Goal: Transaction & Acquisition: Purchase product/service

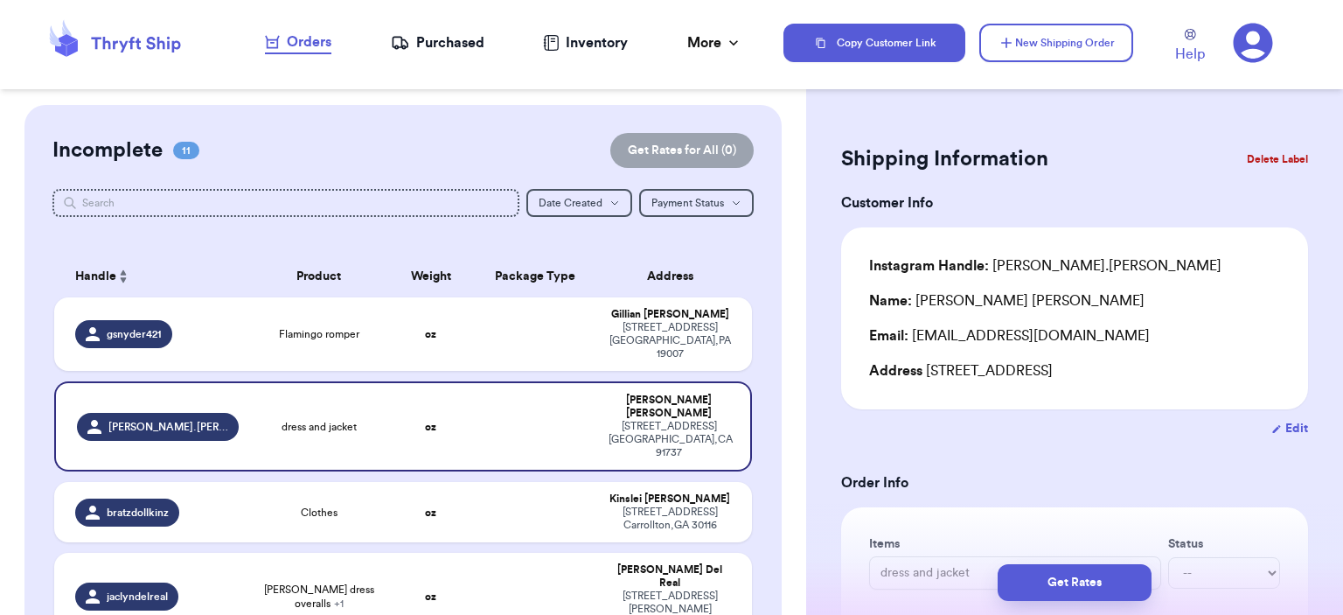
scroll to position [2559, 0]
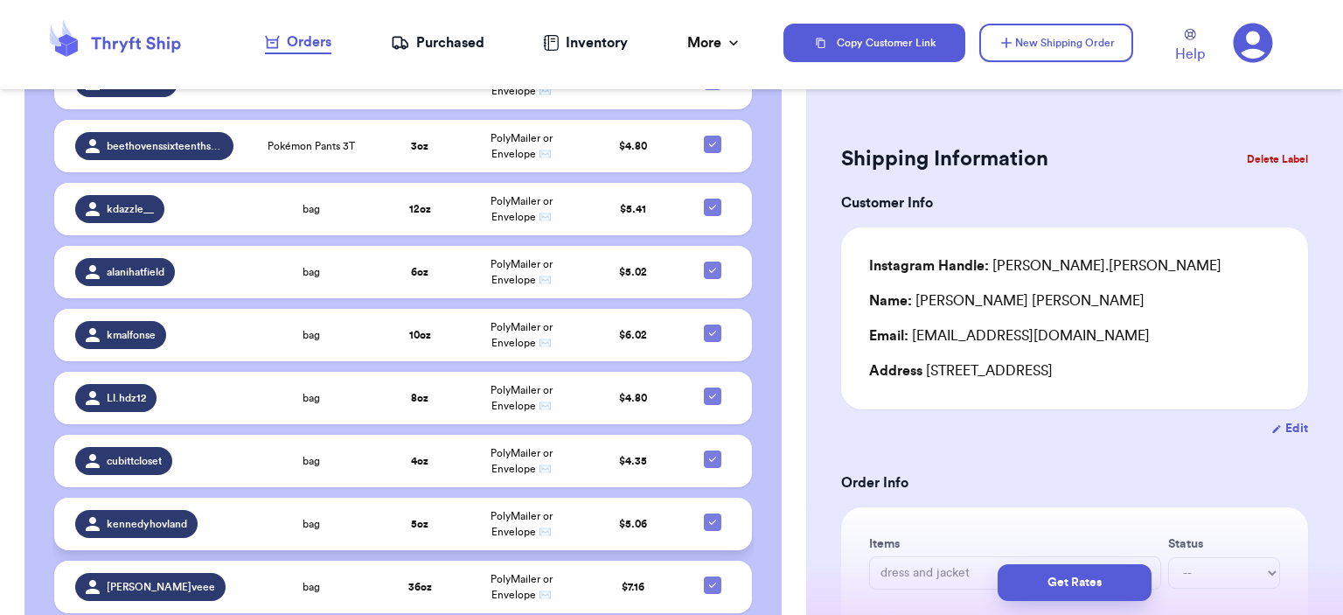
click at [420, 497] on td "5 oz" at bounding box center [419, 523] width 81 height 52
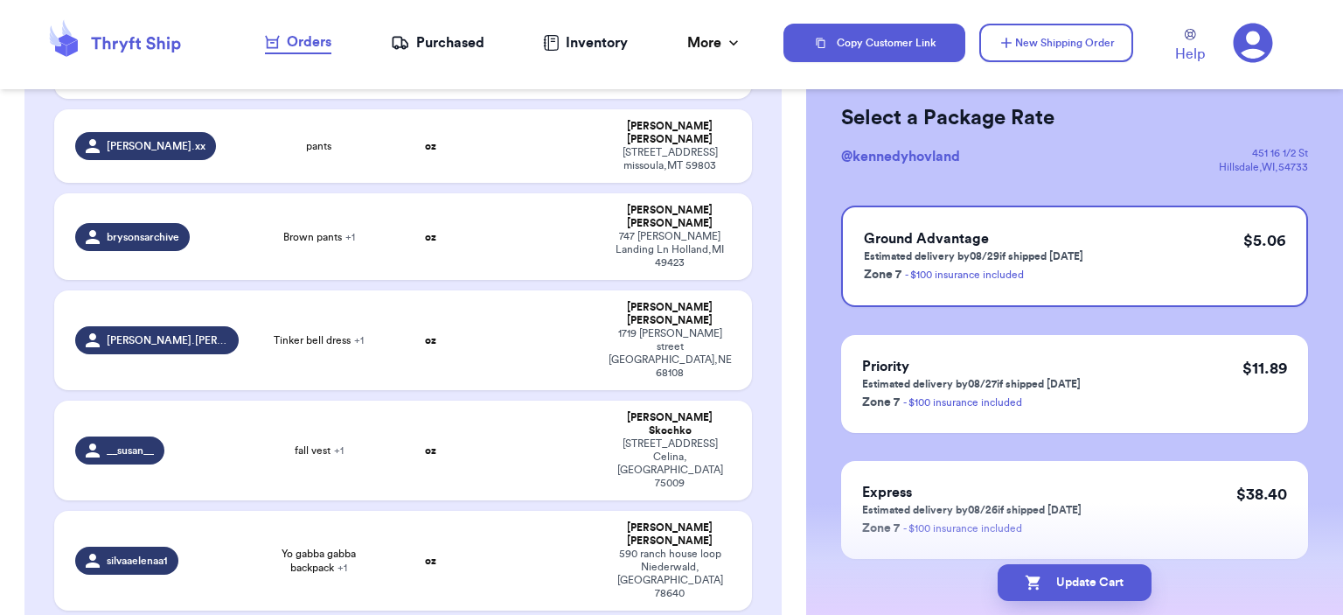
scroll to position [0, 0]
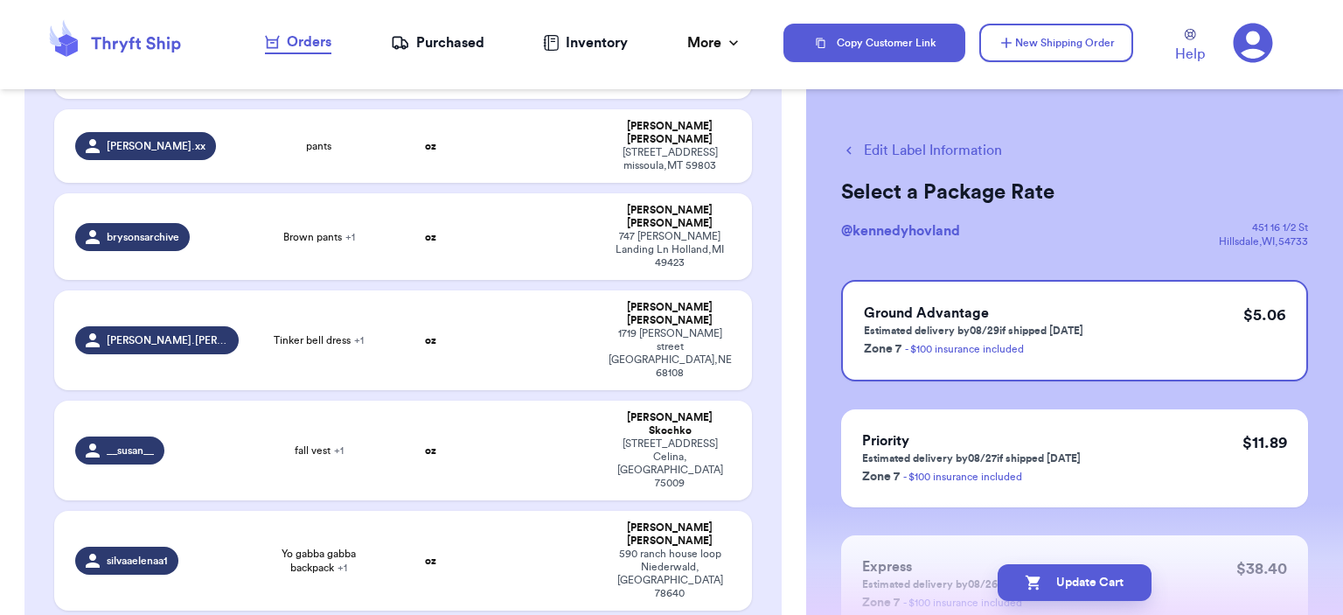
click at [941, 156] on button "Edit Label Information" at bounding box center [921, 150] width 161 height 21
checkbox input "false"
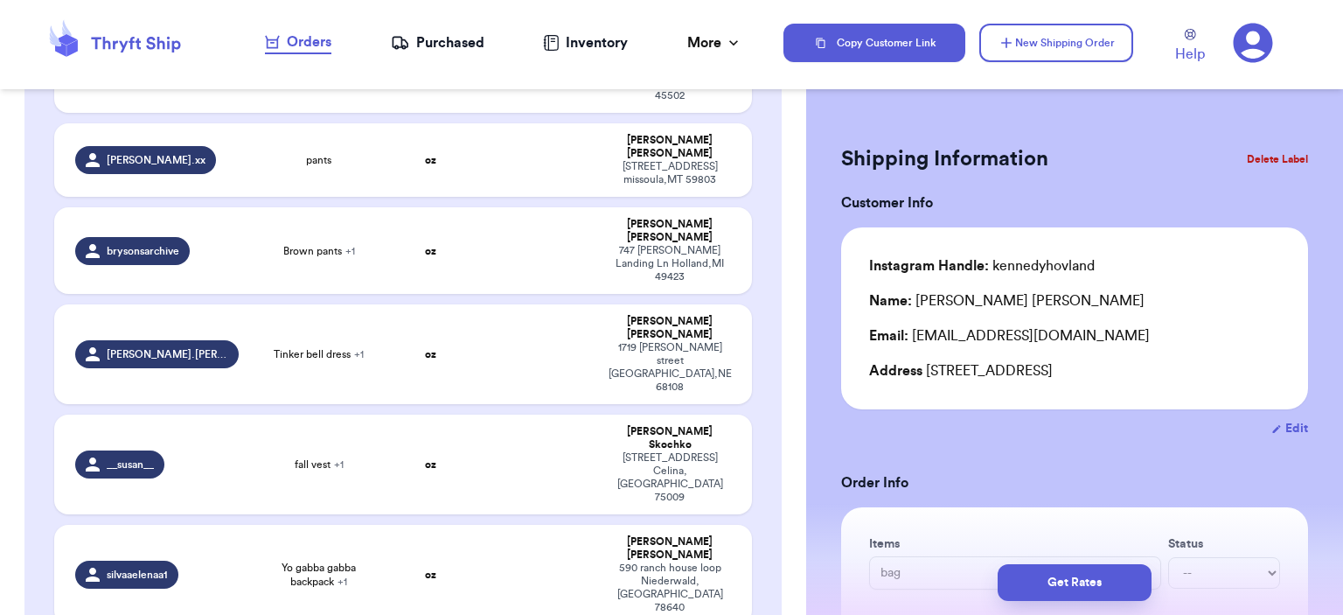
click at [1288, 161] on button "Delete Label" at bounding box center [1277, 159] width 75 height 38
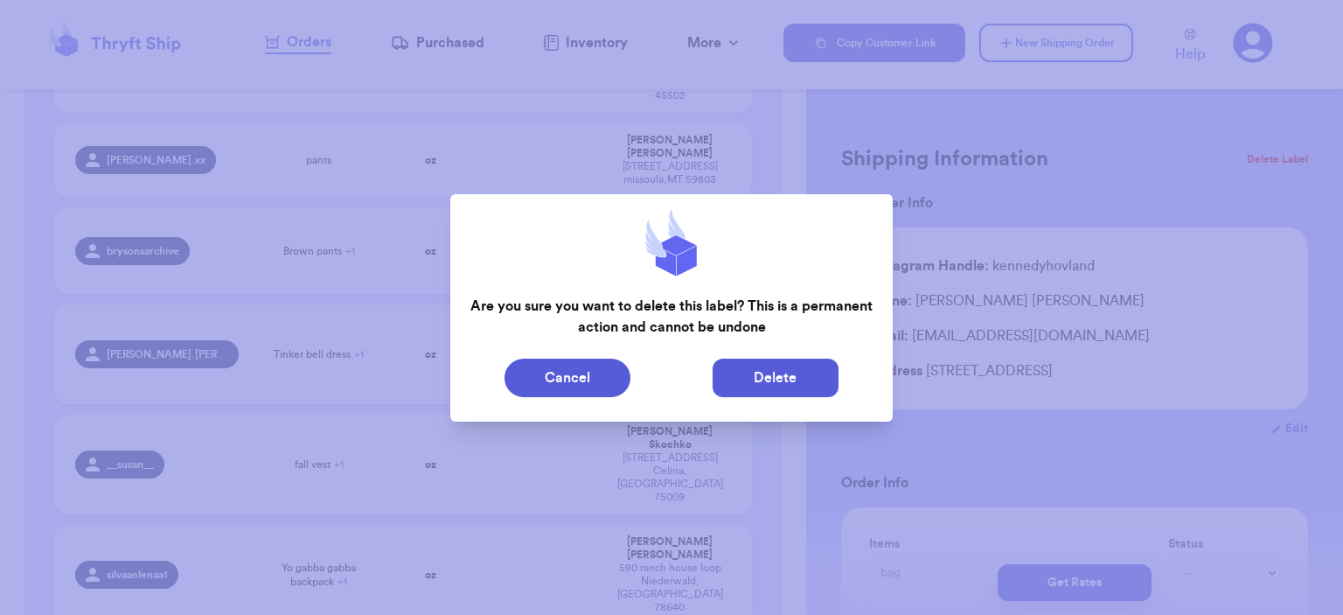
click at [825, 384] on button "Delete" at bounding box center [775, 377] width 126 height 38
type input "Flamingo romper"
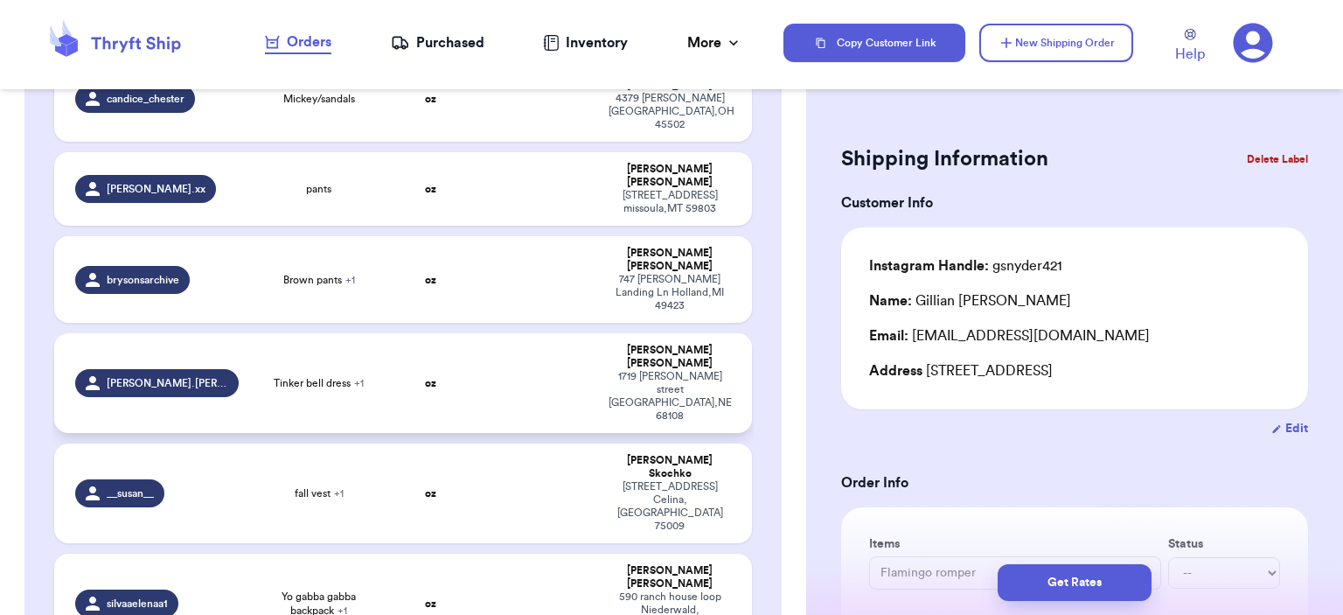
scroll to position [437, 0]
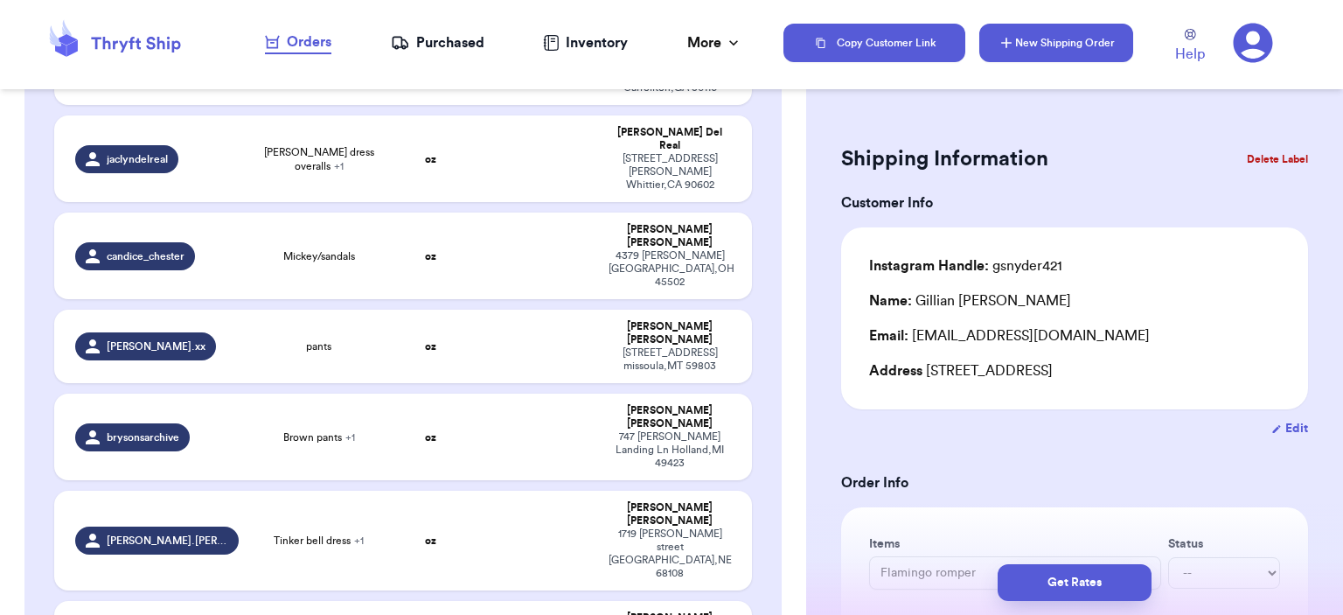
click at [1028, 49] on button "New Shipping Order" at bounding box center [1056, 43] width 154 height 38
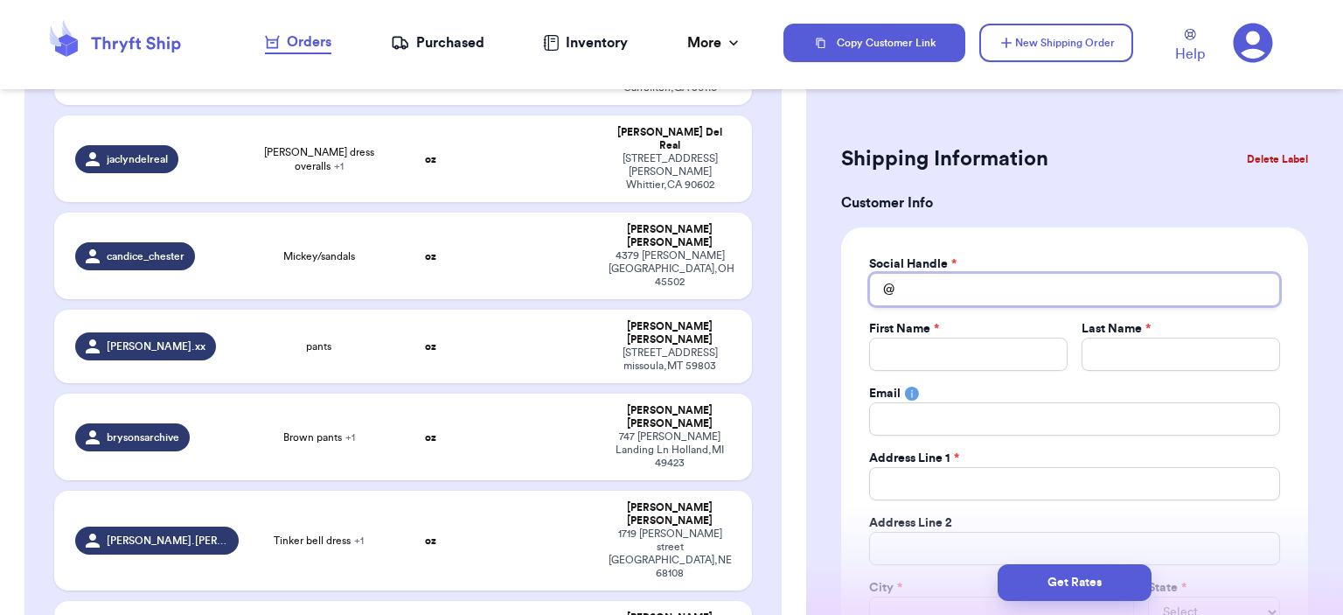
click at [943, 296] on input "Total Amount Paid" at bounding box center [1074, 289] width 411 height 33
type input "w"
type input "wa"
type input "w"
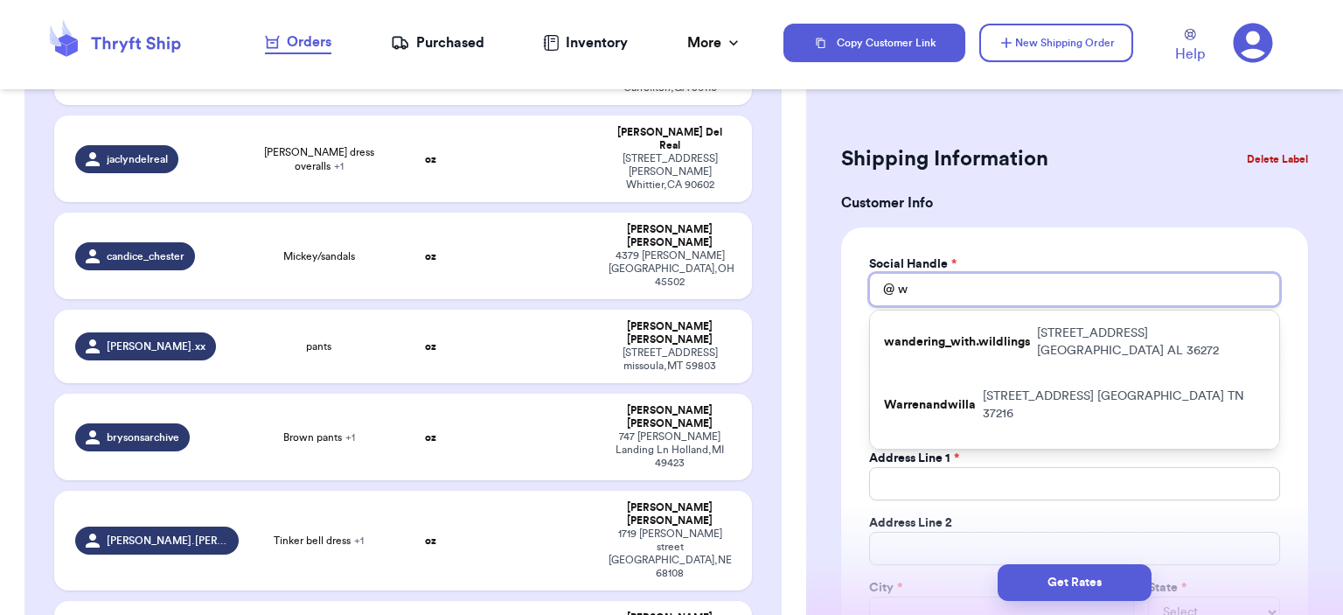
type input "wh"
type input "wha"
type input "whas"
type input "wha"
type input "what"
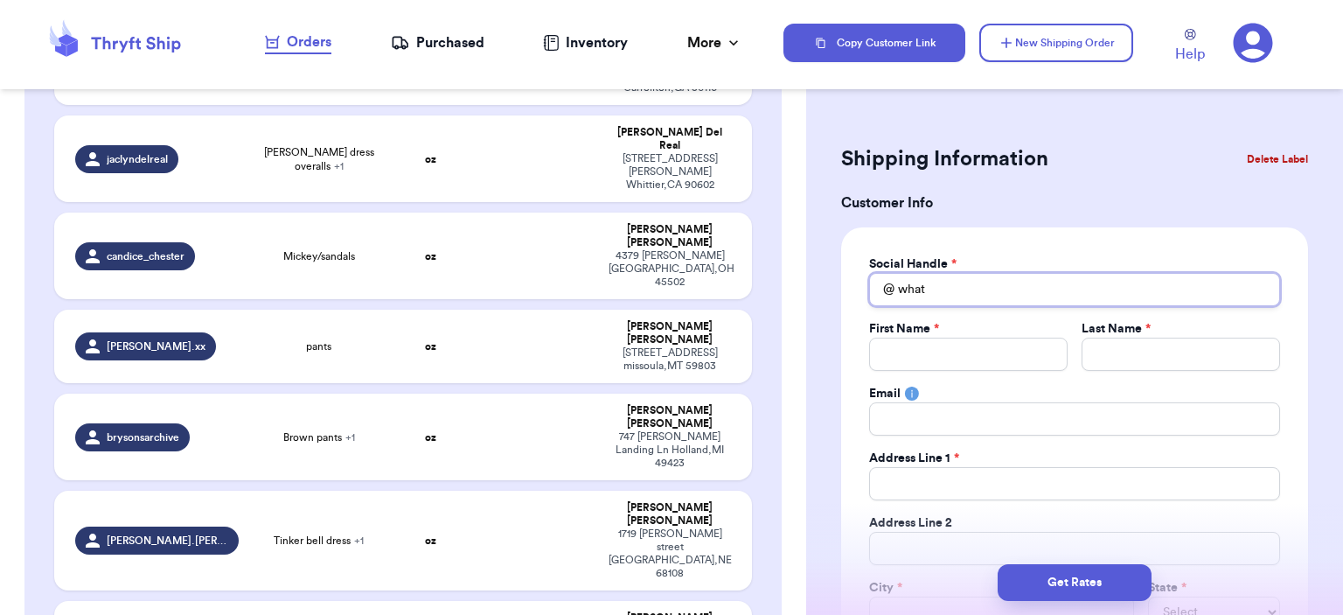
type input "whats"
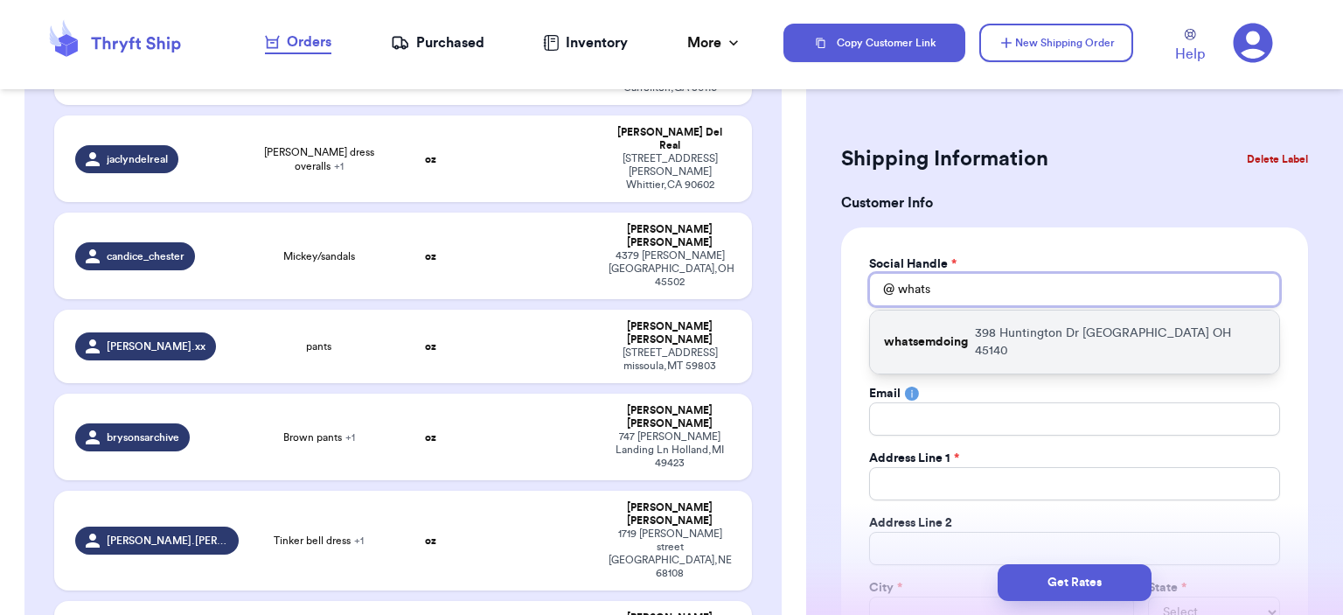
type input "whats"
click at [935, 319] on div "whatsemdoing [STREET_ADDRESS]" at bounding box center [1074, 341] width 409 height 63
type input "whatsemdoing"
type input "[PERSON_NAME]"
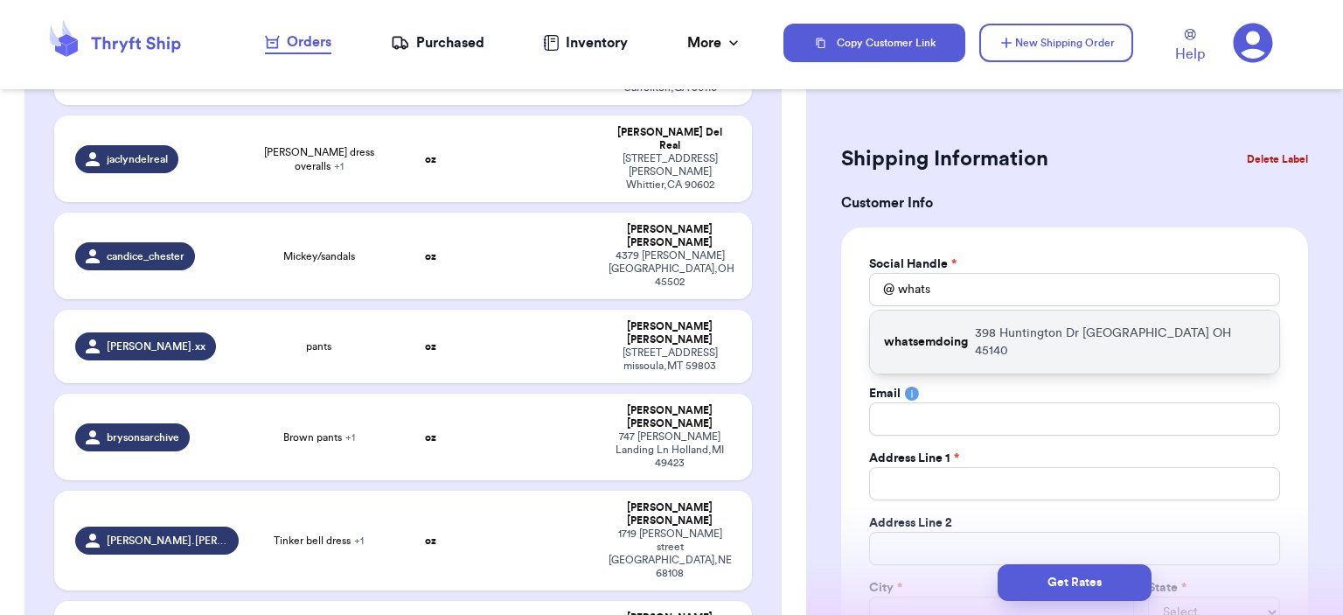
type input "[EMAIL_ADDRESS][PERSON_NAME][DOMAIN_NAME]"
type input "398 Huntington Dr"
type input "[GEOGRAPHIC_DATA]"
select select "OH"
type input "45140"
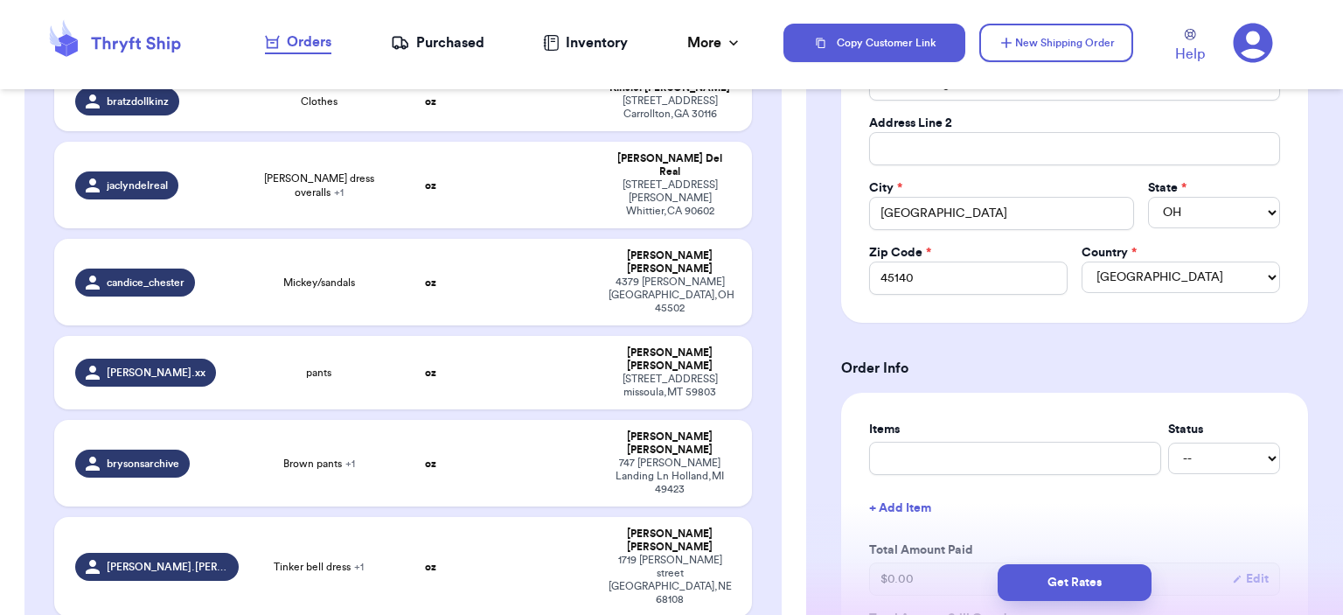
scroll to position [612, 0]
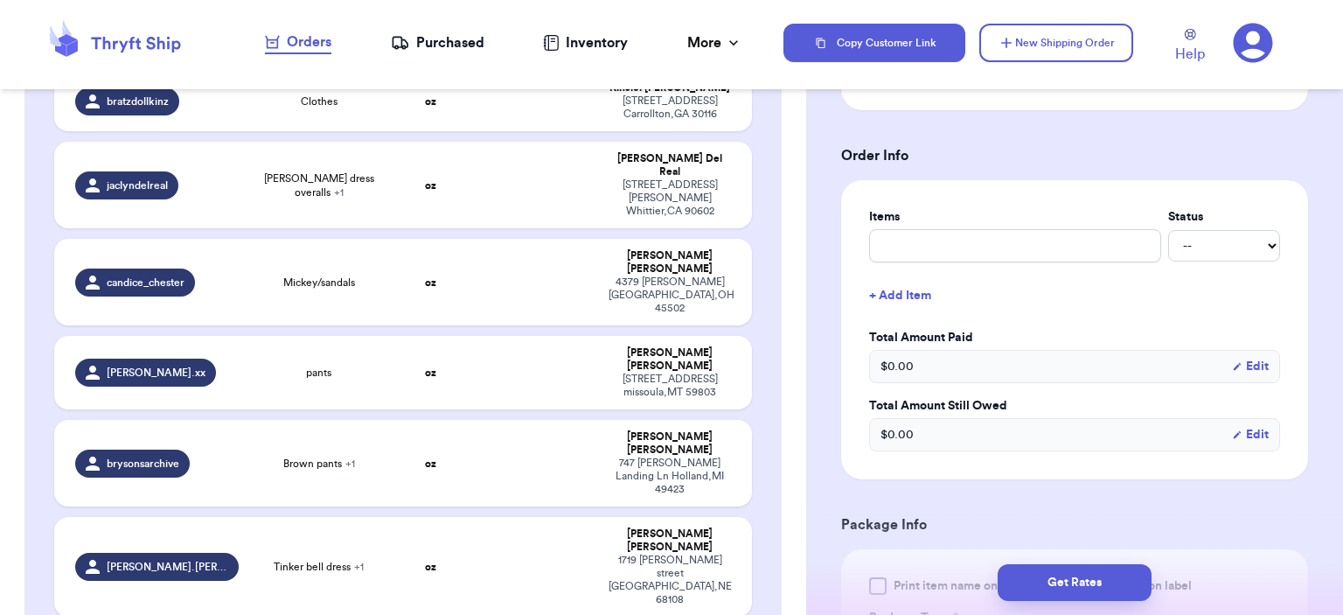
click at [942, 223] on label "Items" at bounding box center [1015, 216] width 292 height 17
click at [948, 244] on input "text" at bounding box center [1015, 245] width 292 height 33
type input "bag"
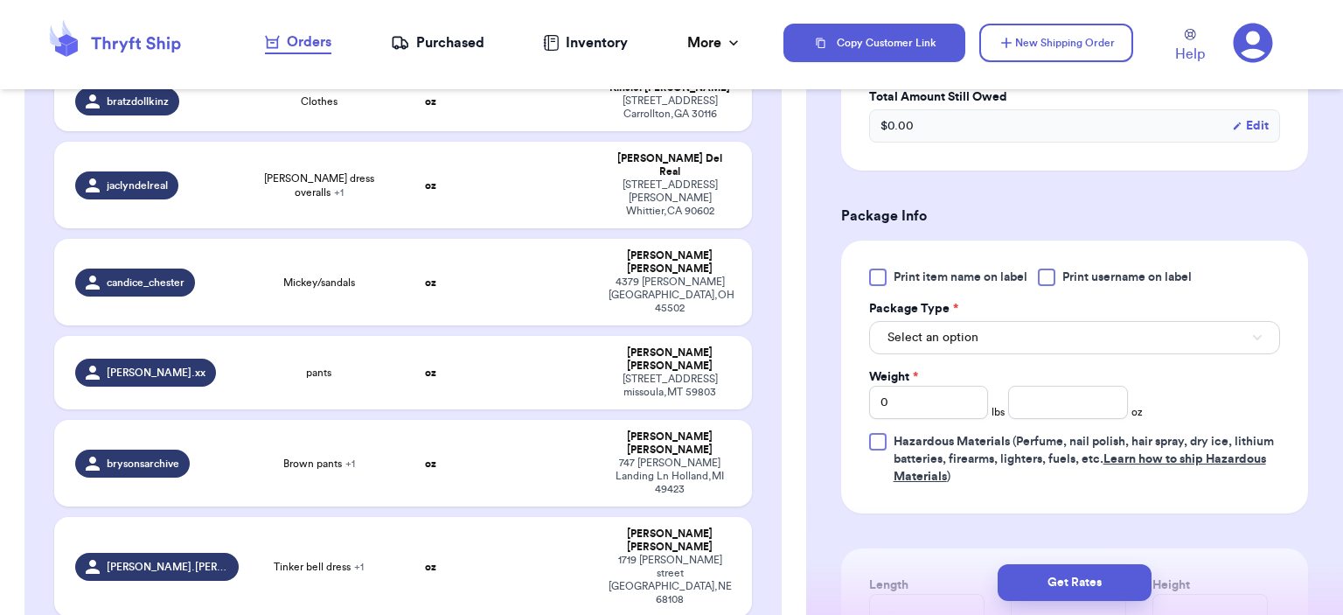
scroll to position [1049, 0]
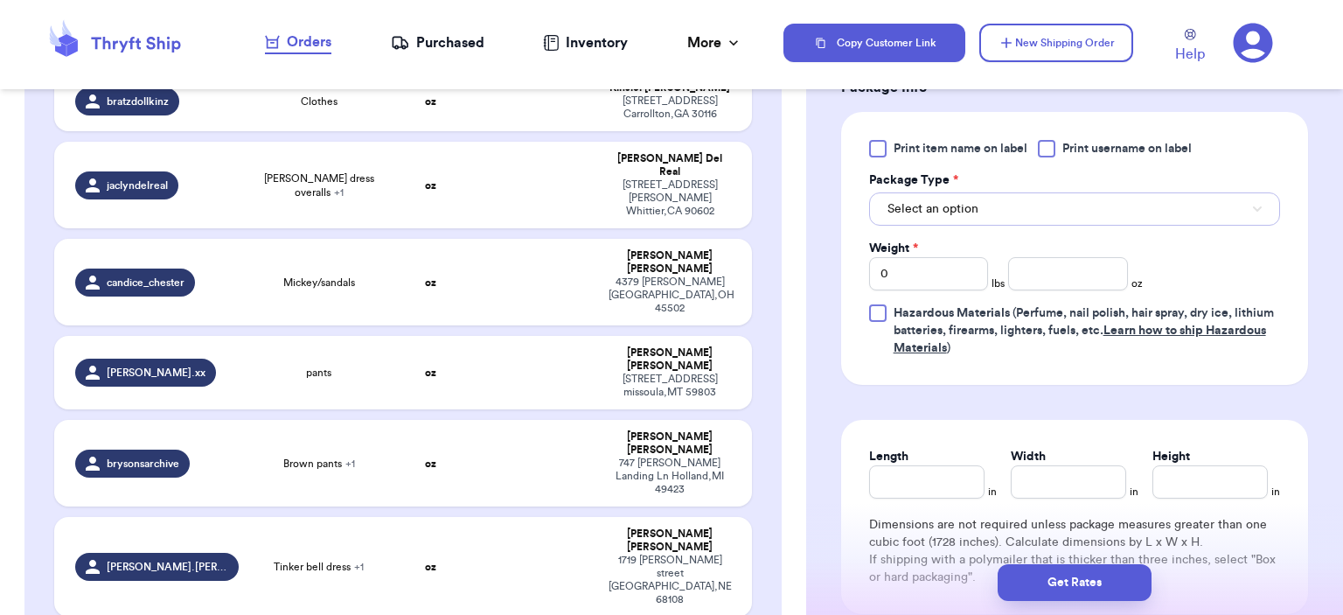
click at [941, 220] on button "Select an option" at bounding box center [1074, 208] width 411 height 33
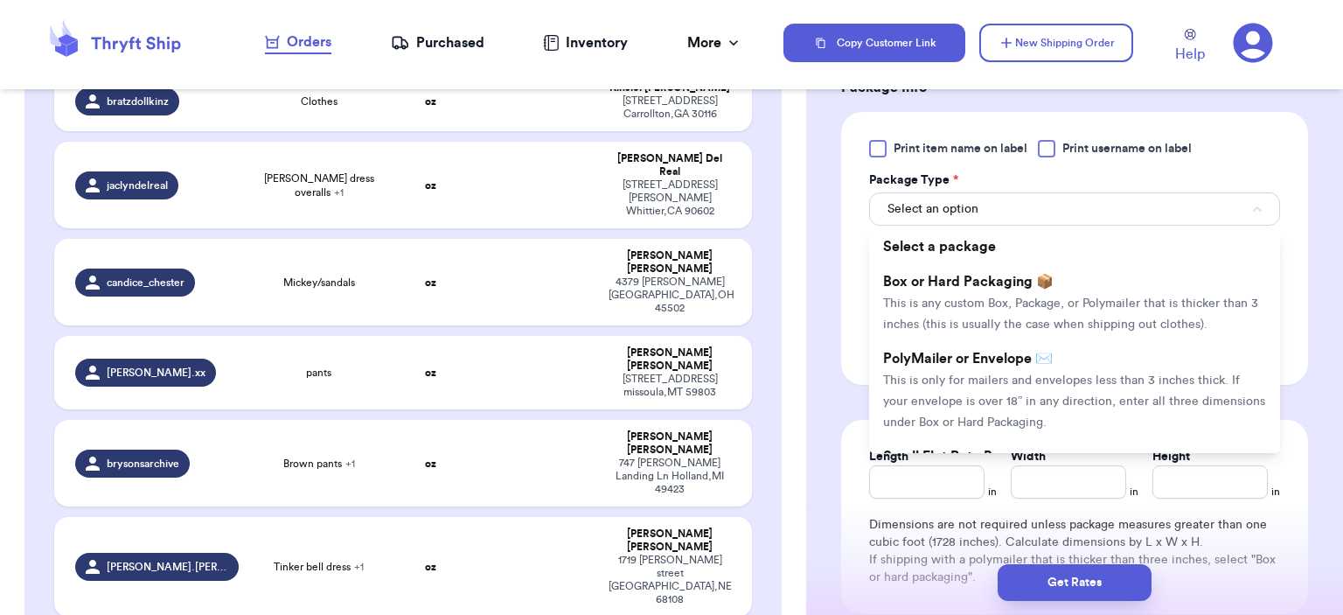
click at [974, 380] on span "This is only for mailers and envelopes less than 3 inches thick. If your envelo…" at bounding box center [1074, 401] width 382 height 54
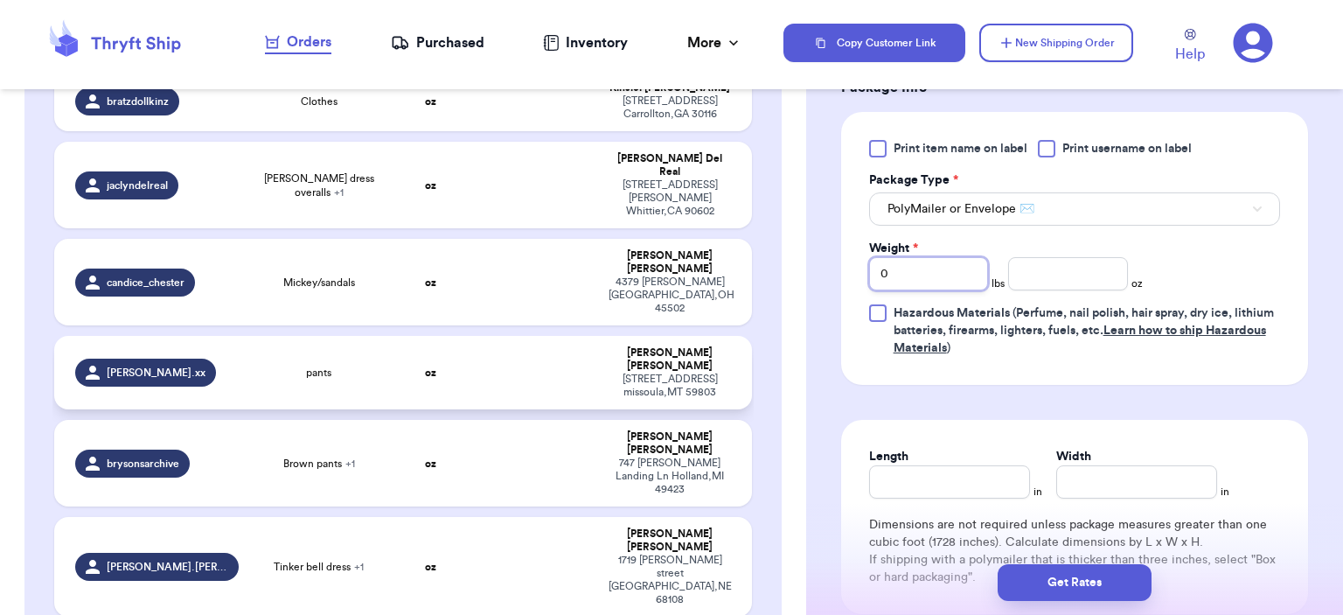
drag, startPoint x: 926, startPoint y: 260, endPoint x: 647, endPoint y: 241, distance: 279.5
click at [647, 241] on div "Customer Link New Order Incomplete 12 Get Rates for All ( 0 ) Get Rates for All…" at bounding box center [671, 307] width 1343 height 615
type input "2"
click at [998, 276] on span "lbs" at bounding box center [997, 283] width 13 height 14
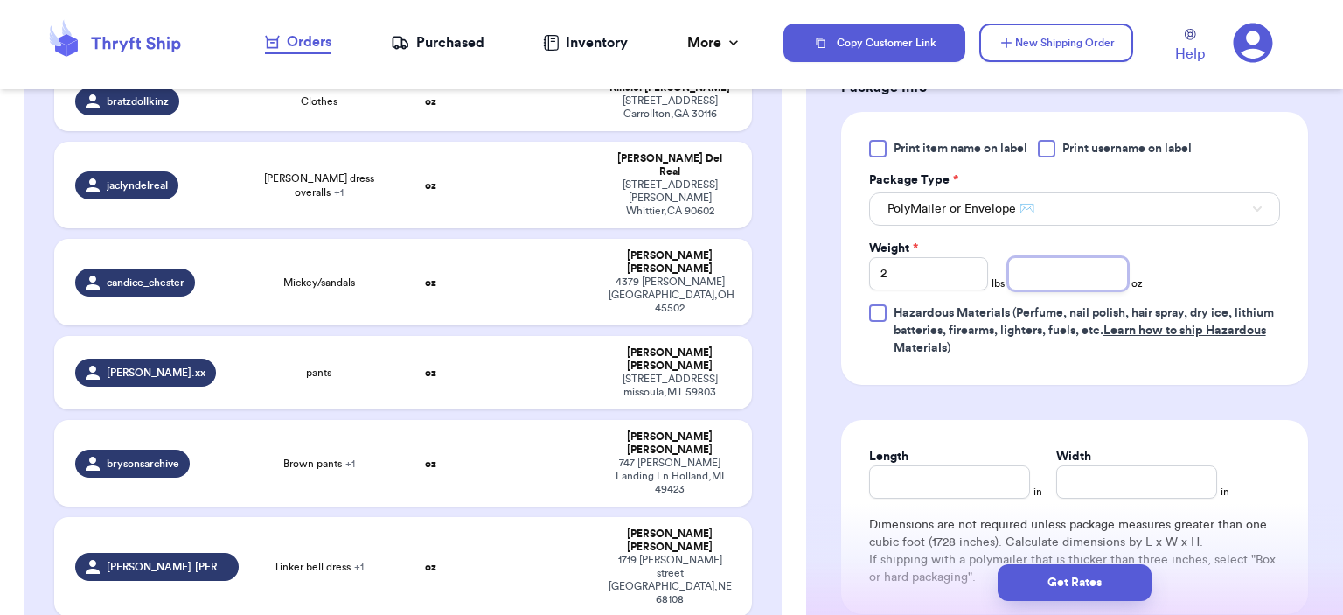
click at [1010, 276] on input "number" at bounding box center [1068, 273] width 120 height 33
type input "4"
click at [1087, 588] on button "Get Rates" at bounding box center [1074, 582] width 154 height 37
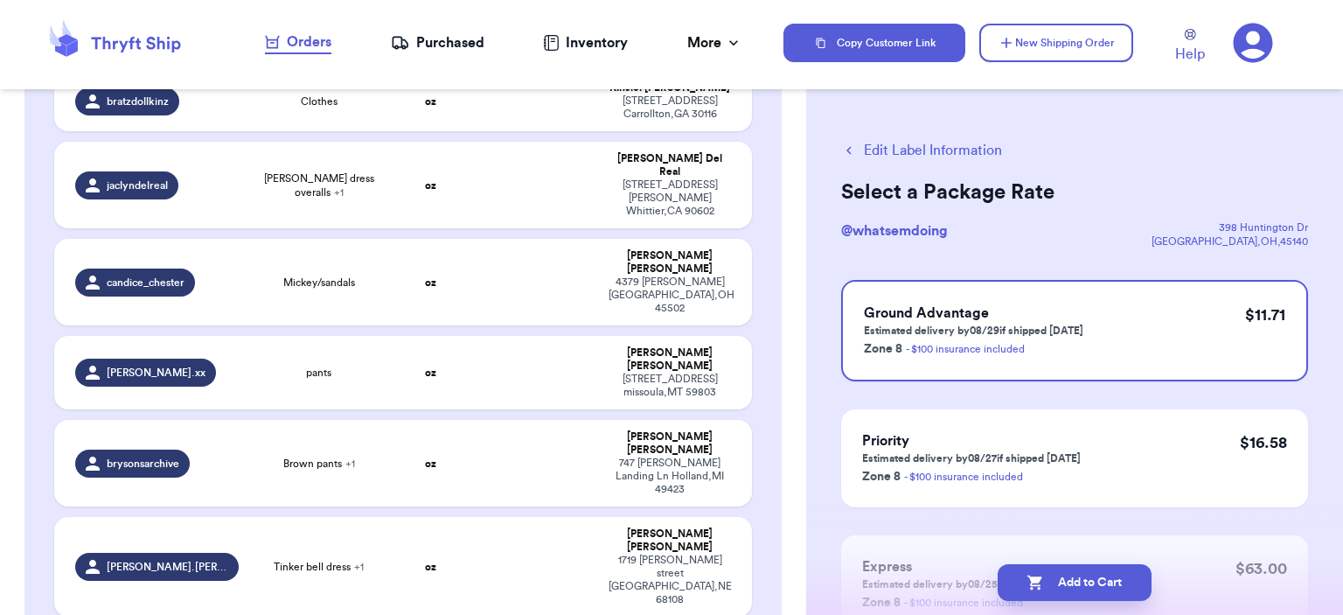
click at [1098, 589] on button "Add to Cart" at bounding box center [1074, 582] width 154 height 37
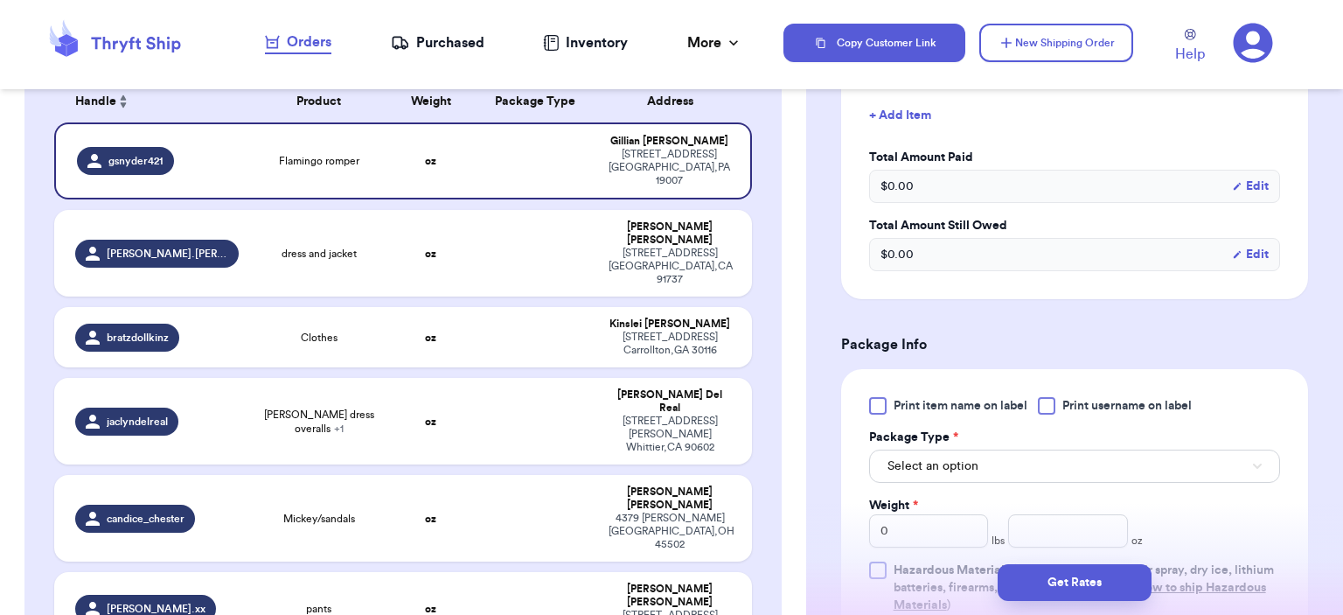
scroll to position [612, 0]
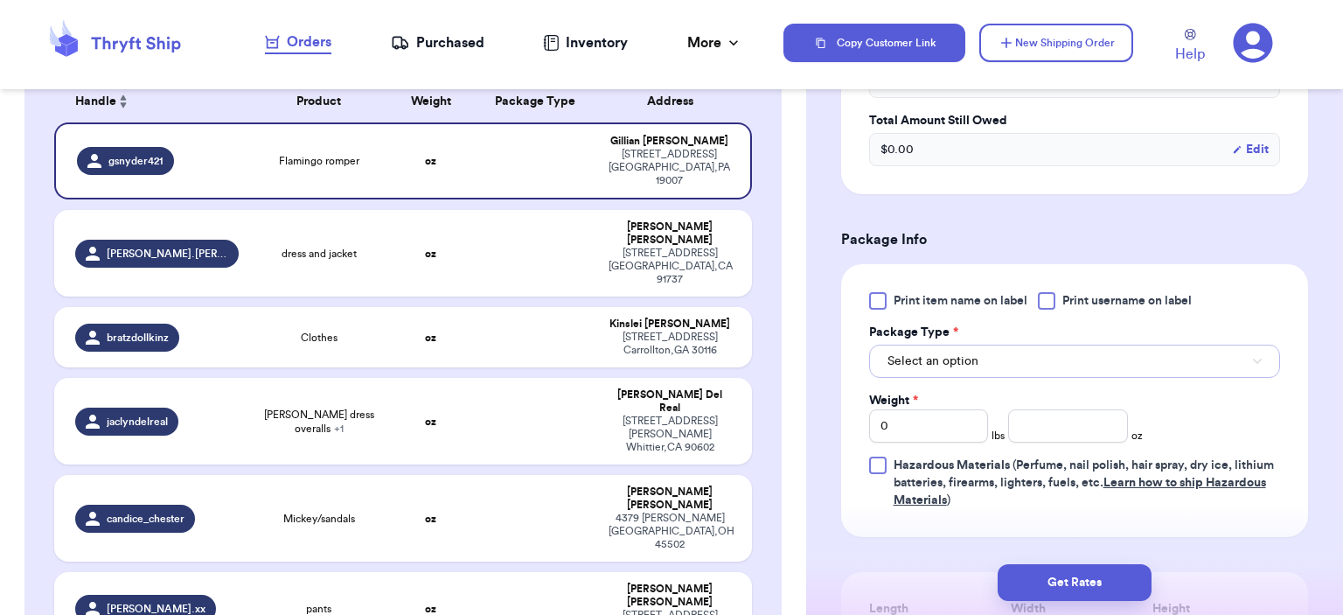
click at [1031, 357] on button "Select an option" at bounding box center [1074, 360] width 411 height 33
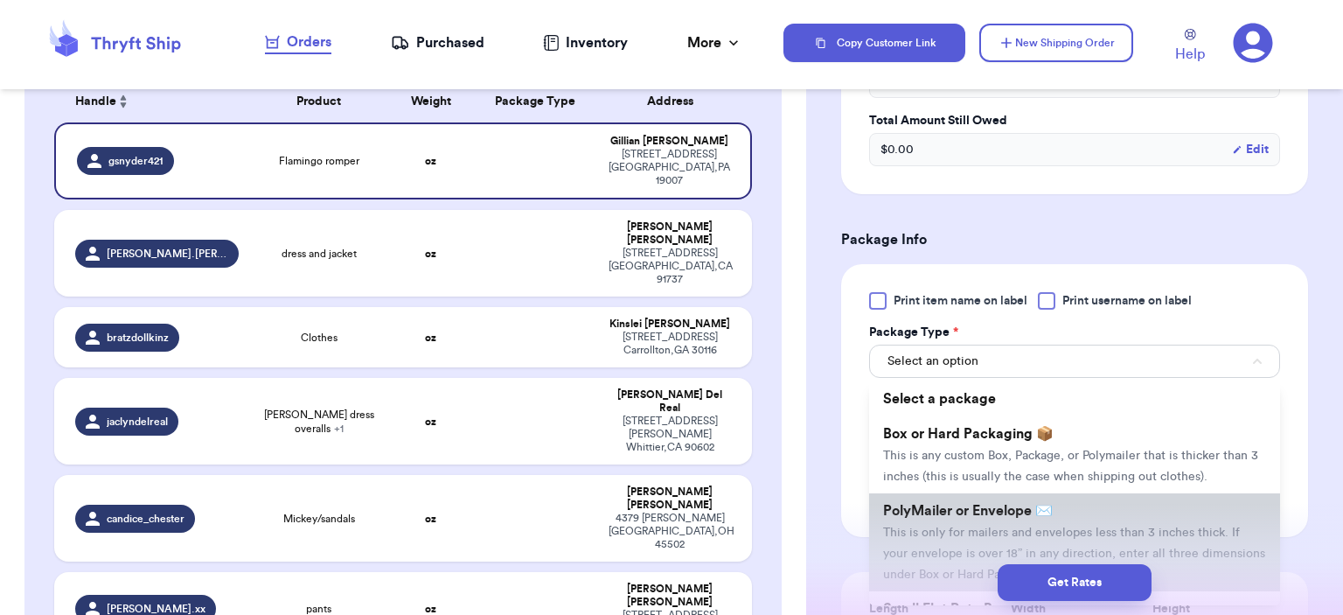
click at [979, 510] on span "PolyMailer or Envelope ✉️" at bounding box center [968, 511] width 170 height 14
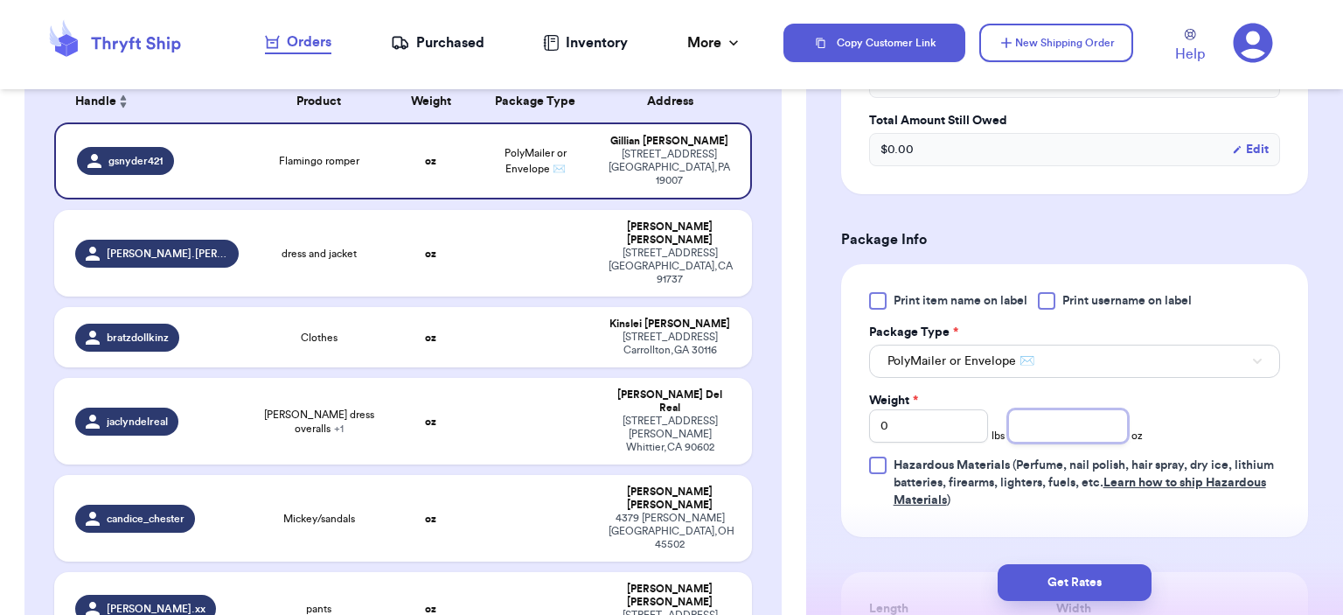
click at [1030, 426] on input "number" at bounding box center [1068, 425] width 120 height 33
type input "5"
click at [1129, 585] on button "Get Rates" at bounding box center [1074, 582] width 154 height 37
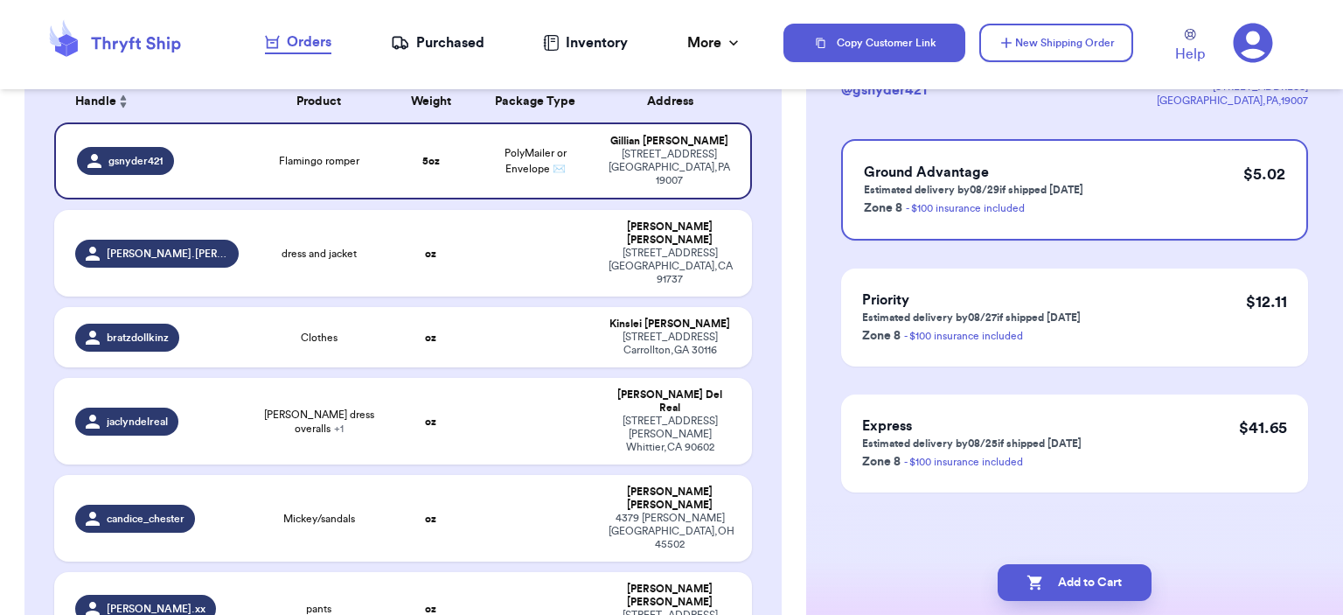
scroll to position [0, 0]
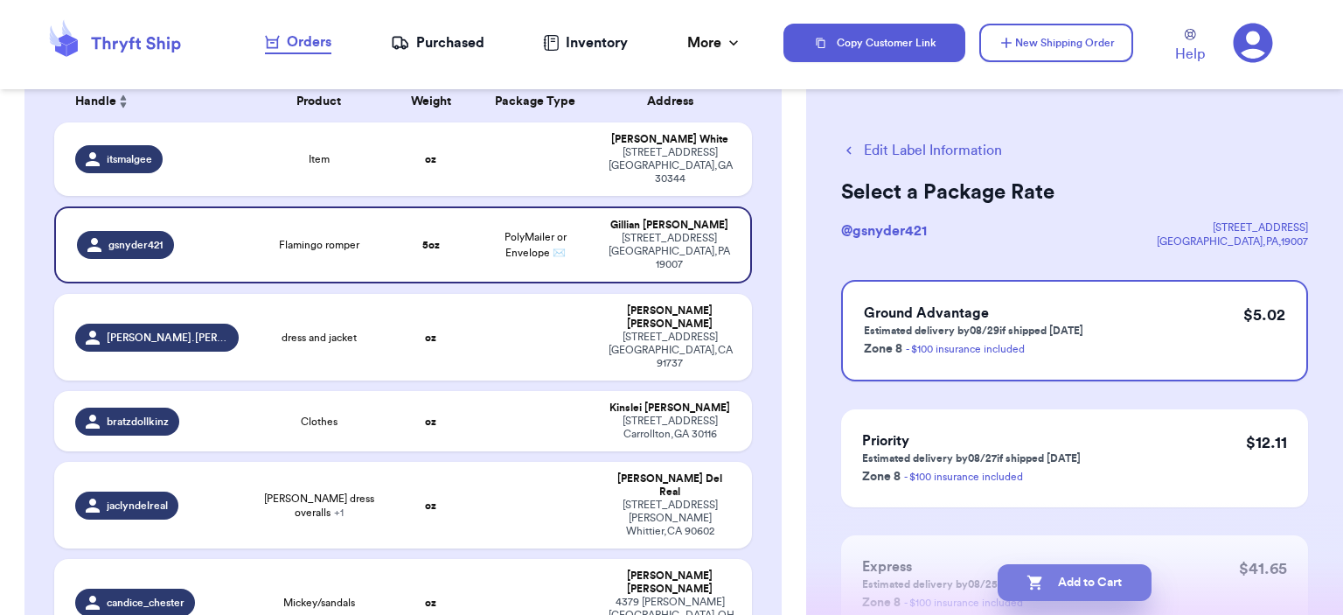
click at [1122, 587] on button "Add to Cart" at bounding box center [1074, 582] width 154 height 37
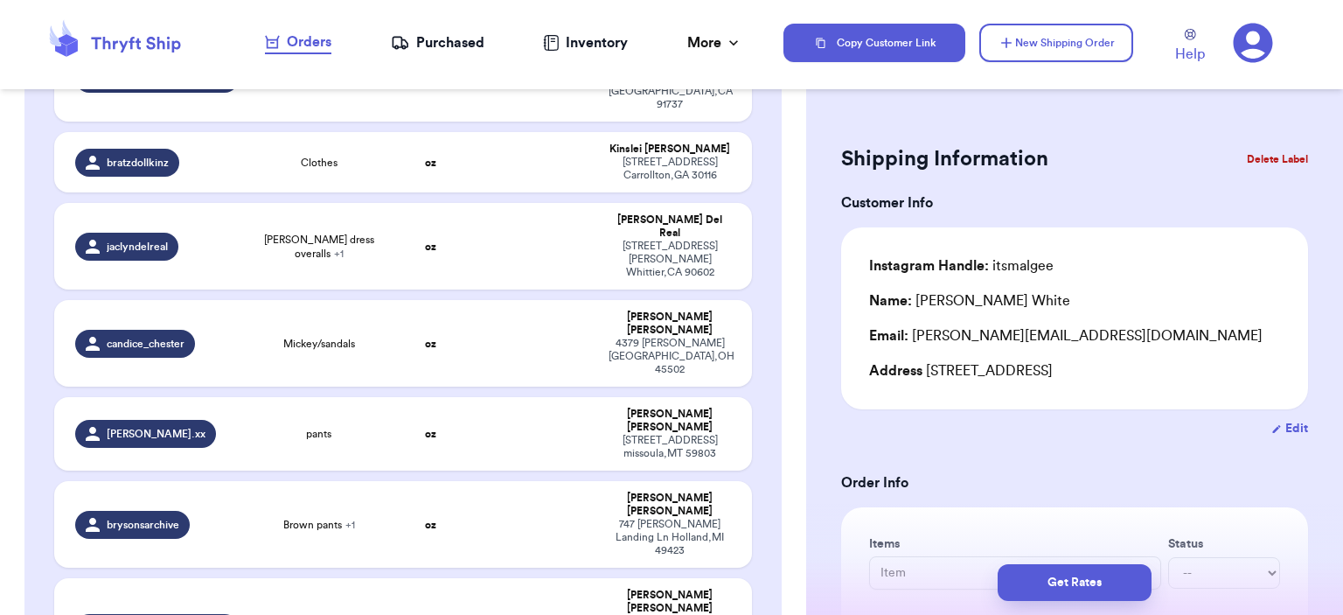
scroll to position [175, 0]
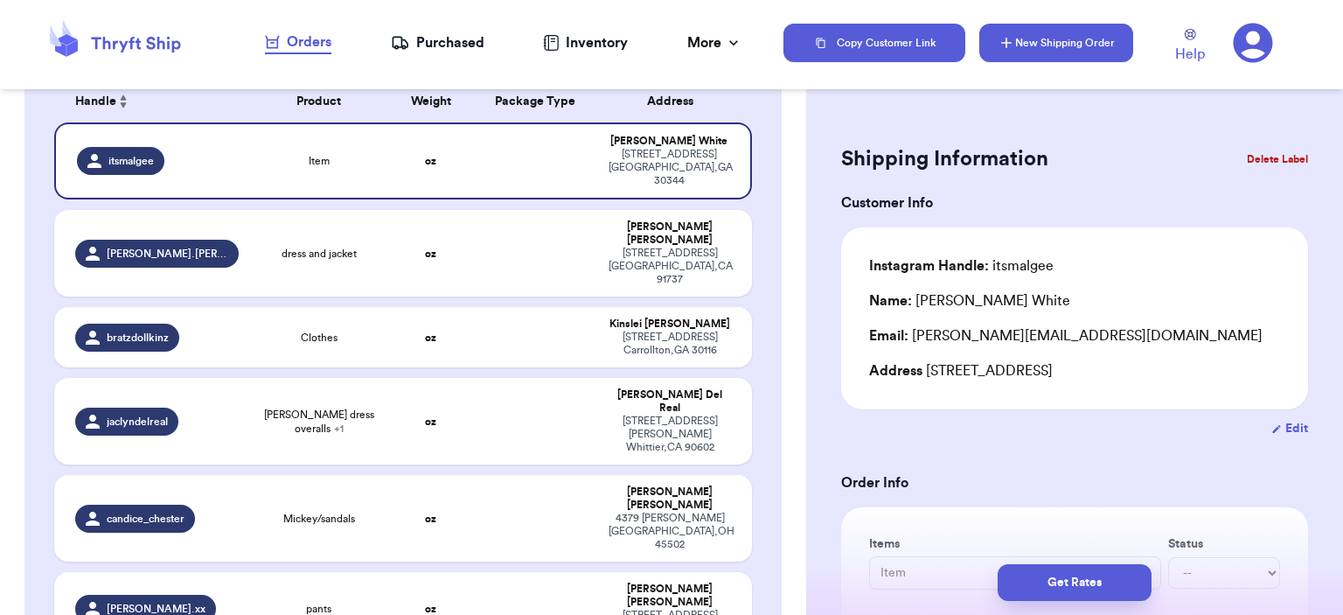
click at [1117, 56] on button "New Shipping Order" at bounding box center [1056, 43] width 154 height 38
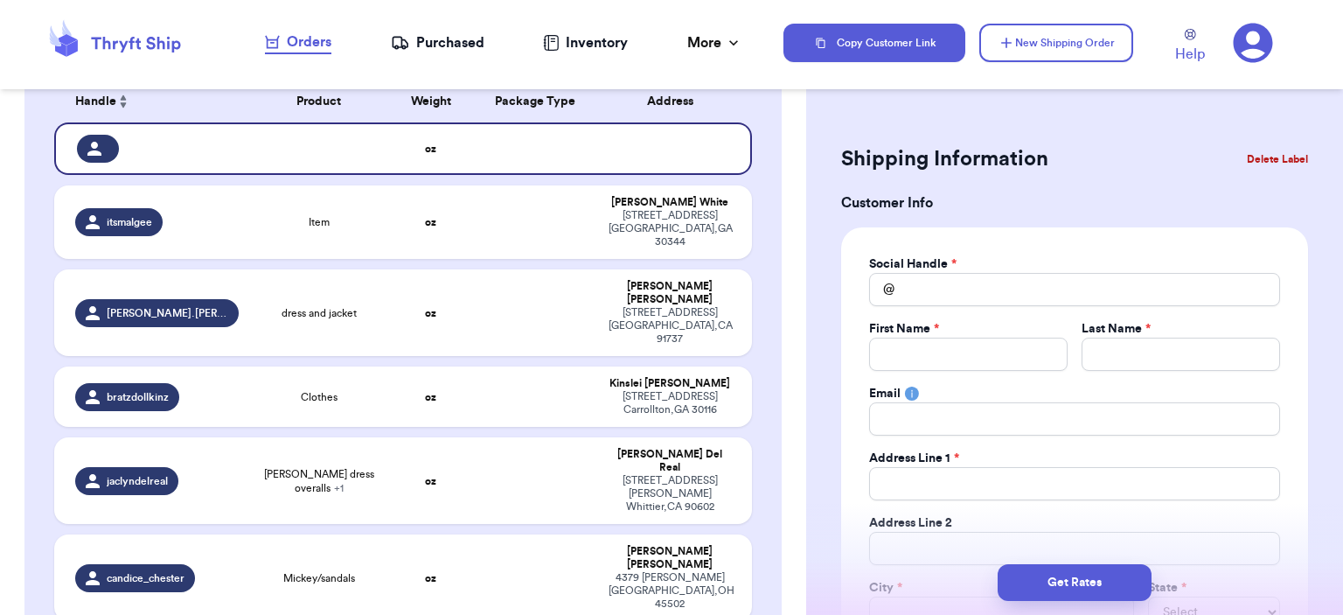
click at [1106, 269] on div "Social Handle *" at bounding box center [1074, 263] width 411 height 17
click at [1108, 272] on div "Social Handle * @" at bounding box center [1074, 280] width 411 height 51
click at [1098, 275] on input "Total Amount Paid" at bounding box center [1074, 289] width 411 height 33
type input "b"
type input "bo"
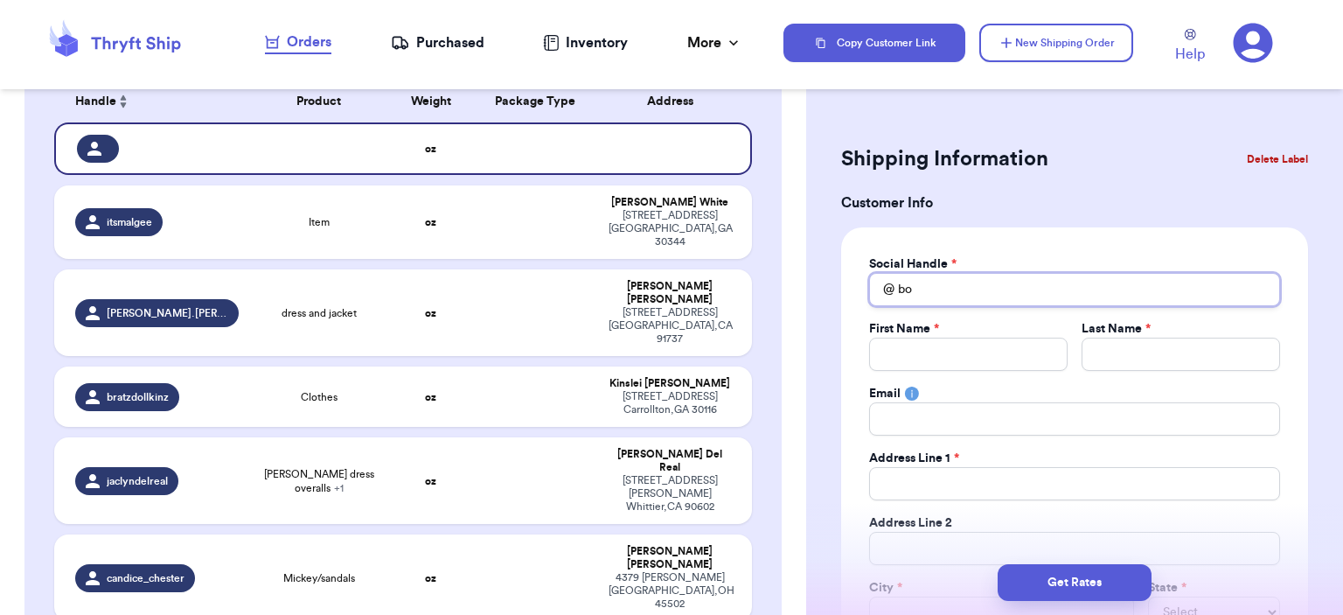
type input "box"
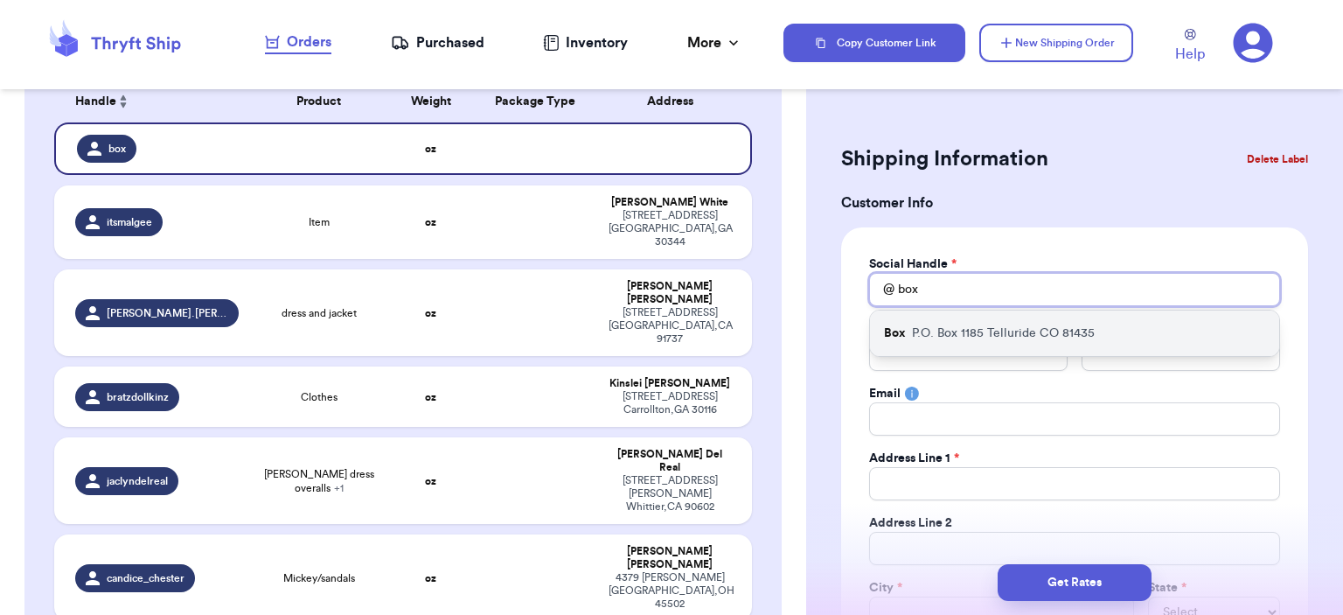
type input "box"
click at [1080, 324] on p "P.O. [STREET_ADDRESS]" at bounding box center [1003, 332] width 183 height 17
type input "Box"
type input "[PERSON_NAME]"
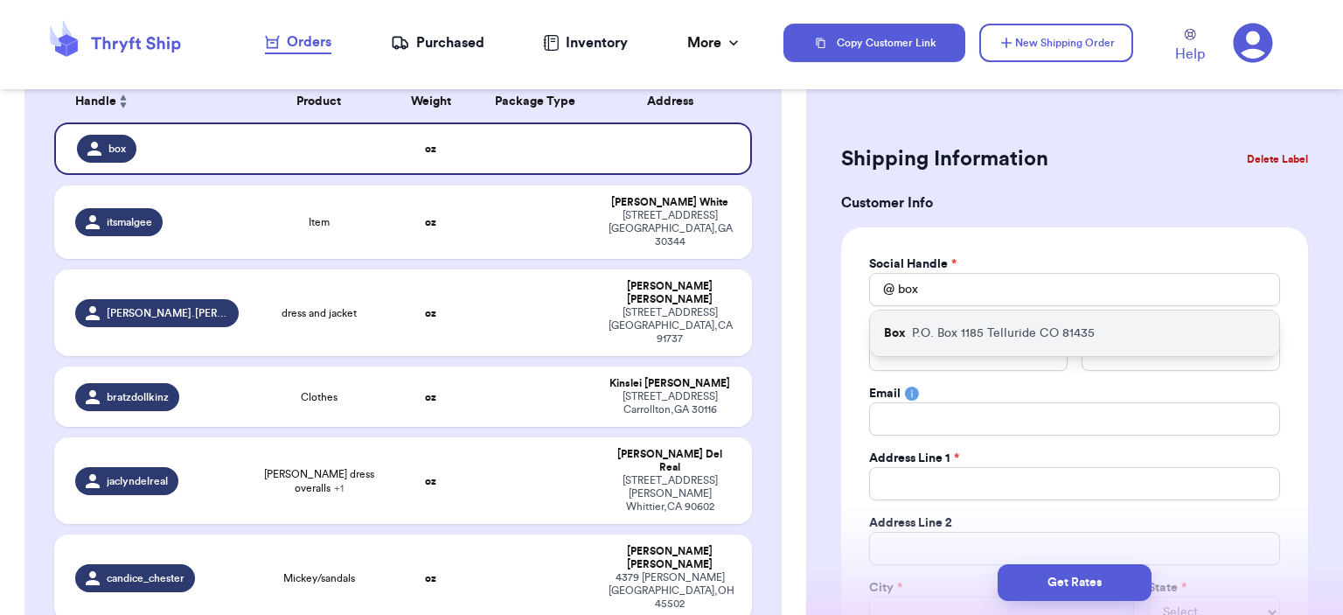
type input "[EMAIL_ADDRESS][DOMAIN_NAME]"
type input "P.O. Box 1185"
type input "Telluride"
select select "CO"
type input "81435"
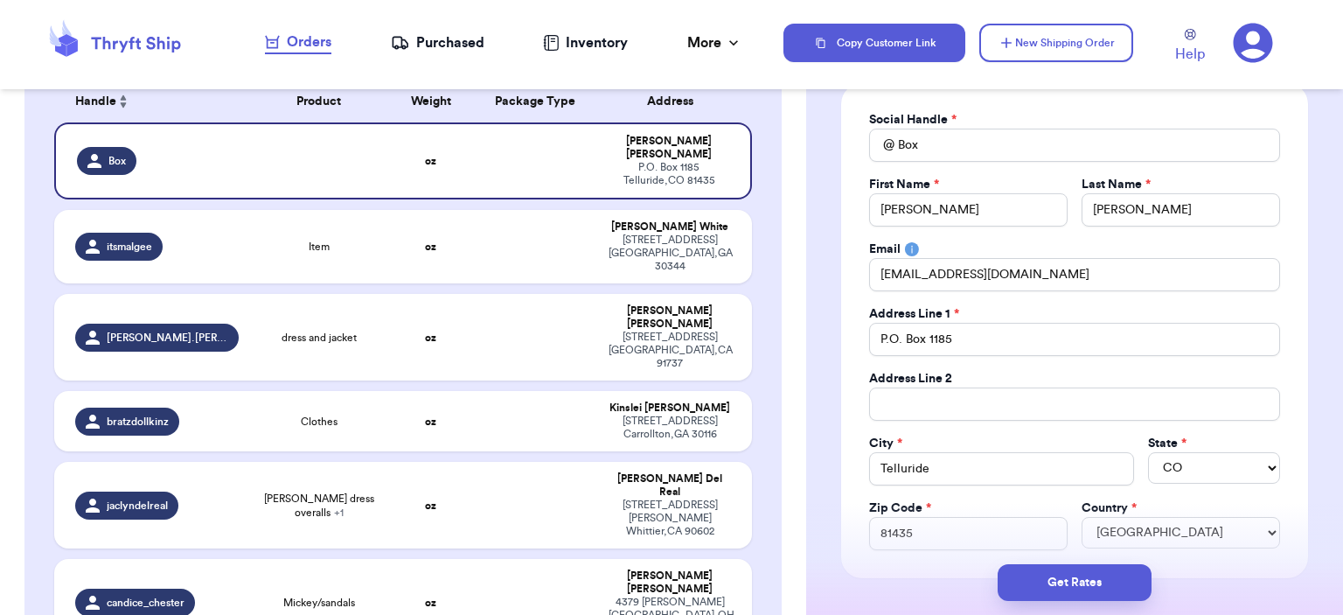
scroll to position [0, 0]
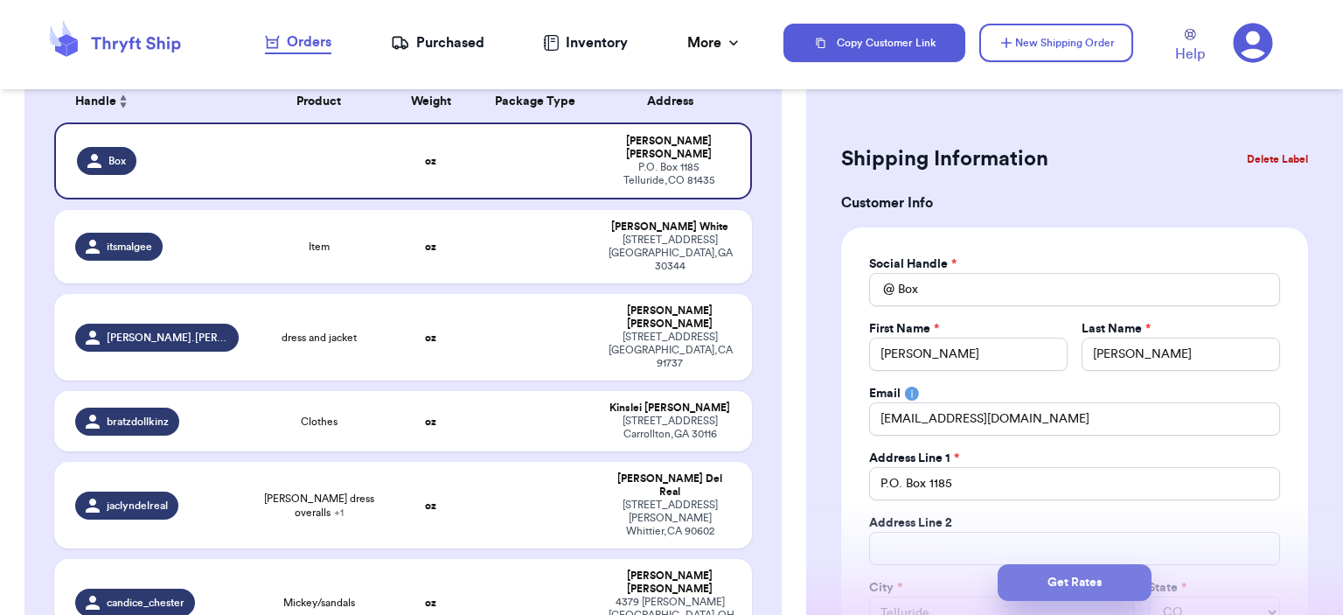
click at [1091, 572] on button "Get Rates" at bounding box center [1074, 582] width 154 height 37
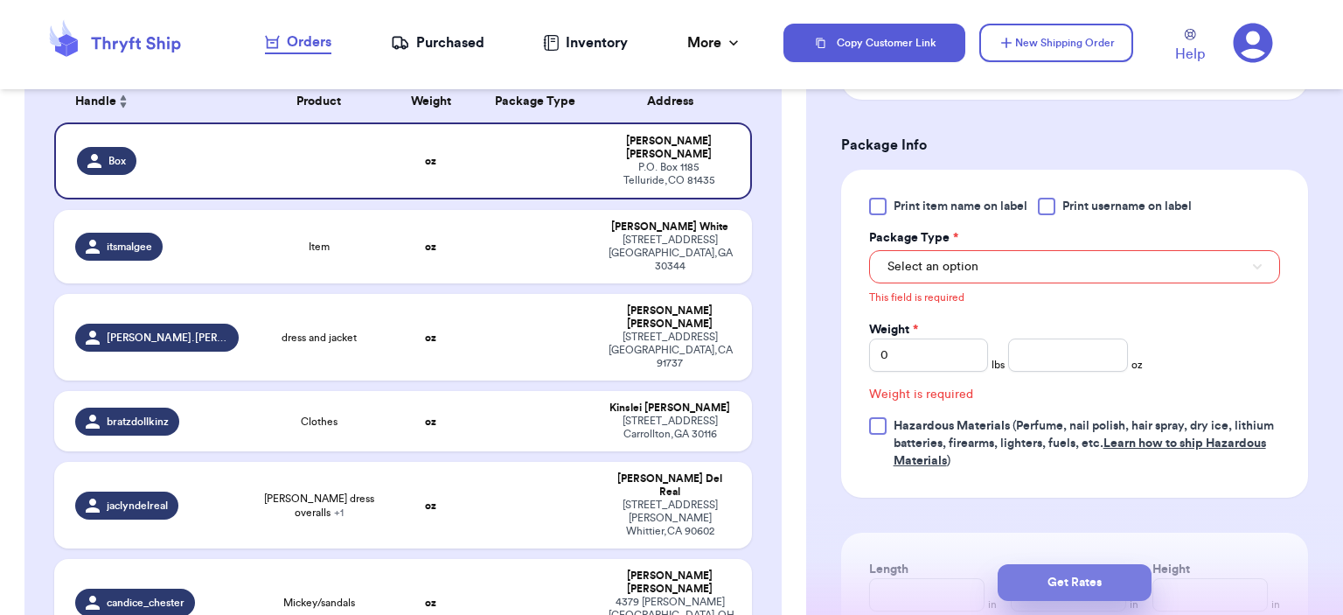
scroll to position [752, 0]
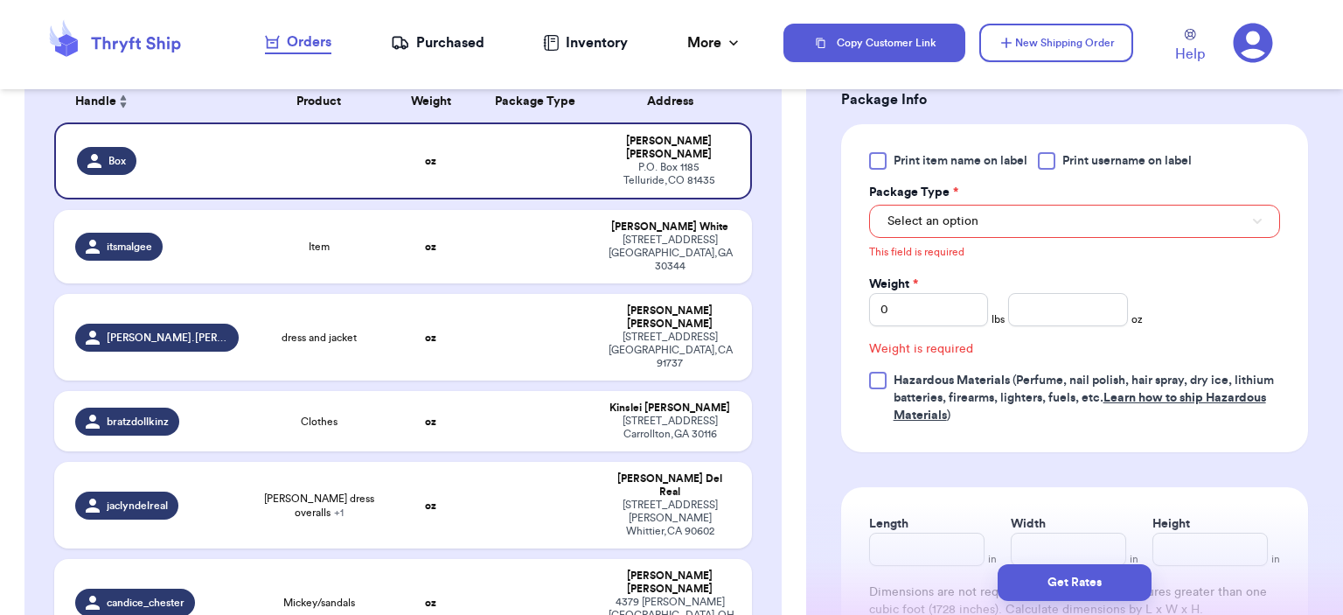
click at [1177, 242] on div "This field is required" at bounding box center [1074, 250] width 411 height 24
click at [1062, 219] on button "Select an option" at bounding box center [1074, 221] width 411 height 33
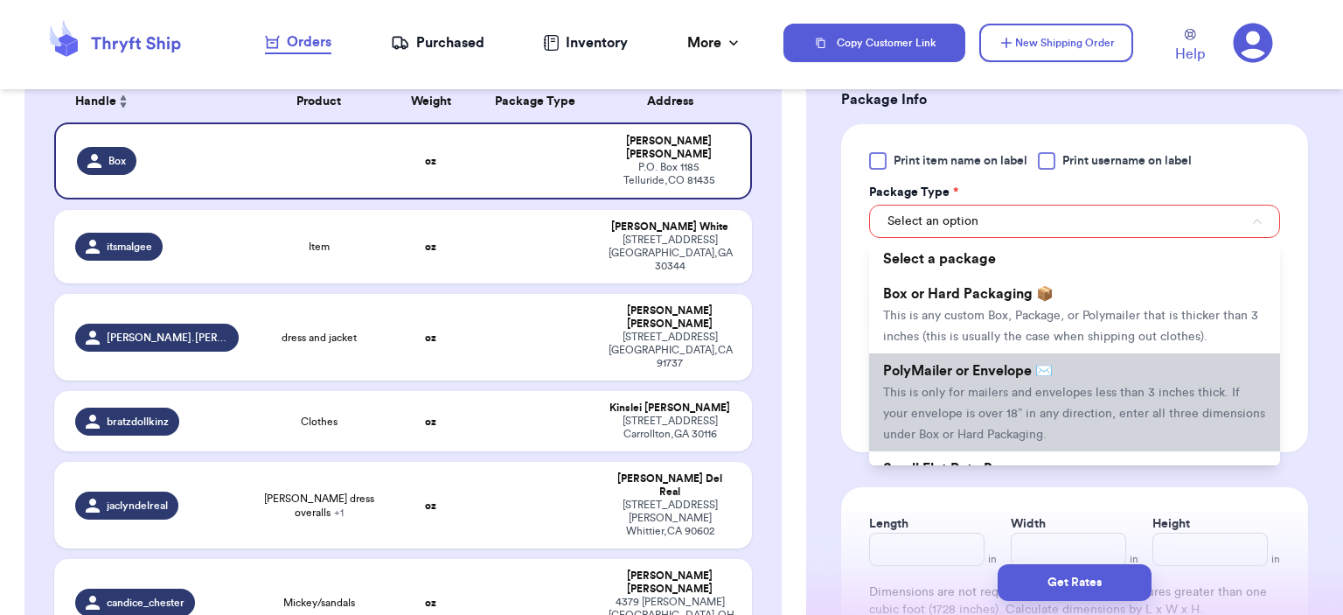
click at [1008, 374] on span "PolyMailer or Envelope ✉️" at bounding box center [968, 371] width 170 height 14
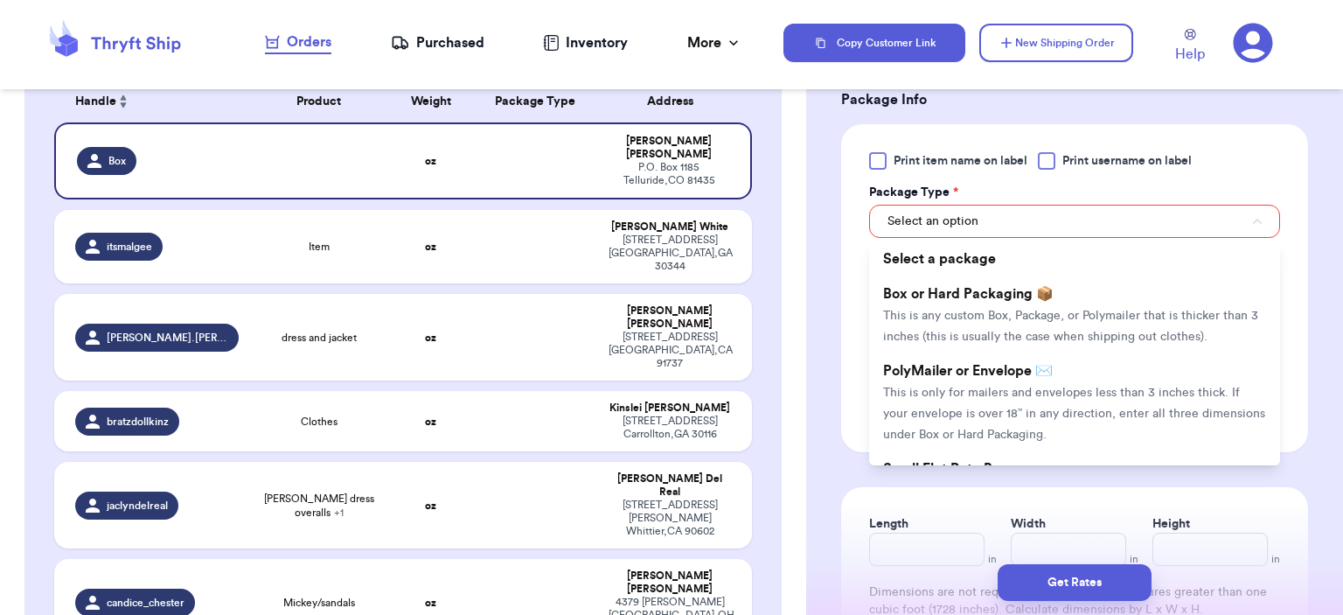
scroll to position [728, 0]
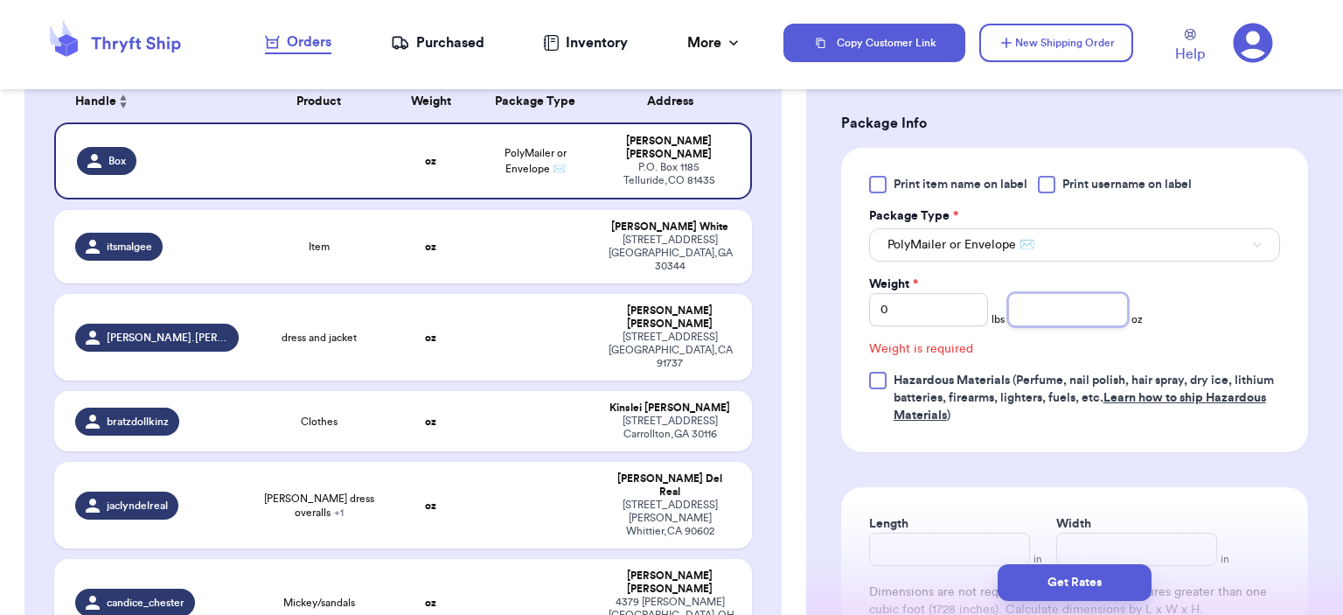
click at [1031, 307] on input "number" at bounding box center [1068, 309] width 120 height 33
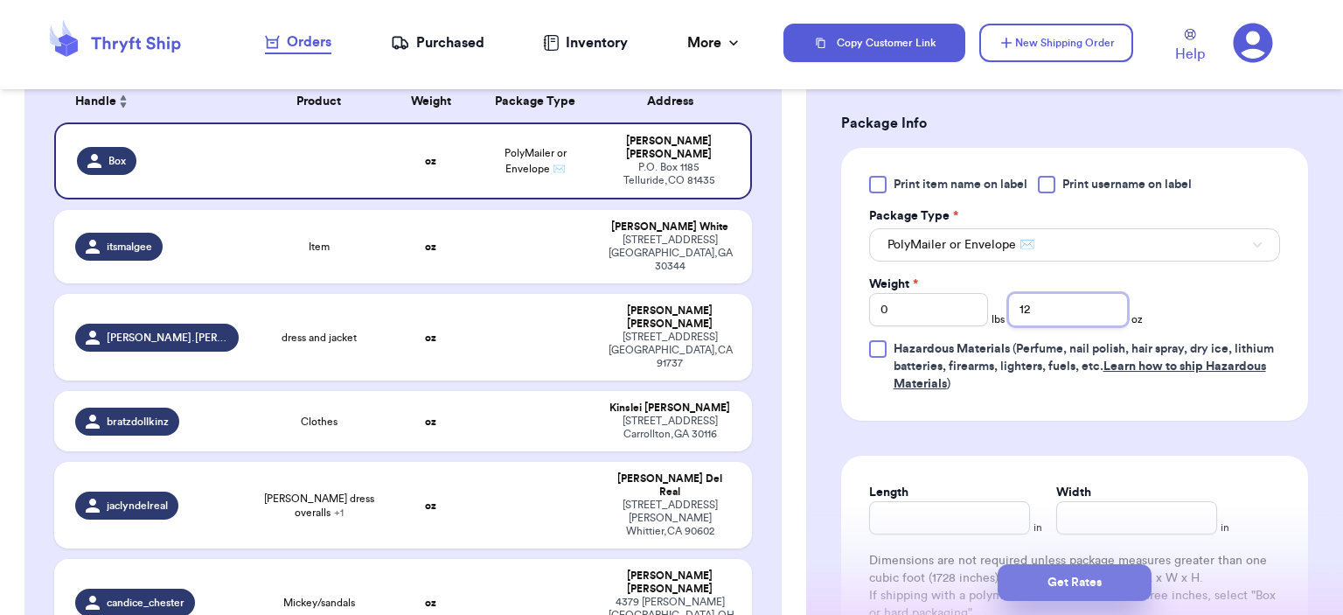
type input "12"
click at [1068, 585] on button "Get Rates" at bounding box center [1074, 582] width 154 height 37
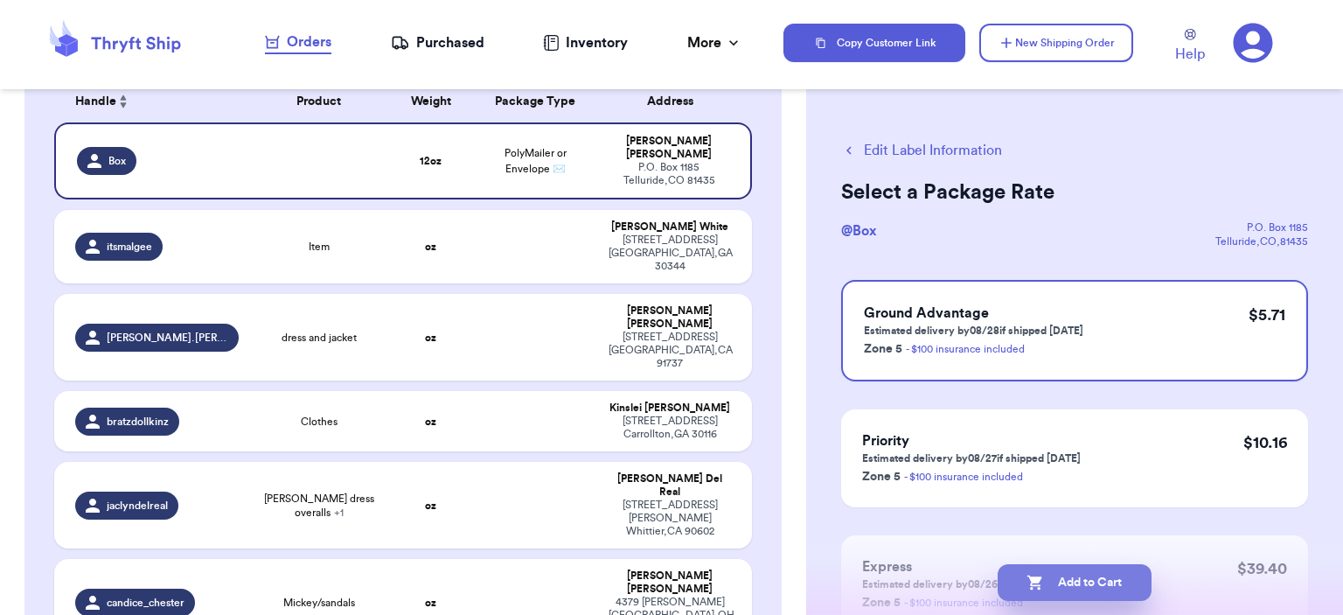
click at [1069, 585] on button "Add to Cart" at bounding box center [1074, 582] width 154 height 37
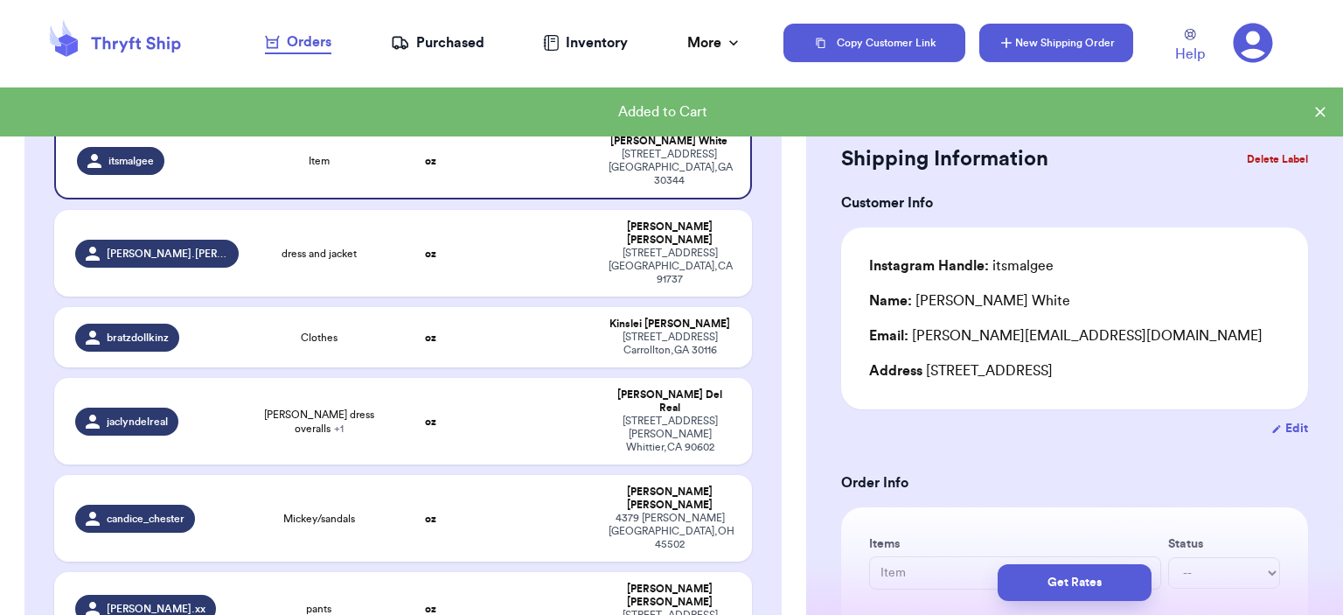
click at [1112, 52] on button "New Shipping Order" at bounding box center [1056, 43] width 154 height 38
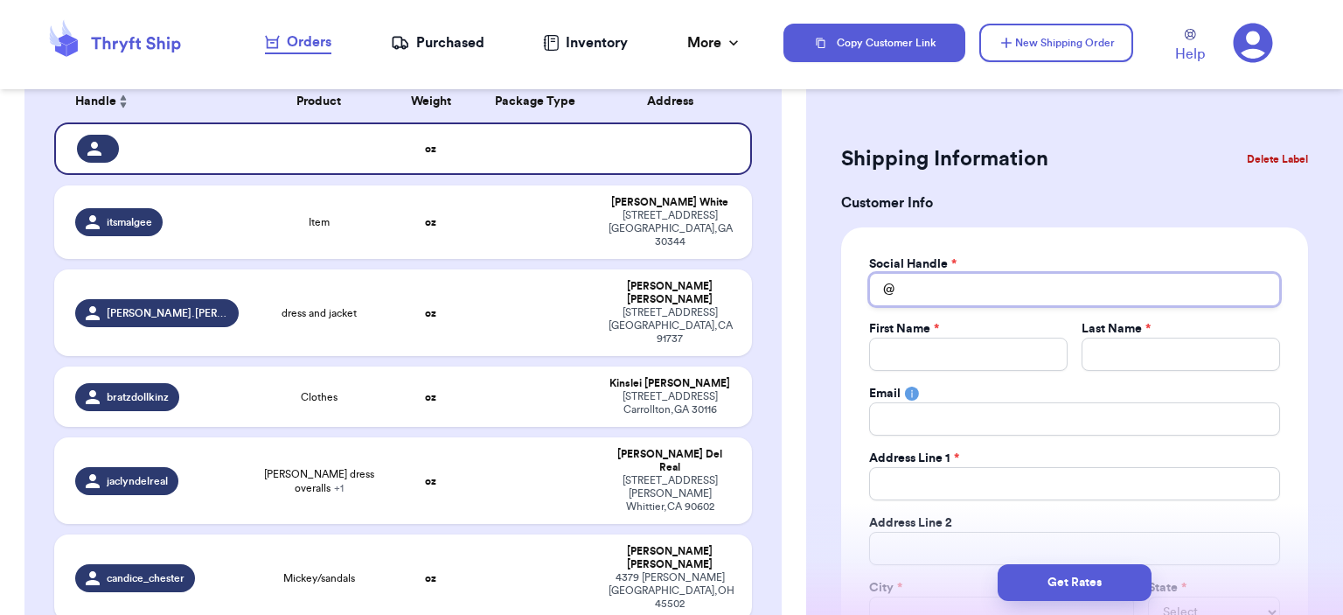
click at [1037, 286] on input "Total Amount Paid" at bounding box center [1074, 289] width 411 height 33
type input "n"
type input "na"
type input "nad"
type input "nadi"
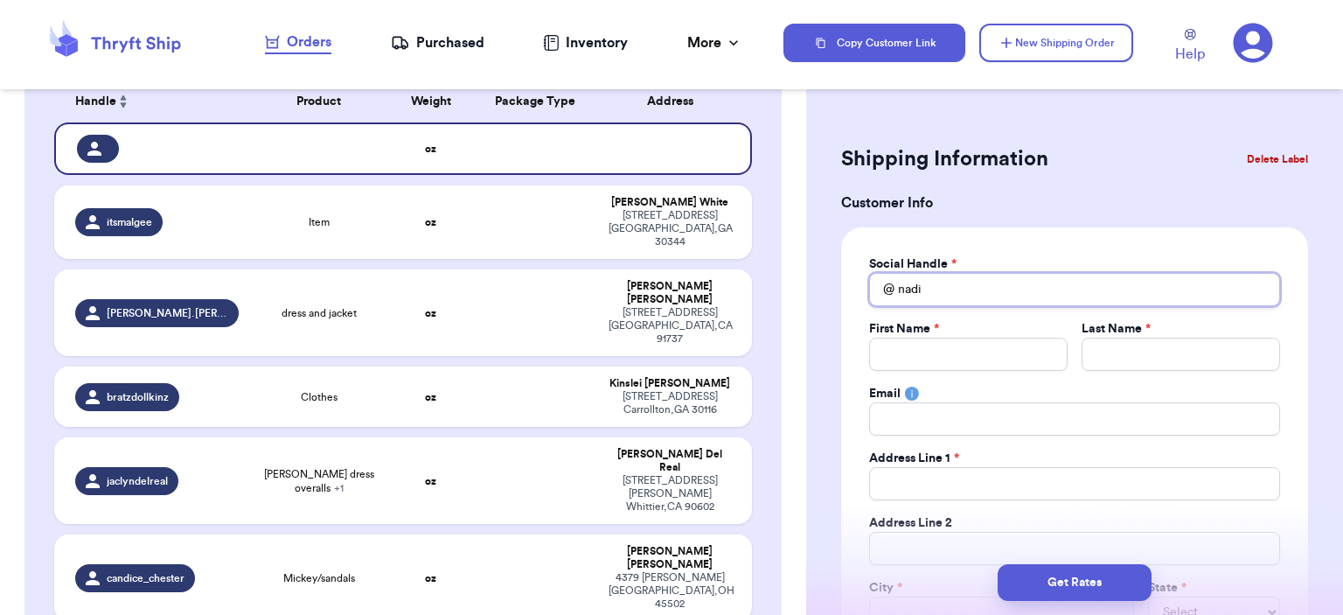
type input "[PERSON_NAME]"
type input "nadias"
type input "[PERSON_NAME]"
type input "nadi"
type input "nad"
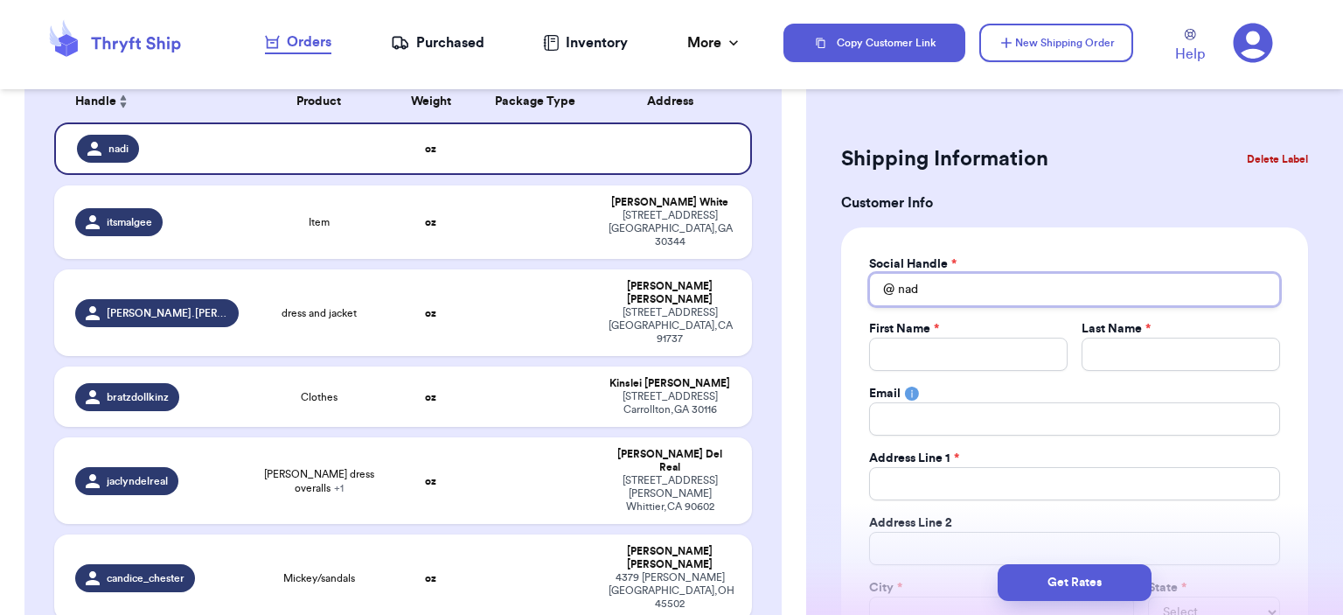
type input "na"
type input "n"
type input "na"
type input "nad"
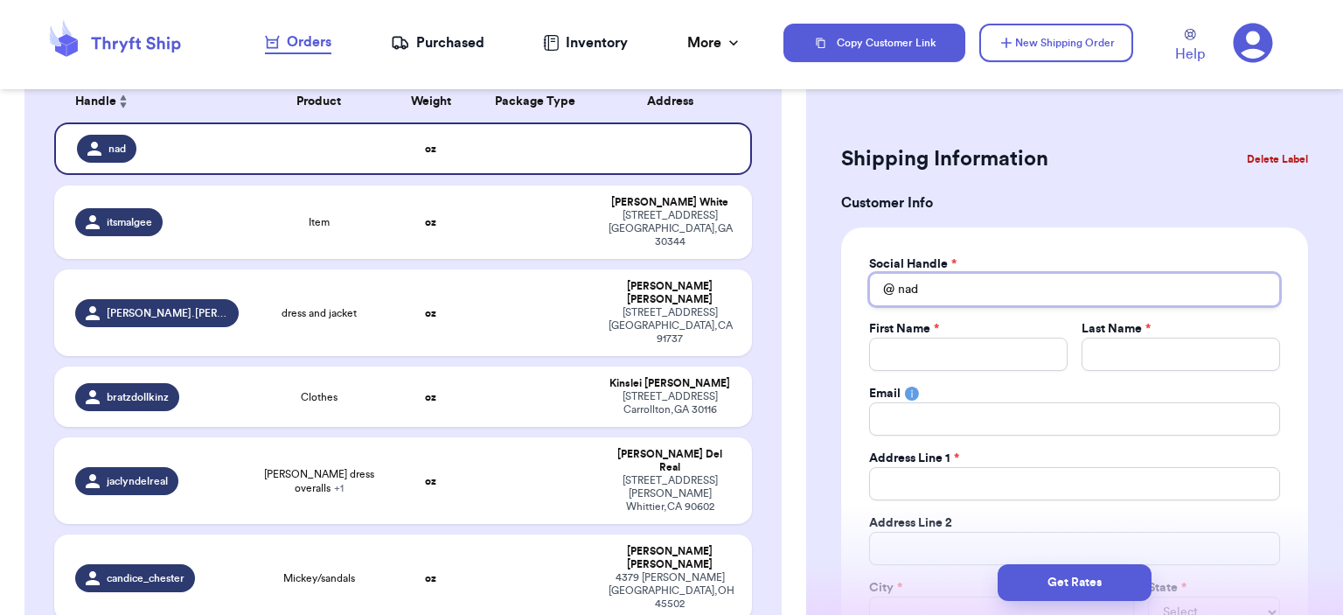
type input "na"
type input "n"
type input "na"
type input "nad"
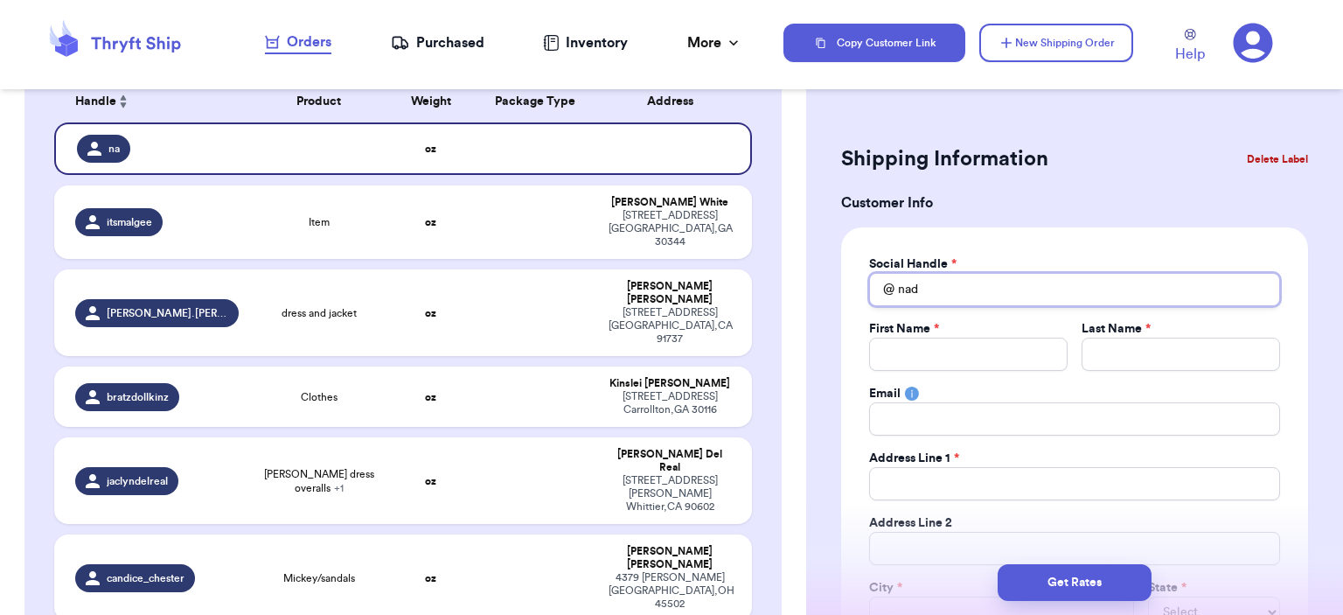
type input "na"
type input "n"
type input "m"
type input "mi"
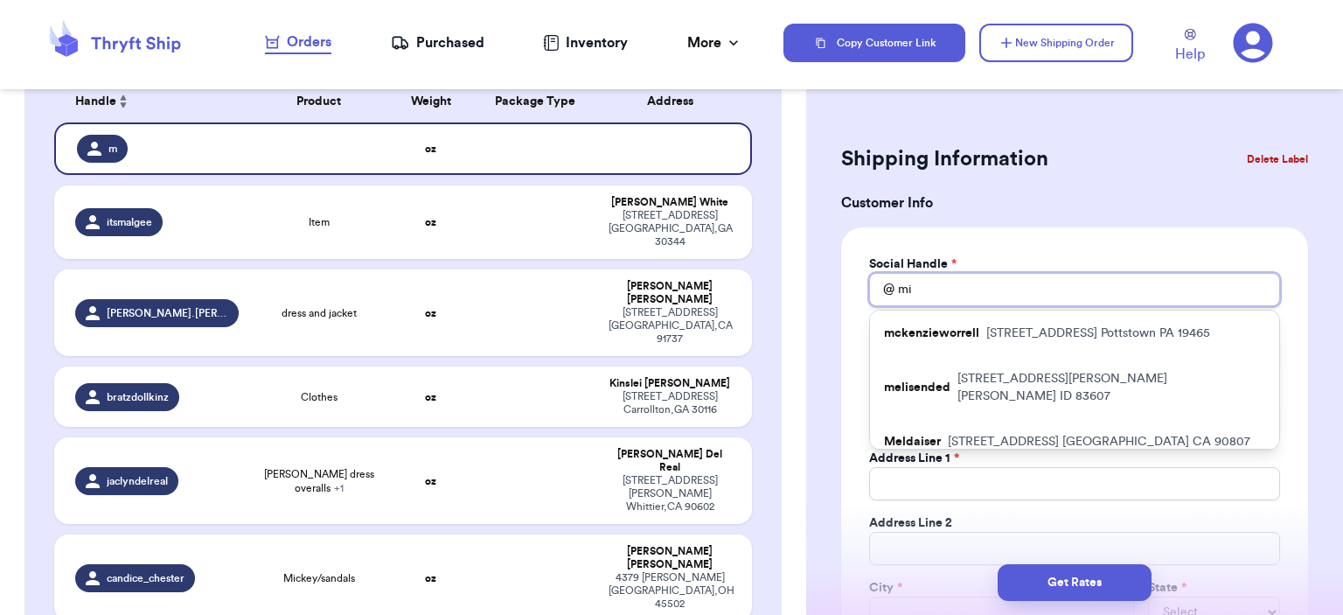
type input "mim"
type input "mi"
type input "mii"
type input "mi"
type input "min"
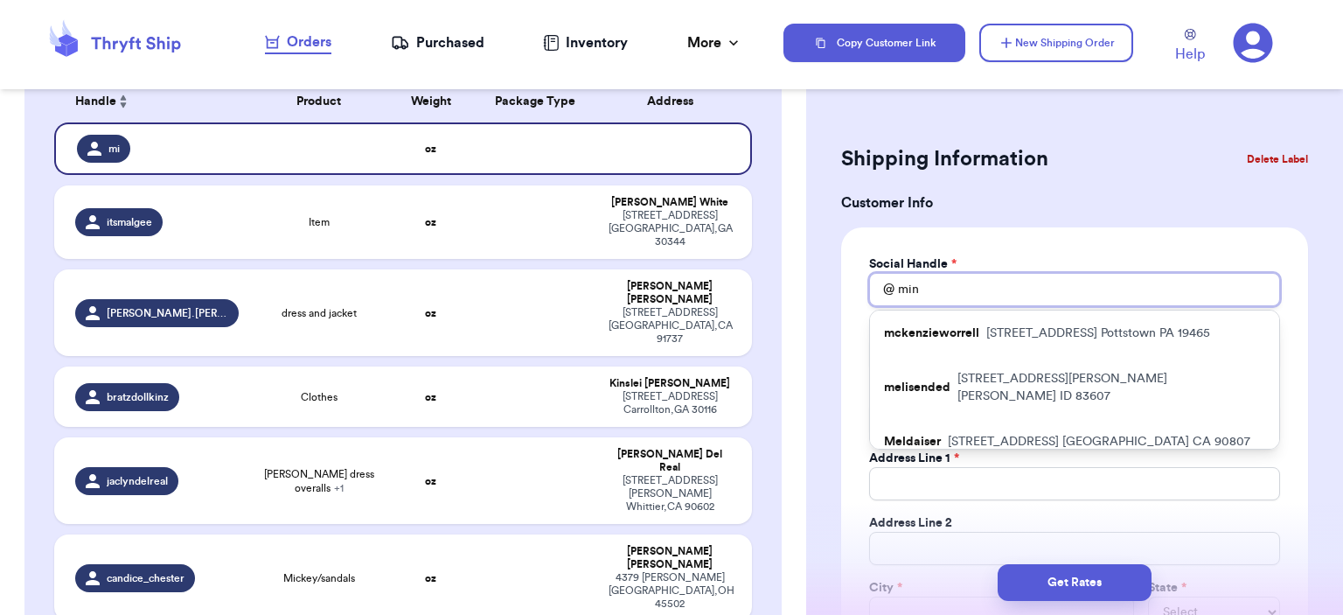
type input "mini"
type input "minim"
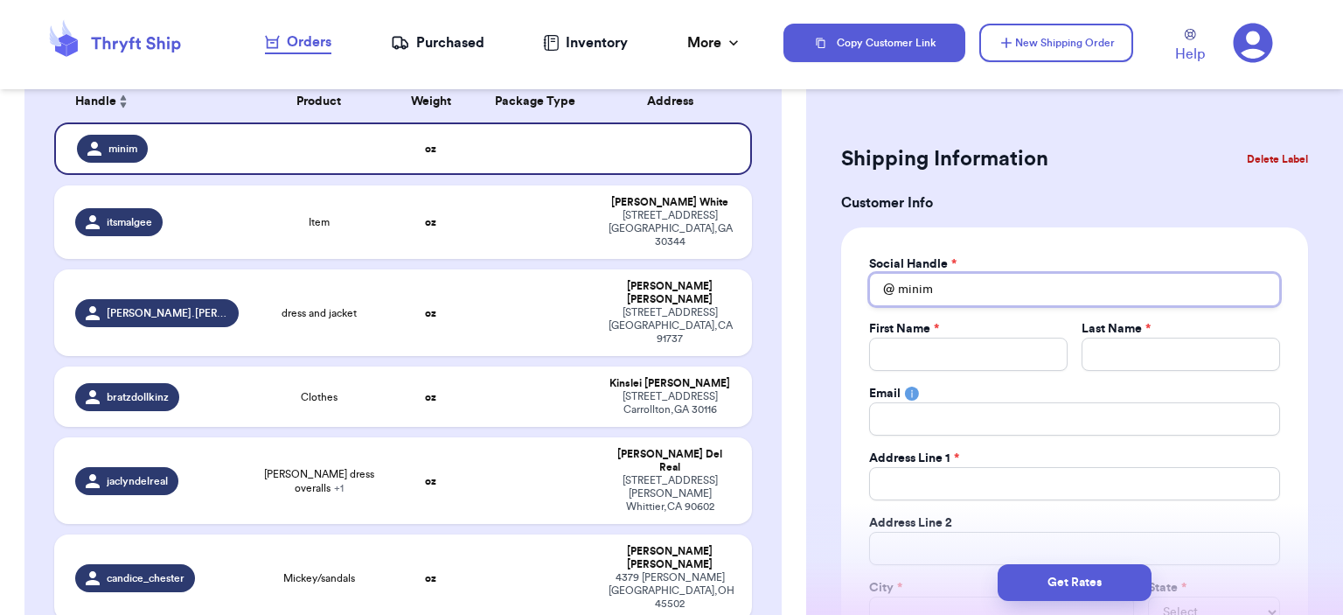
type input "mini"
type input "min"
type input "mi"
type input "m"
type input "k"
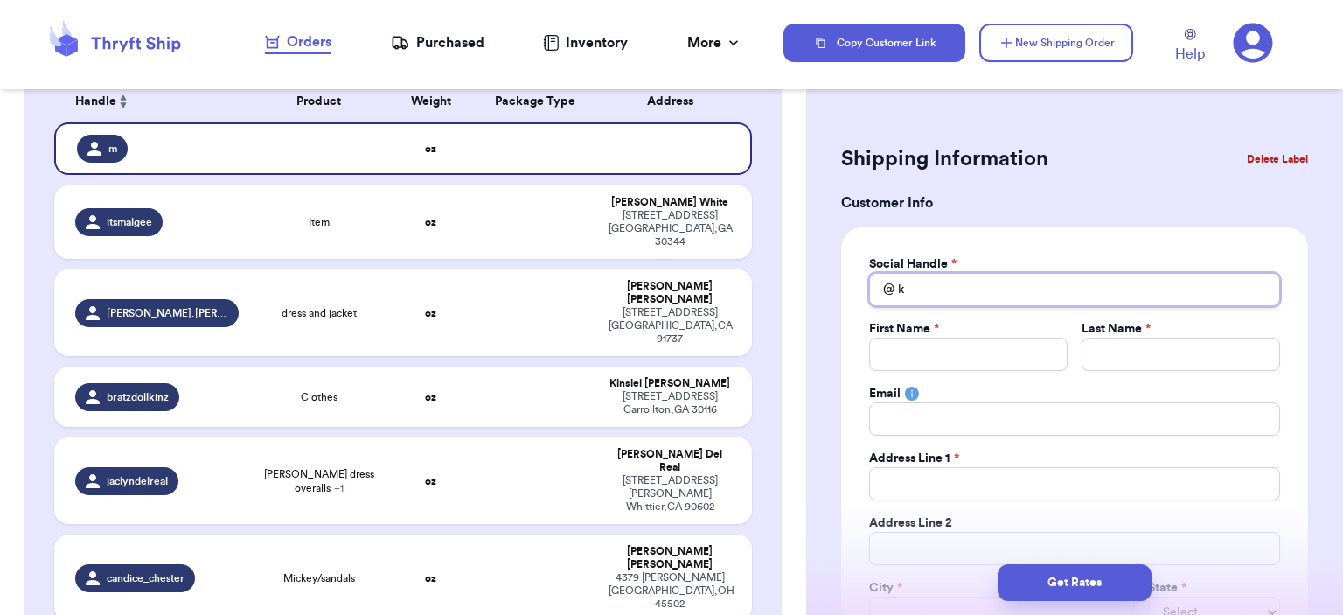
type input "ke"
type input "kea"
type input "keai"
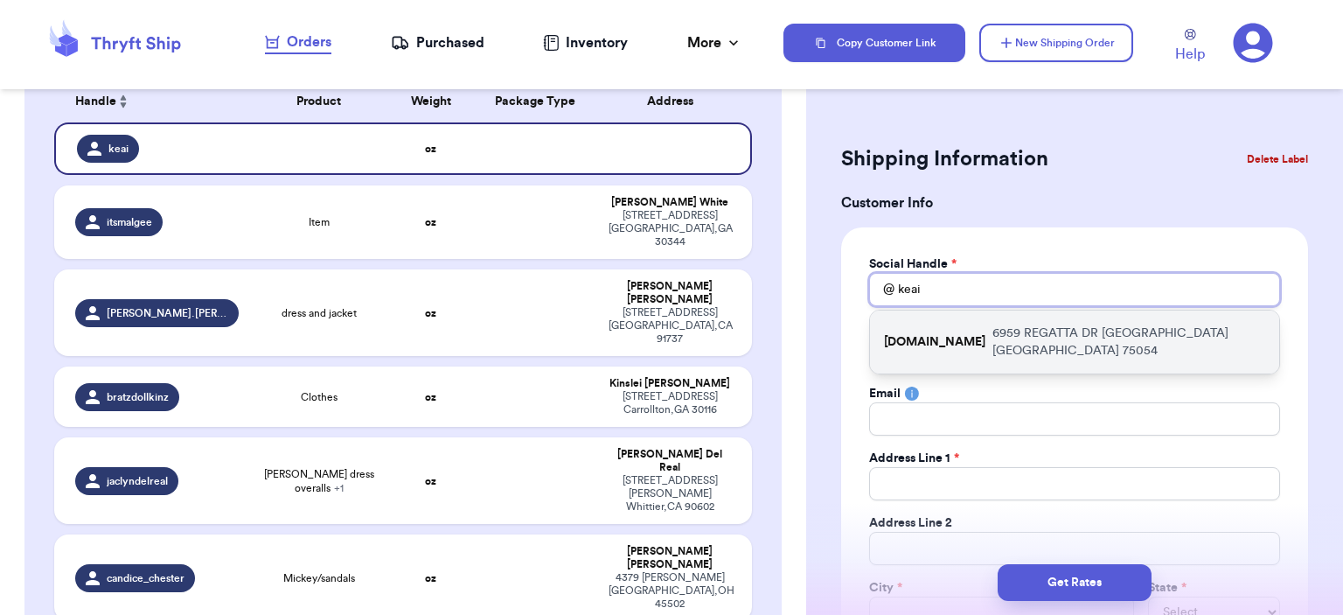
type input "keai"
click at [991, 318] on div "[DOMAIN_NAME] [STREET_ADDRESS]" at bounding box center [1074, 341] width 409 height 63
type input "[DOMAIN_NAME]"
type input "Keairra"
type input "[PERSON_NAME]"
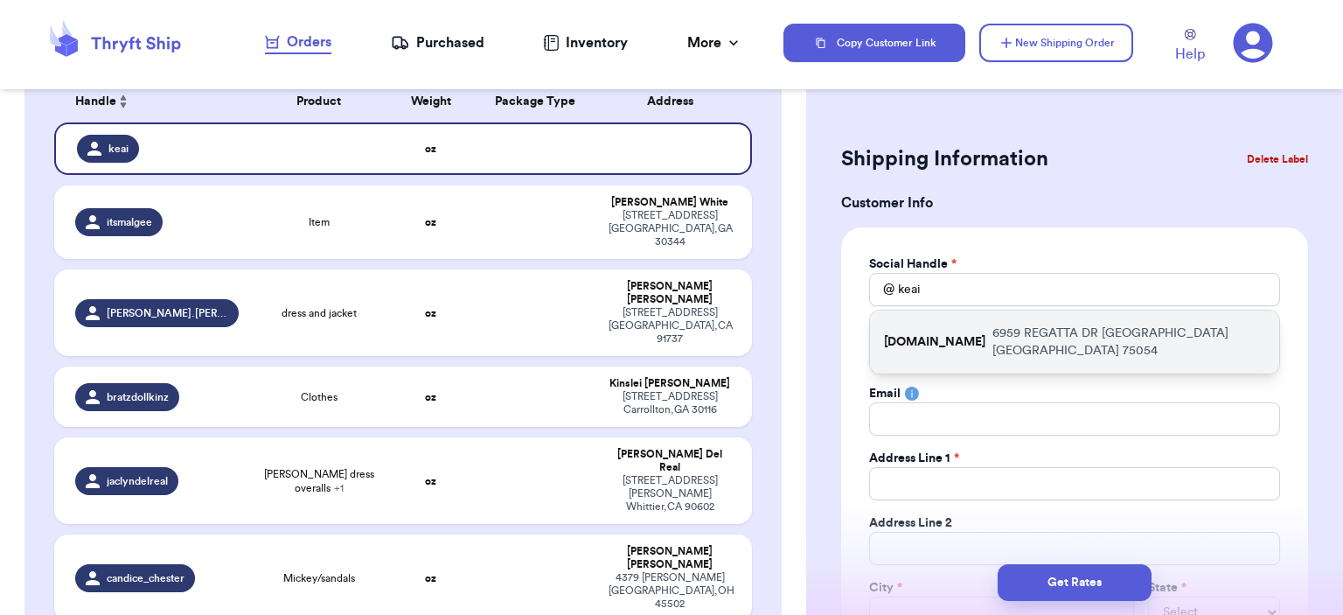
type input "[EMAIL_ADDRESS][DOMAIN_NAME]"
type input "6959 REGATTA DR"
type input "[GEOGRAPHIC_DATA]"
select select "[GEOGRAPHIC_DATA]"
type input "75054"
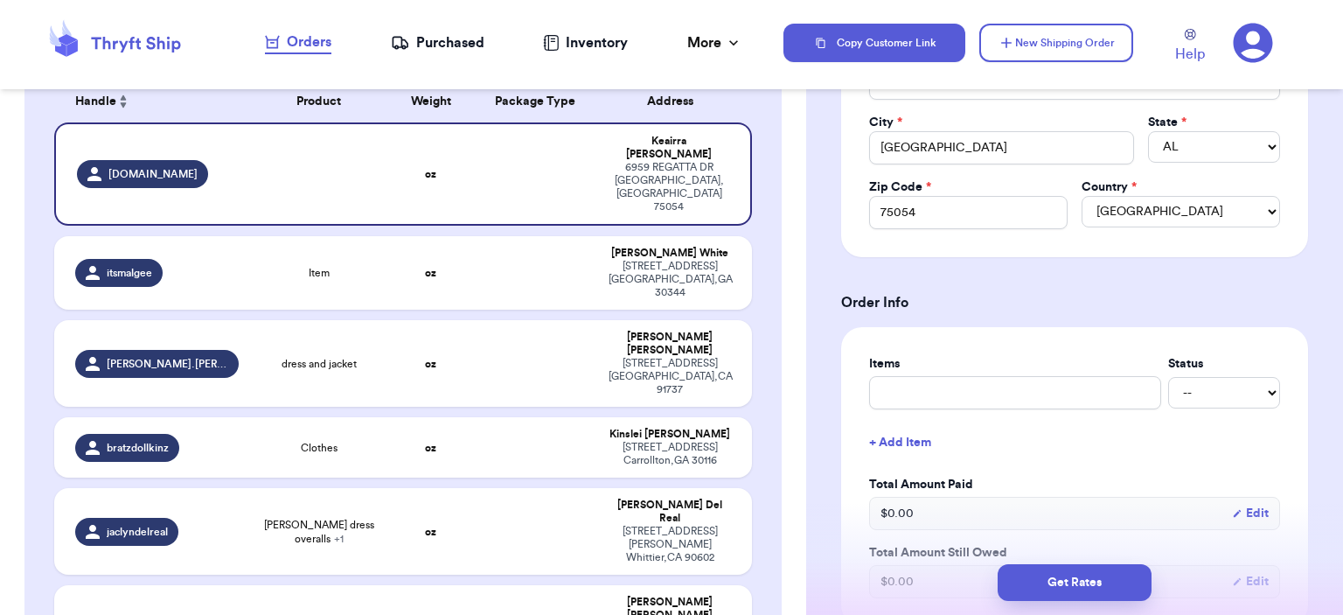
scroll to position [612, 0]
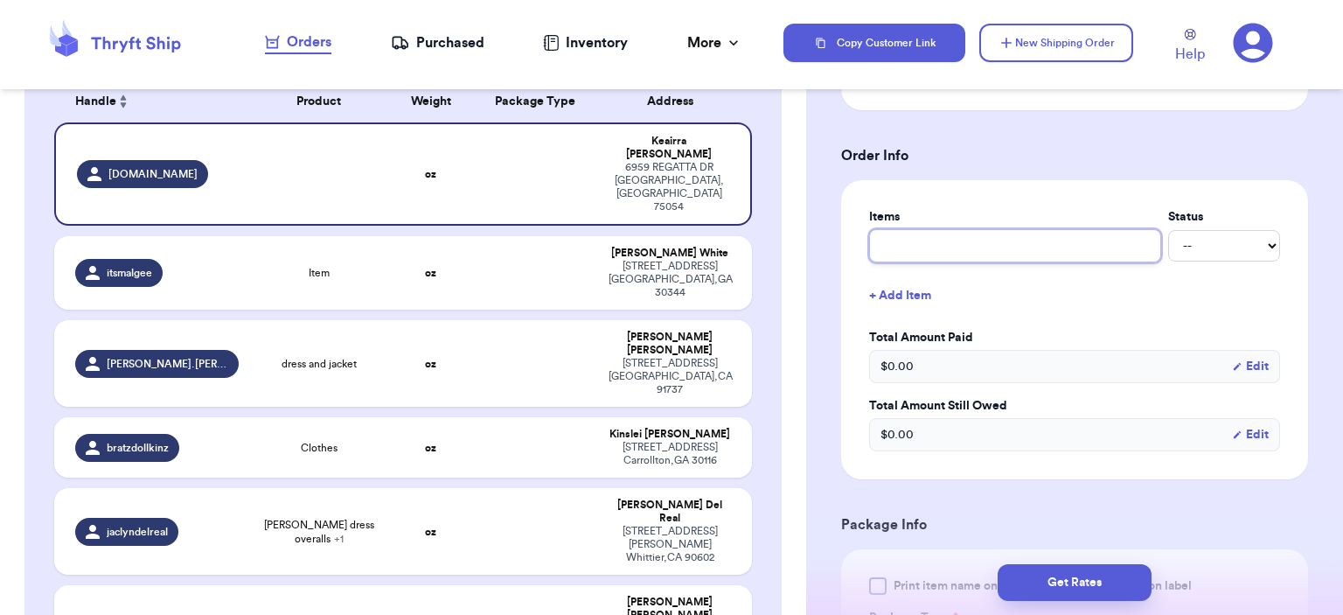
click at [1004, 254] on input "text" at bounding box center [1015, 245] width 292 height 33
type input "bag"
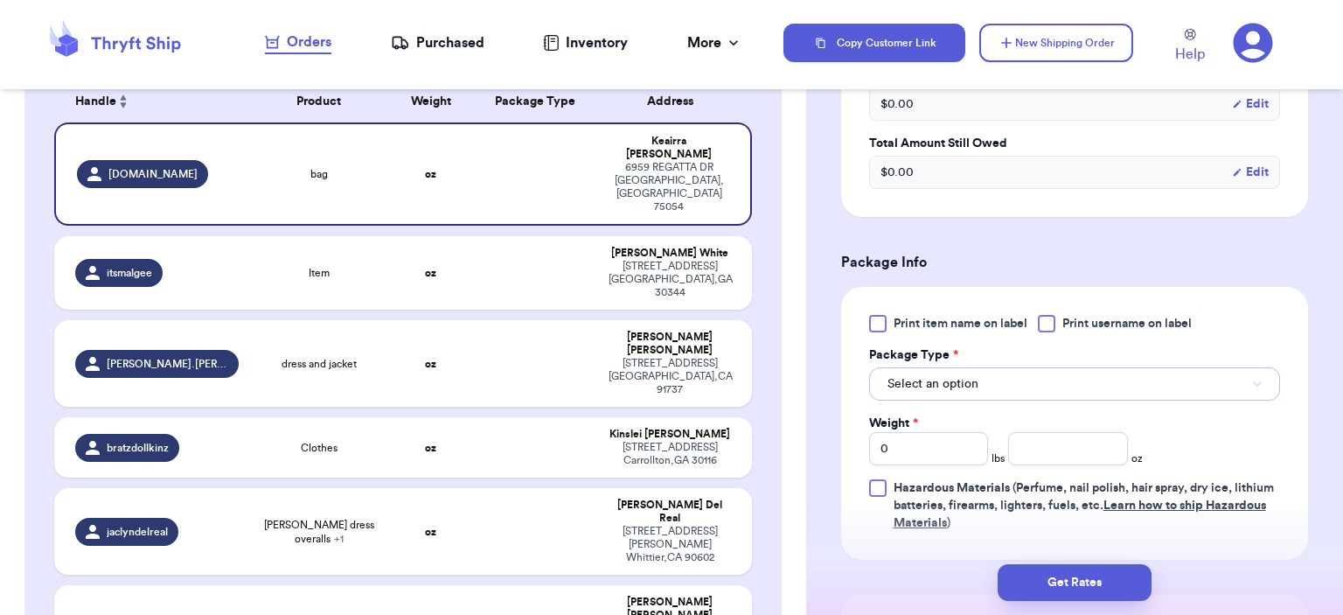
click at [1045, 367] on button "Select an option" at bounding box center [1074, 383] width 411 height 33
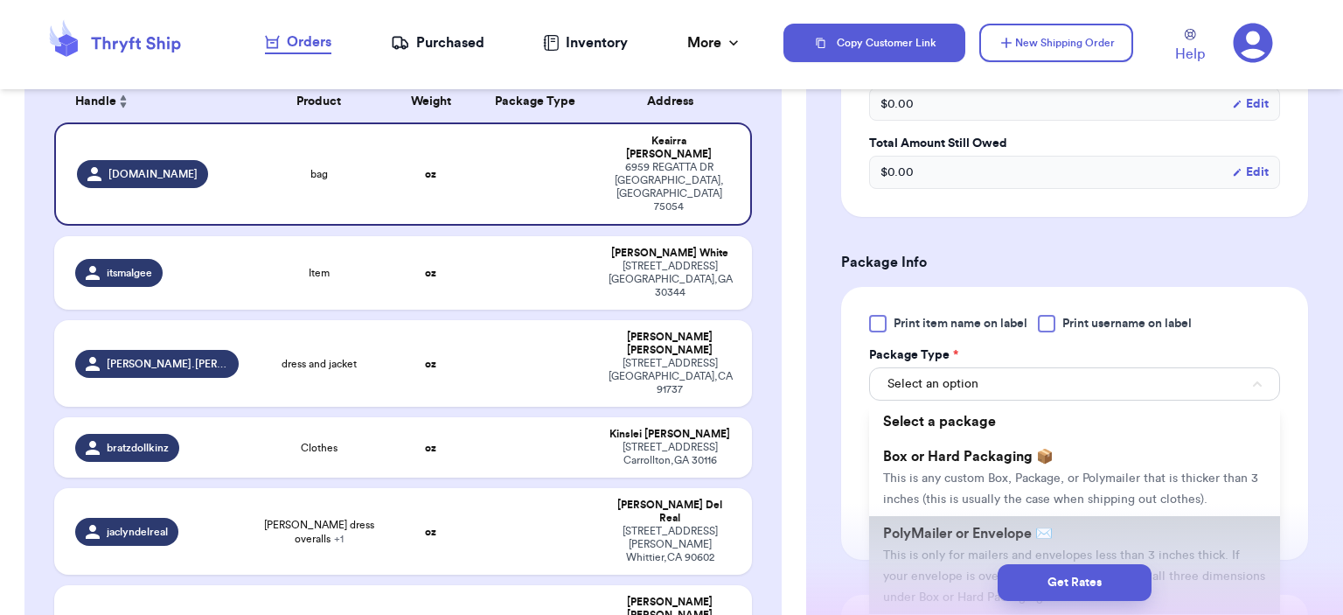
drag, startPoint x: 1021, startPoint y: 513, endPoint x: 1052, endPoint y: 461, distance: 60.7
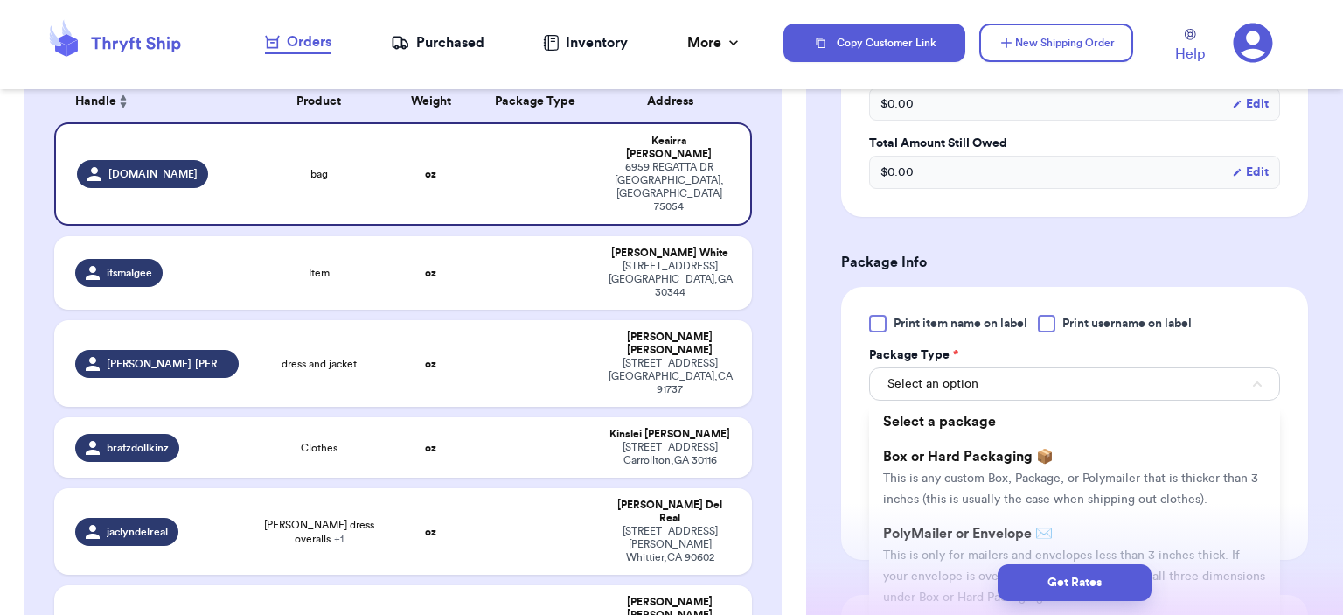
click at [1021, 516] on li "PolyMailer or Envelope ✉️ This is only for mailers and envelopes less than 3 in…" at bounding box center [1074, 565] width 411 height 98
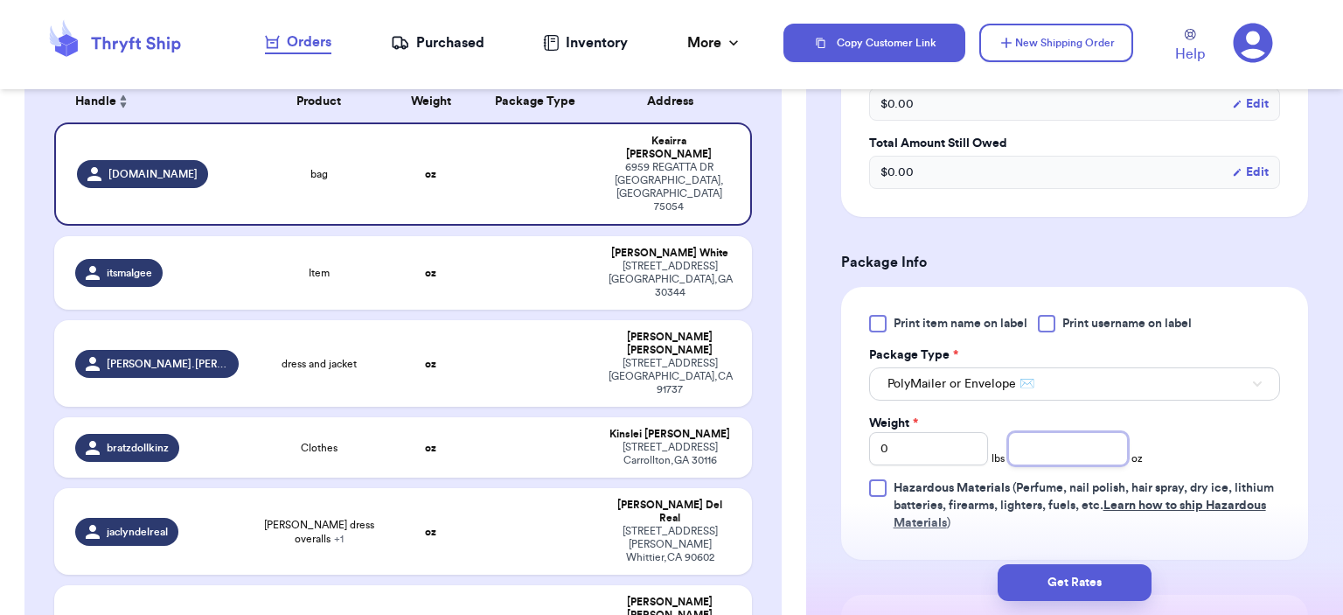
click at [1056, 442] on input "number" at bounding box center [1068, 448] width 120 height 33
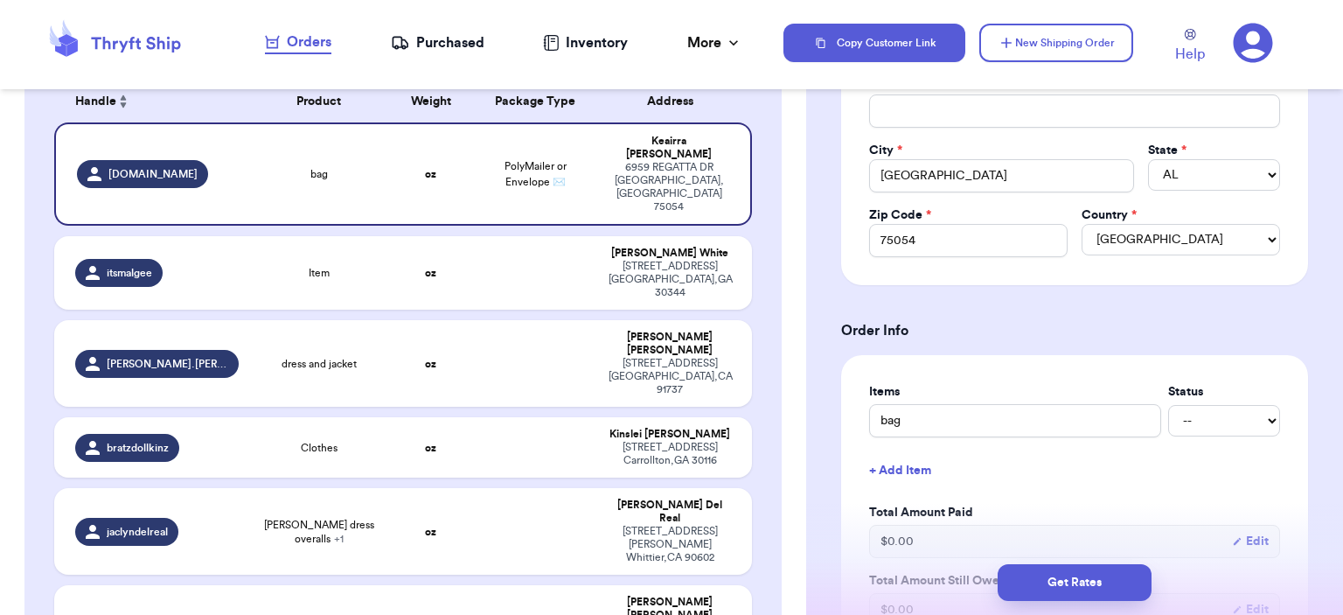
scroll to position [87, 0]
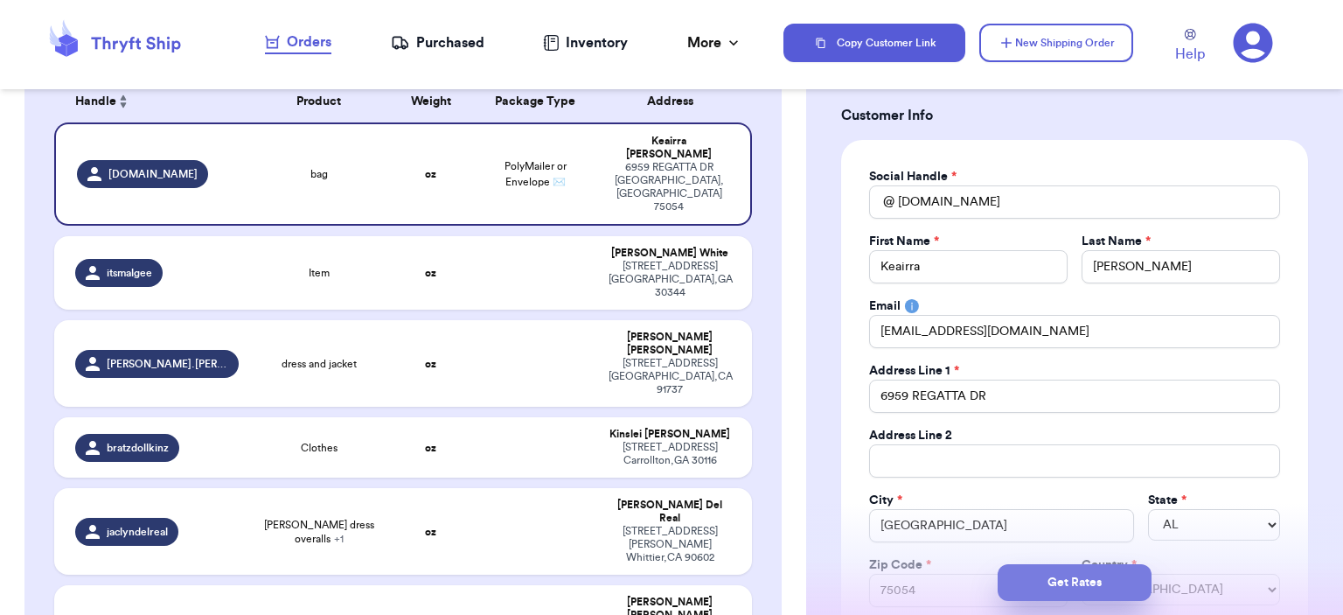
type input "12"
click at [1143, 572] on button "Get Rates" at bounding box center [1074, 582] width 154 height 37
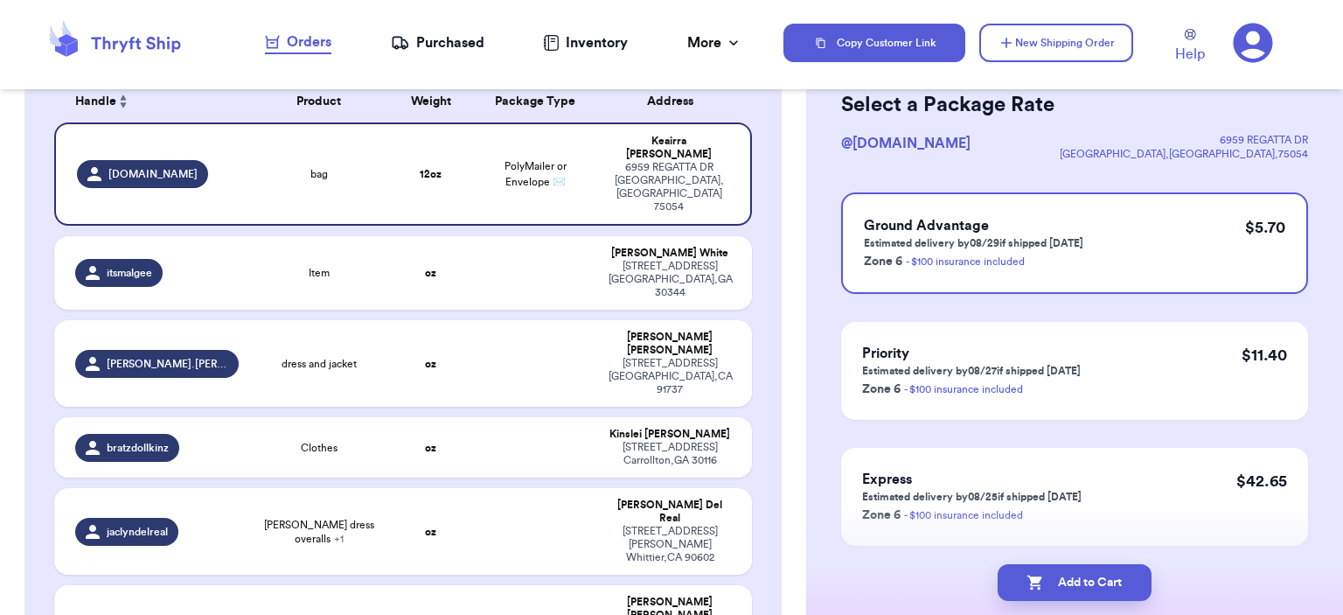
scroll to position [0, 0]
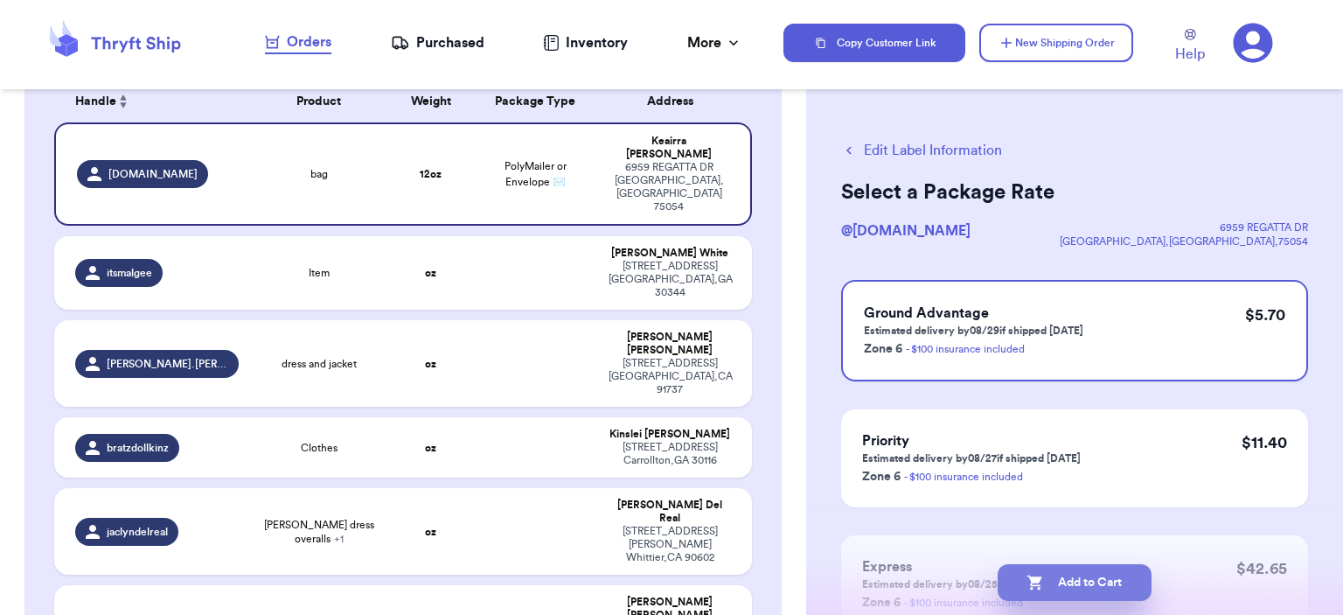
click at [1105, 586] on button "Add to Cart" at bounding box center [1074, 582] width 154 height 37
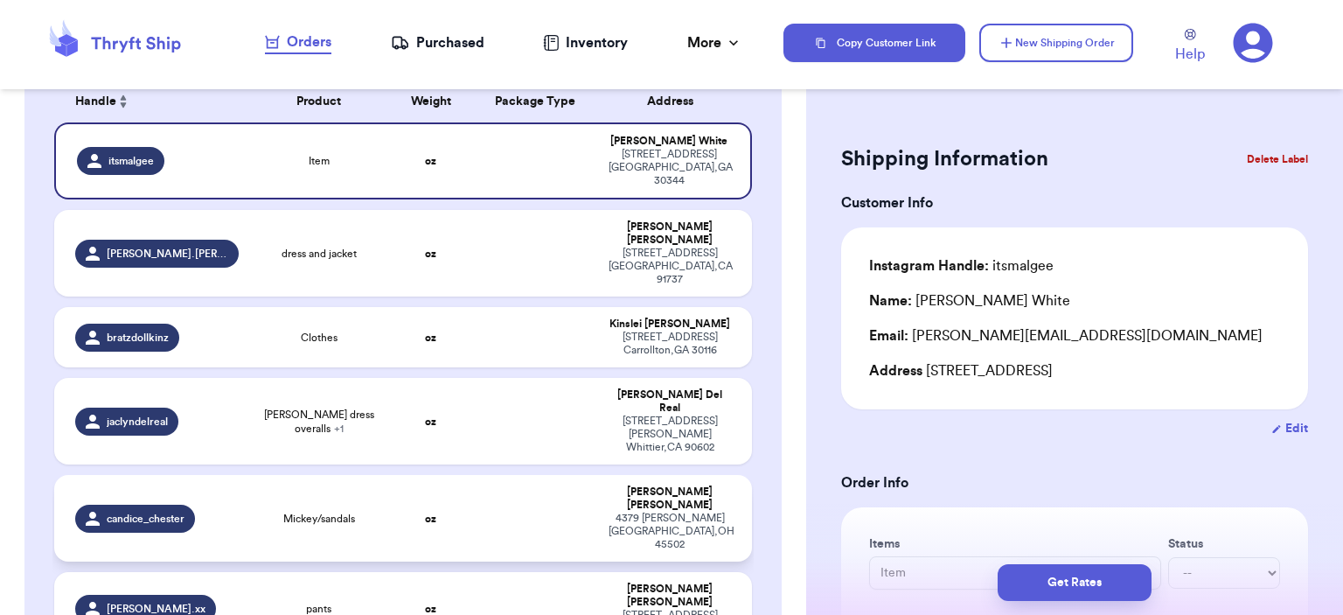
scroll to position [524, 0]
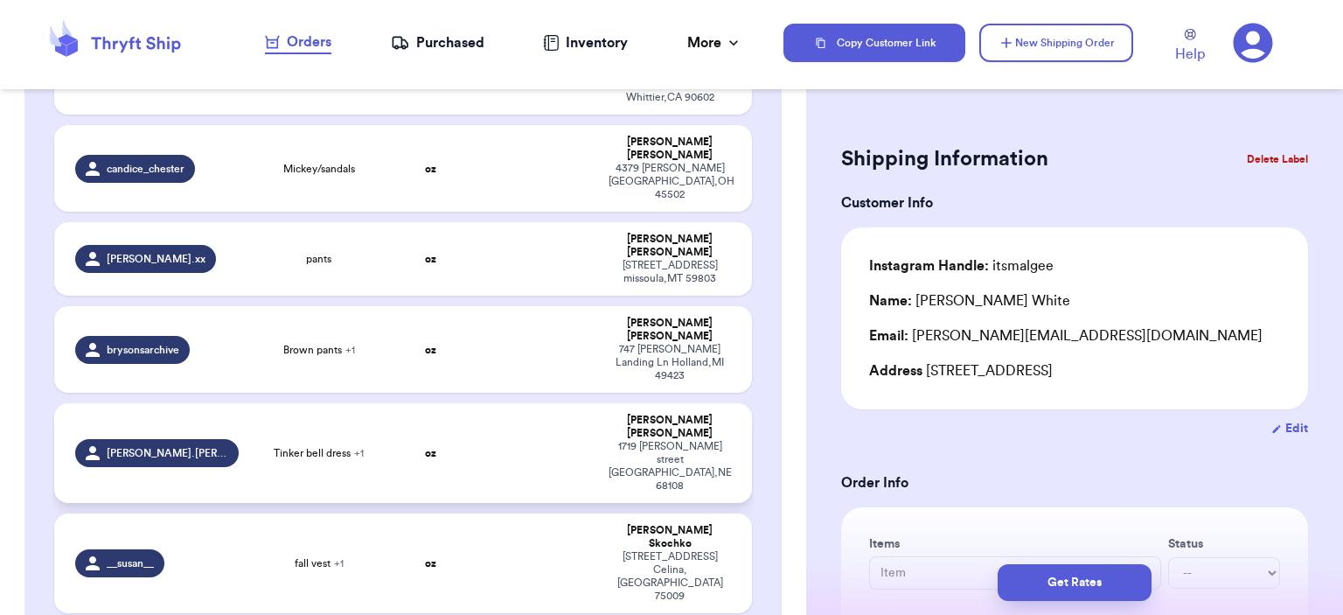
click at [389, 403] on td "oz" at bounding box center [431, 453] width 84 height 100
type input "Tinker bell dress"
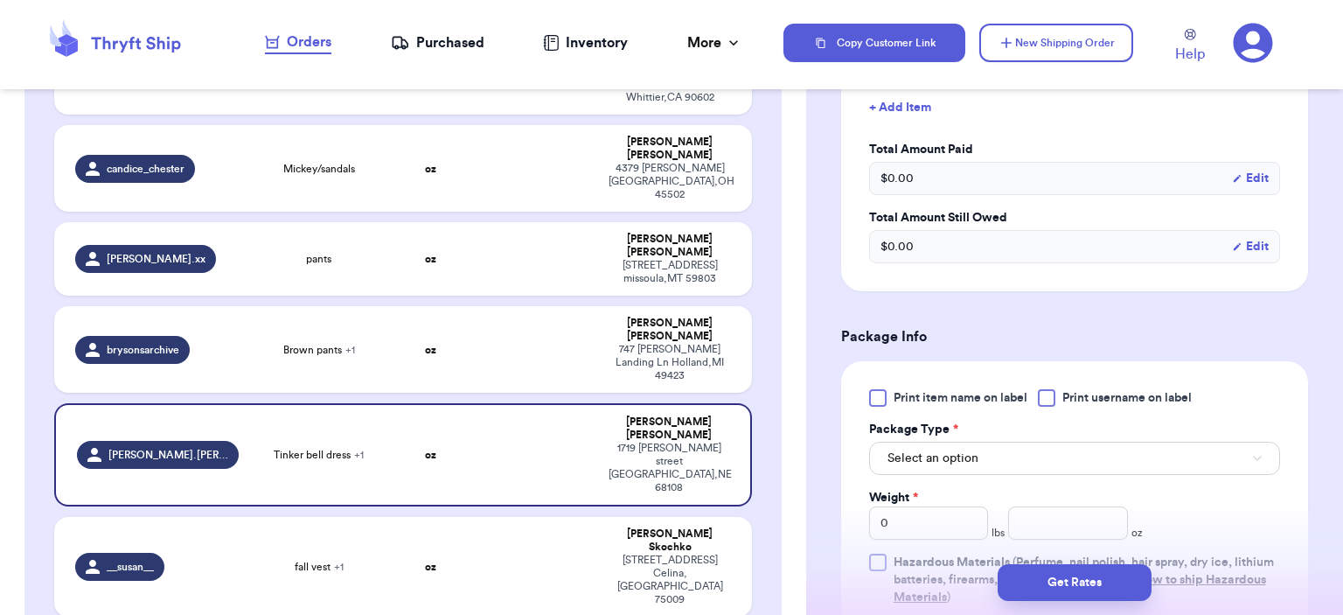
scroll to position [699, 0]
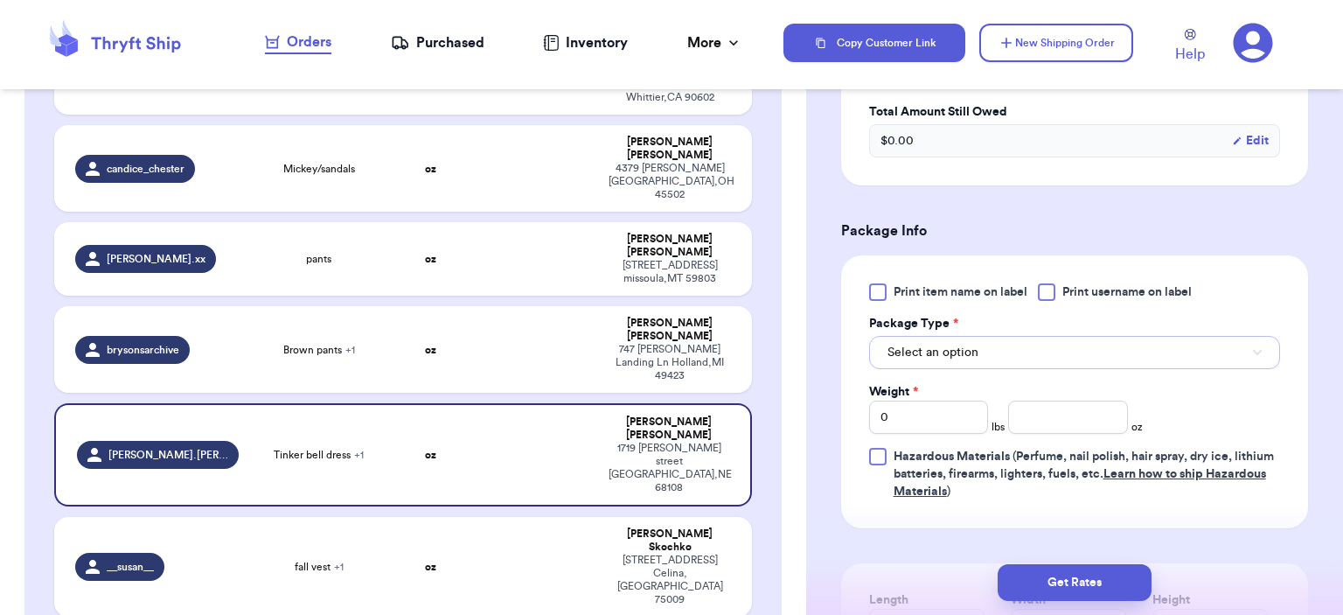
click at [1028, 337] on button "Select an option" at bounding box center [1074, 352] width 411 height 33
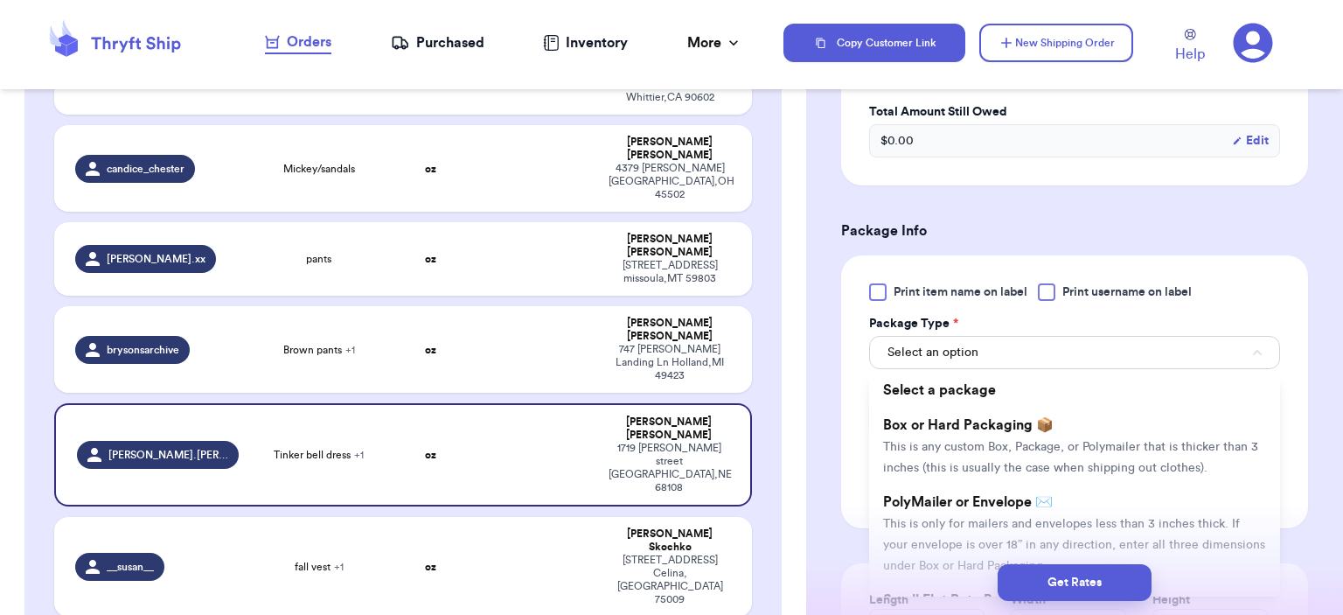
click at [1045, 495] on span "PolyMailer or Envelope ✉️" at bounding box center [968, 502] width 170 height 14
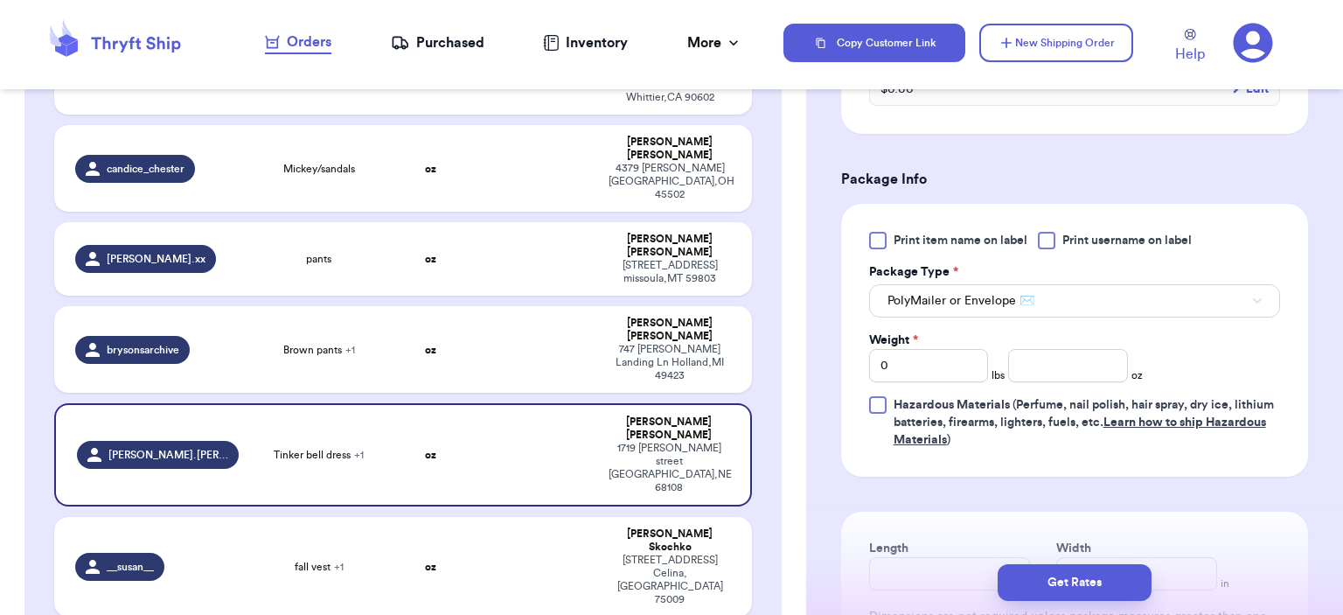
scroll to position [962, 0]
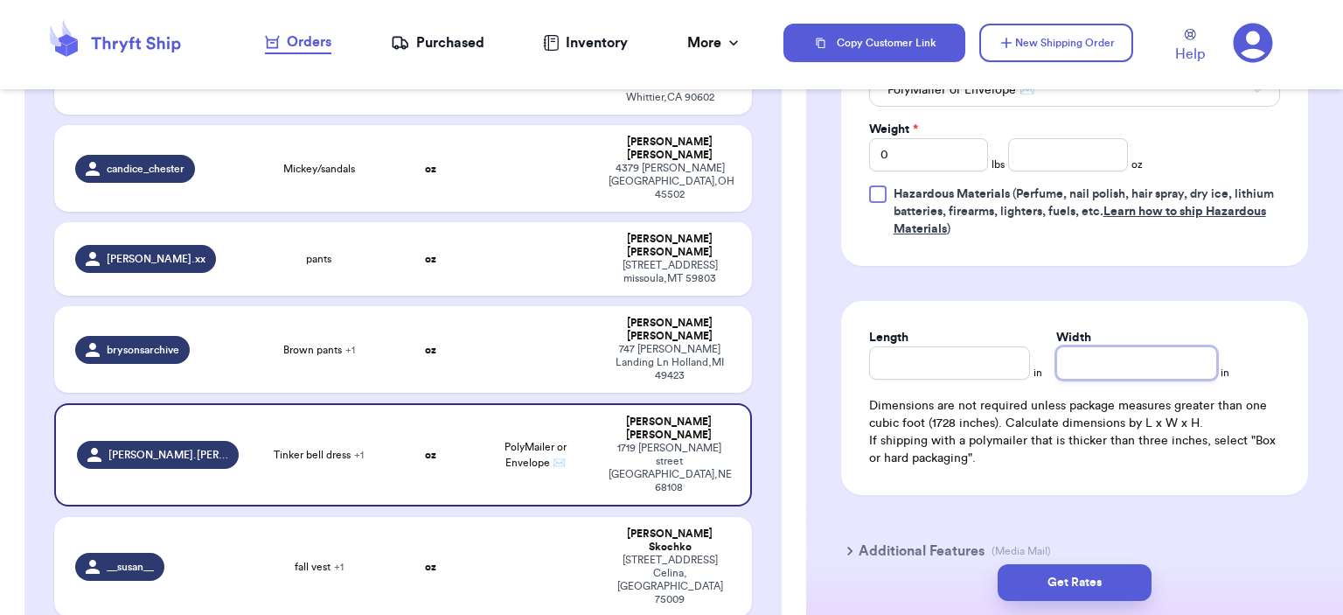
click at [1164, 346] on input "Width" at bounding box center [1136, 362] width 161 height 33
click at [1036, 138] on input "number" at bounding box center [1068, 154] width 120 height 33
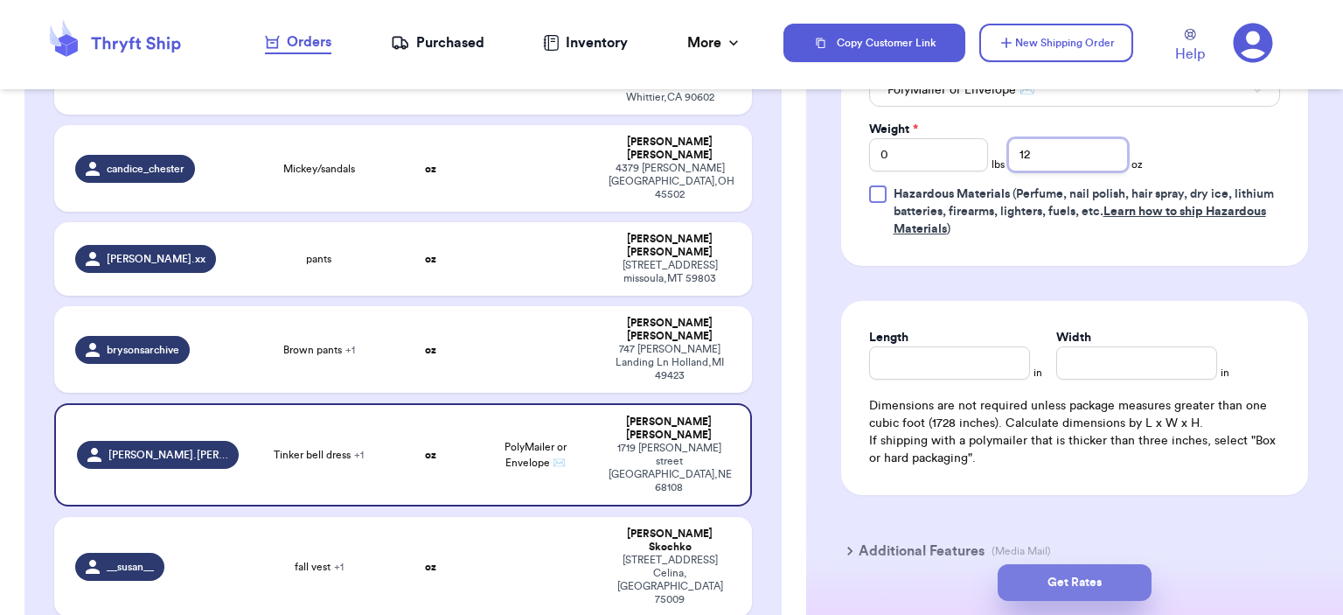
type input "12"
click at [1085, 579] on button "Get Rates" at bounding box center [1074, 582] width 154 height 37
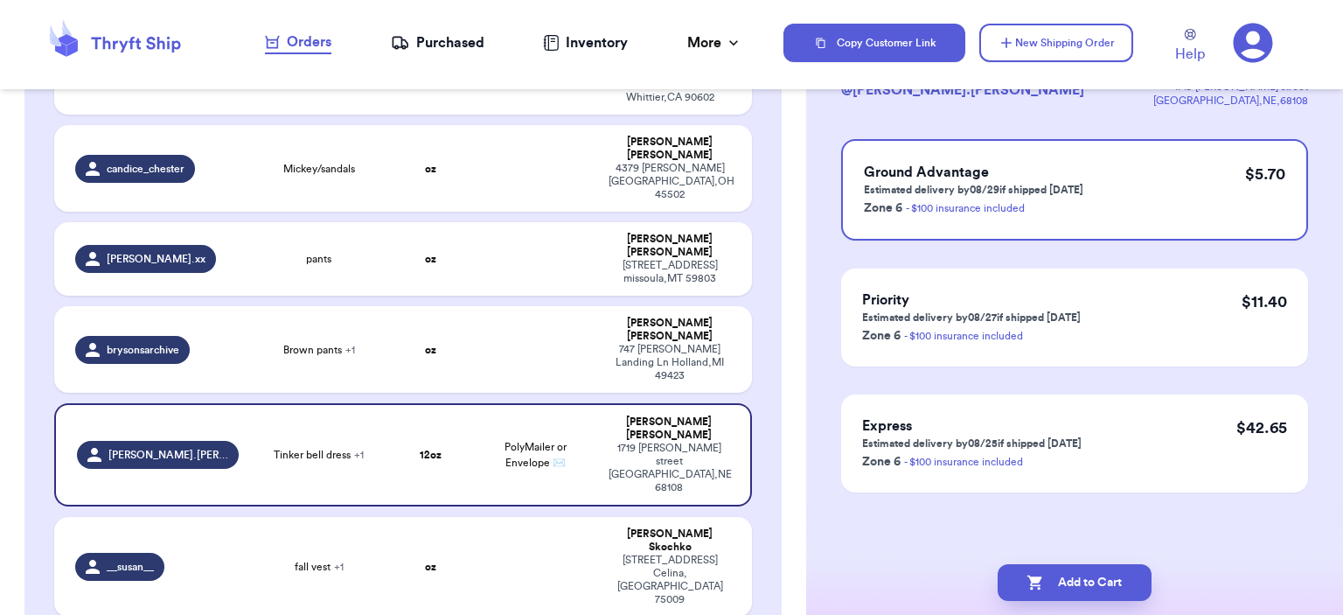
scroll to position [0, 0]
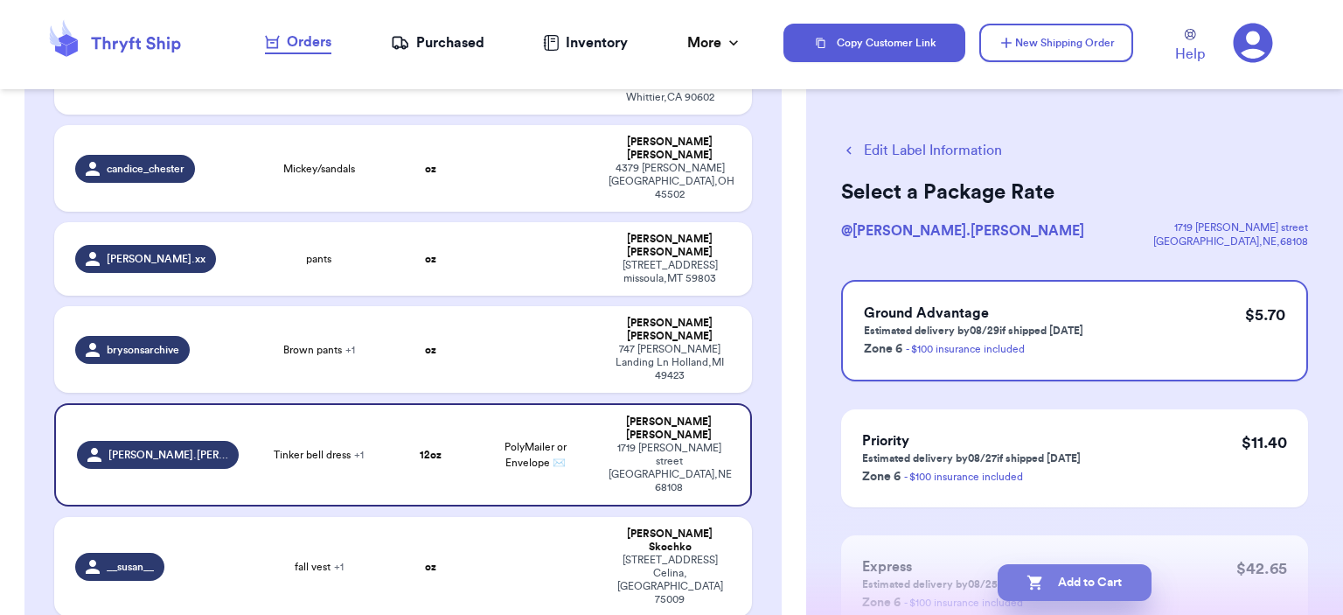
click at [1080, 566] on button "Add to Cart" at bounding box center [1074, 582] width 154 height 37
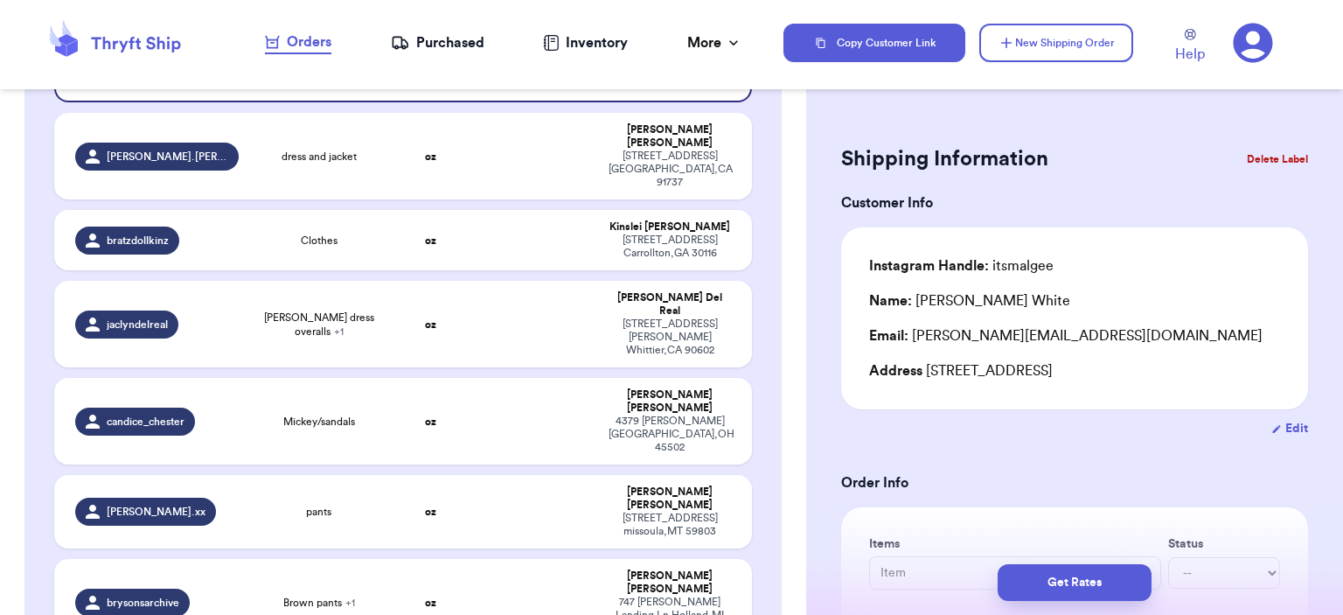
scroll to position [262, 0]
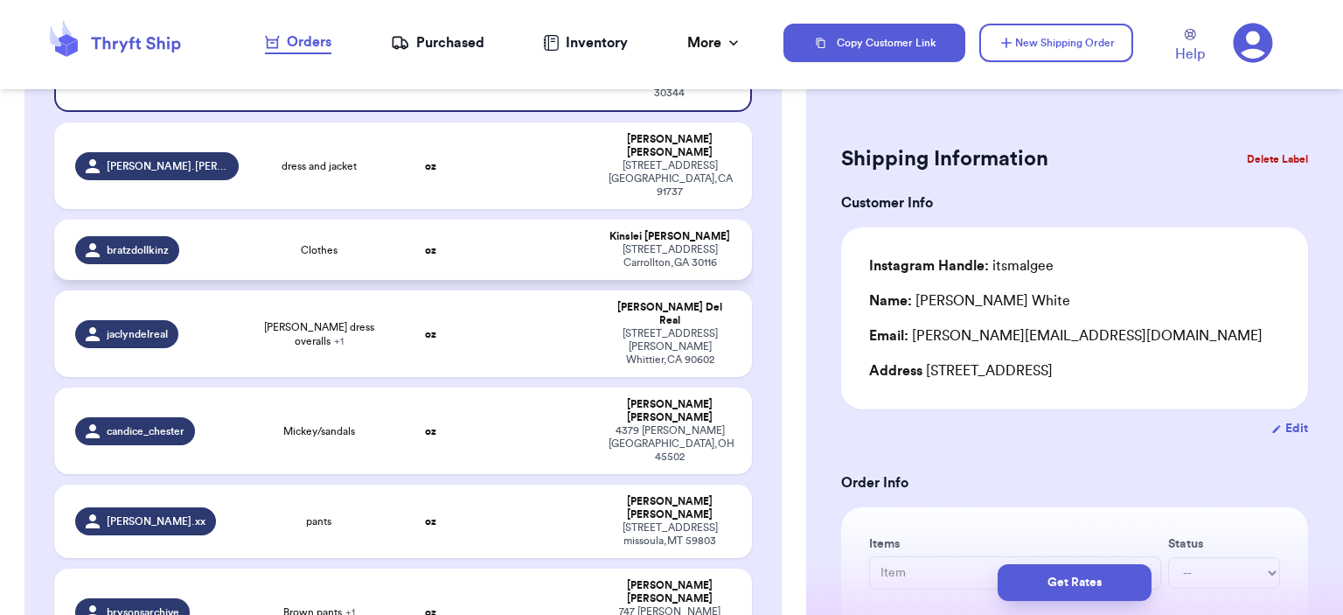
click at [371, 243] on div "Clothes" at bounding box center [319, 250] width 119 height 14
type input "Clothes"
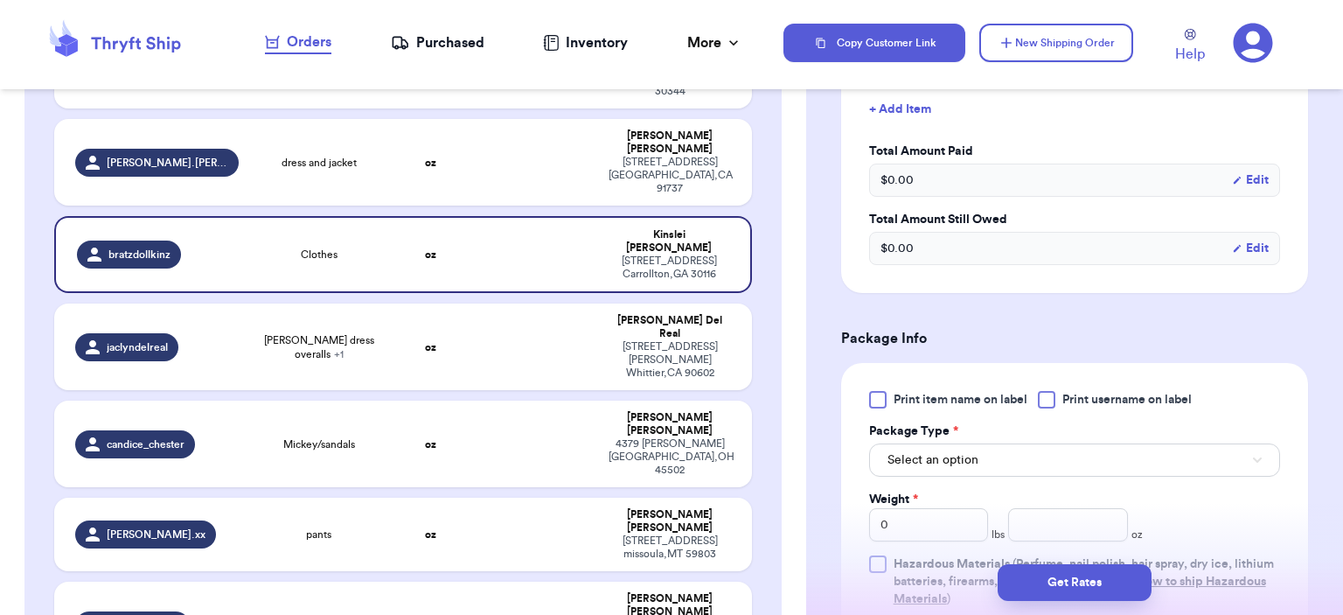
scroll to position [699, 0]
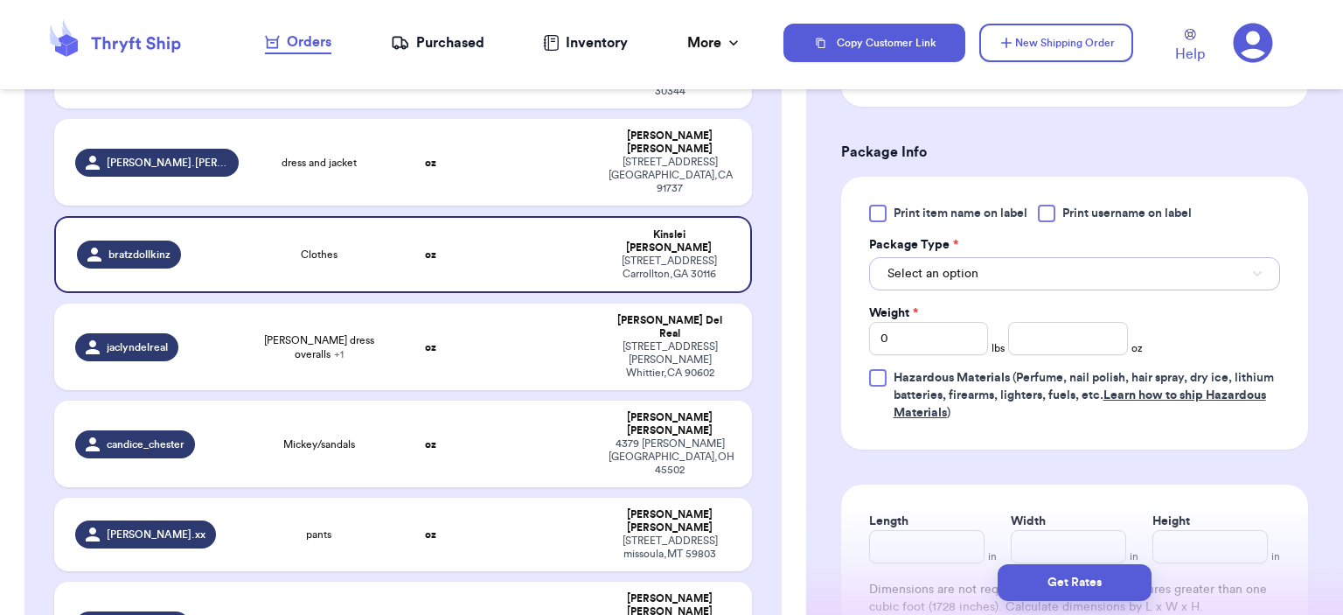
click at [987, 285] on button "Select an option" at bounding box center [1074, 273] width 411 height 33
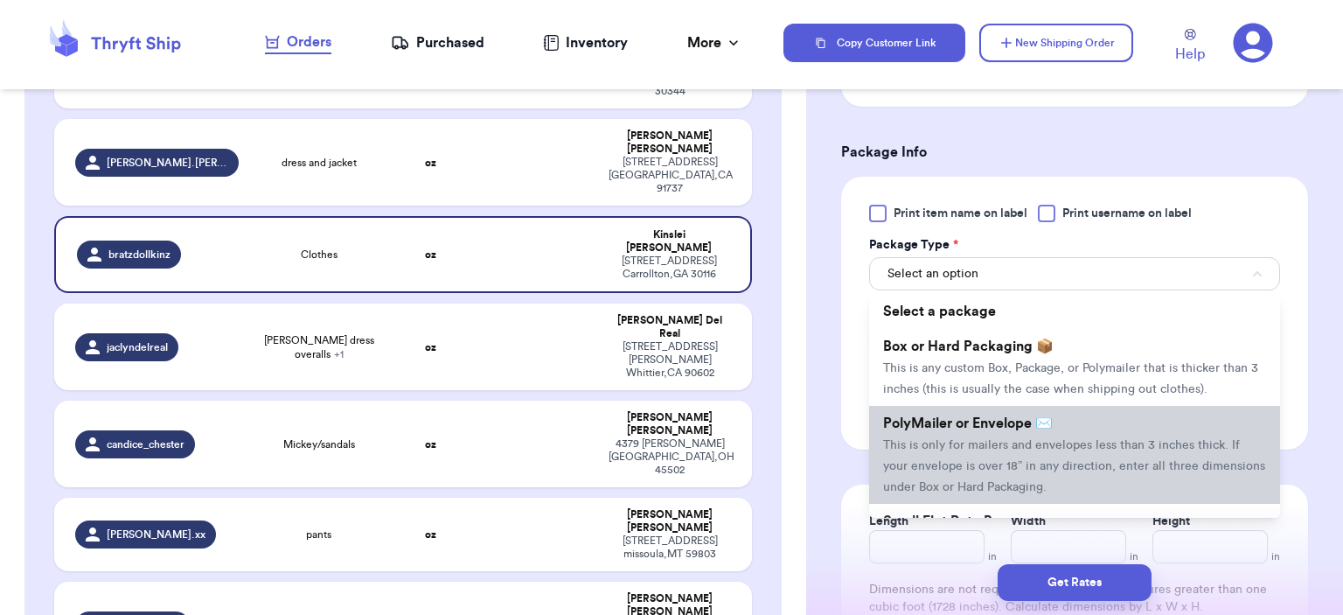
click at [1001, 426] on span "PolyMailer or Envelope ✉️" at bounding box center [968, 423] width 170 height 14
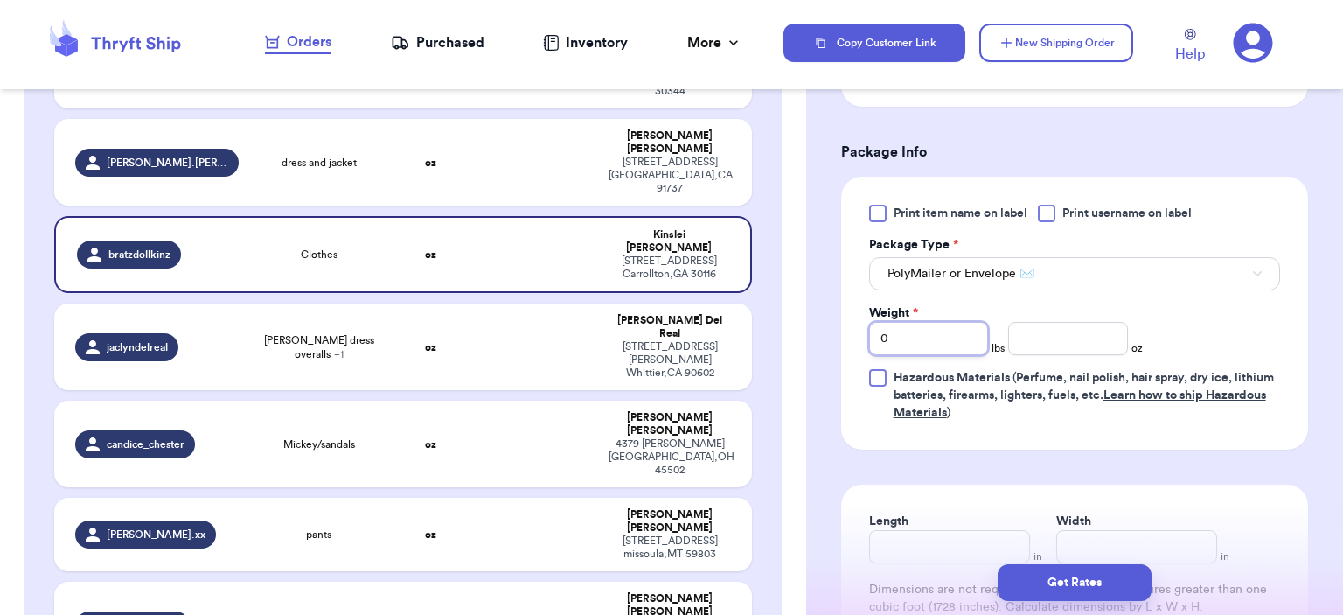
drag, startPoint x: 939, startPoint y: 343, endPoint x: 713, endPoint y: 324, distance: 226.3
click at [713, 324] on div "Customer Link New Order Incomplete 10 Get Rates for All ( 0 ) Get Rates for All…" at bounding box center [671, 307] width 1343 height 615
type input "1"
click at [1039, 335] on input "number" at bounding box center [1068, 338] width 120 height 33
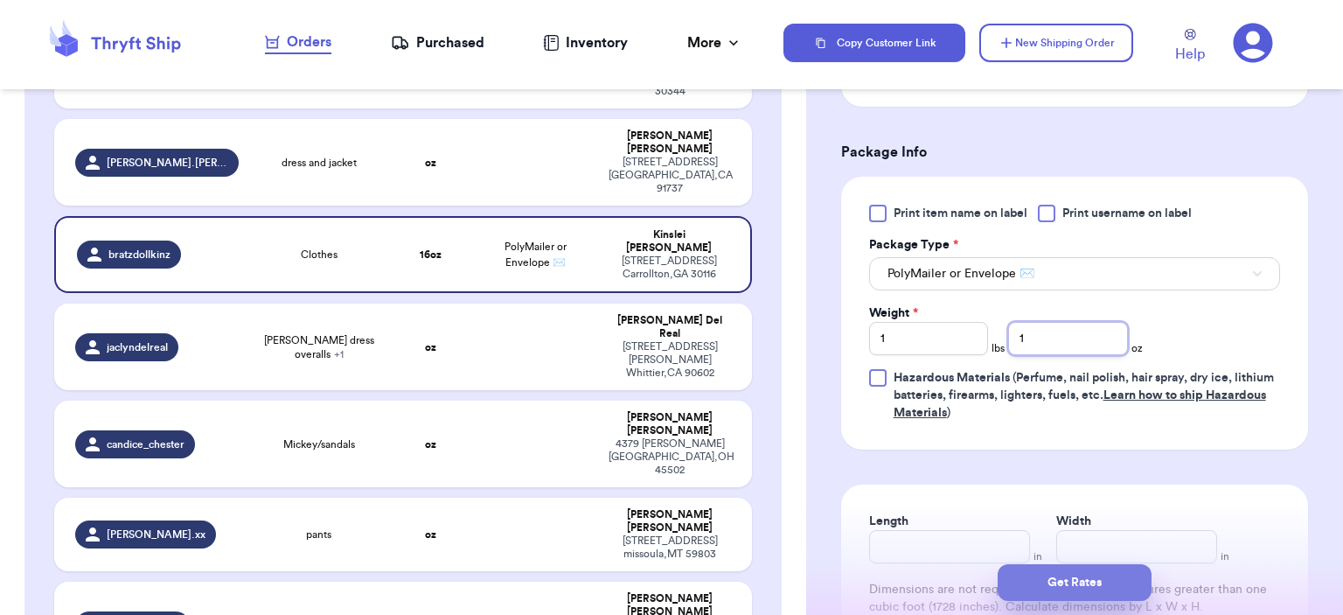
type input "1"
click at [1130, 590] on button "Get Rates" at bounding box center [1074, 582] width 154 height 37
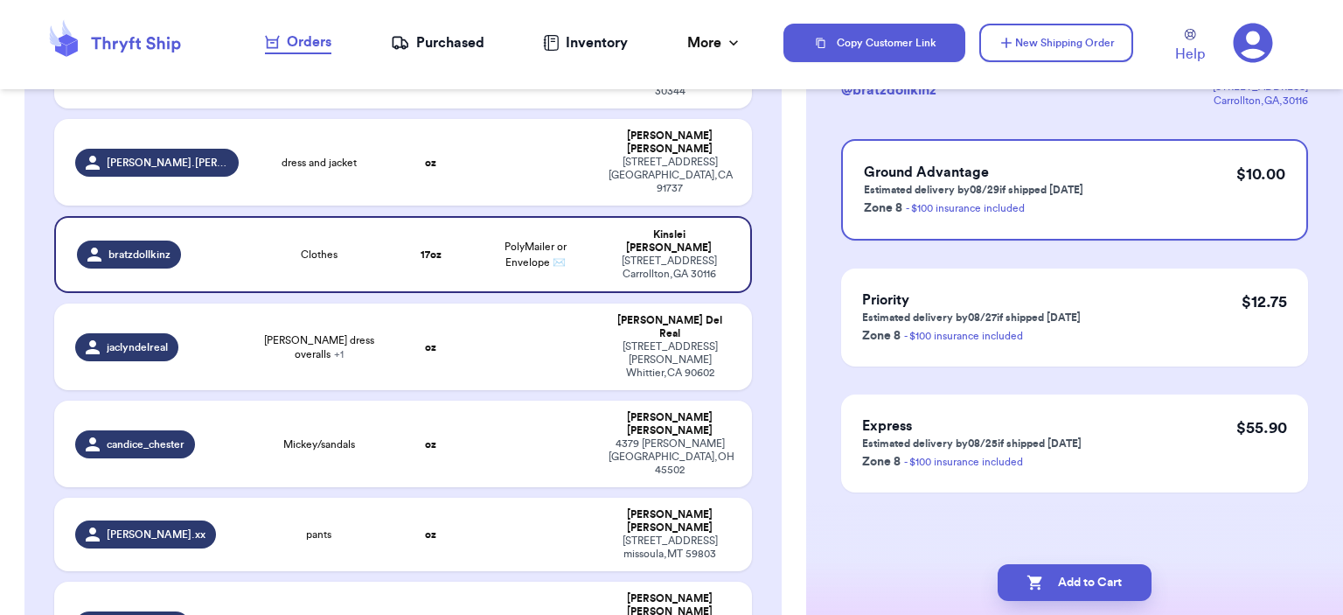
scroll to position [0, 0]
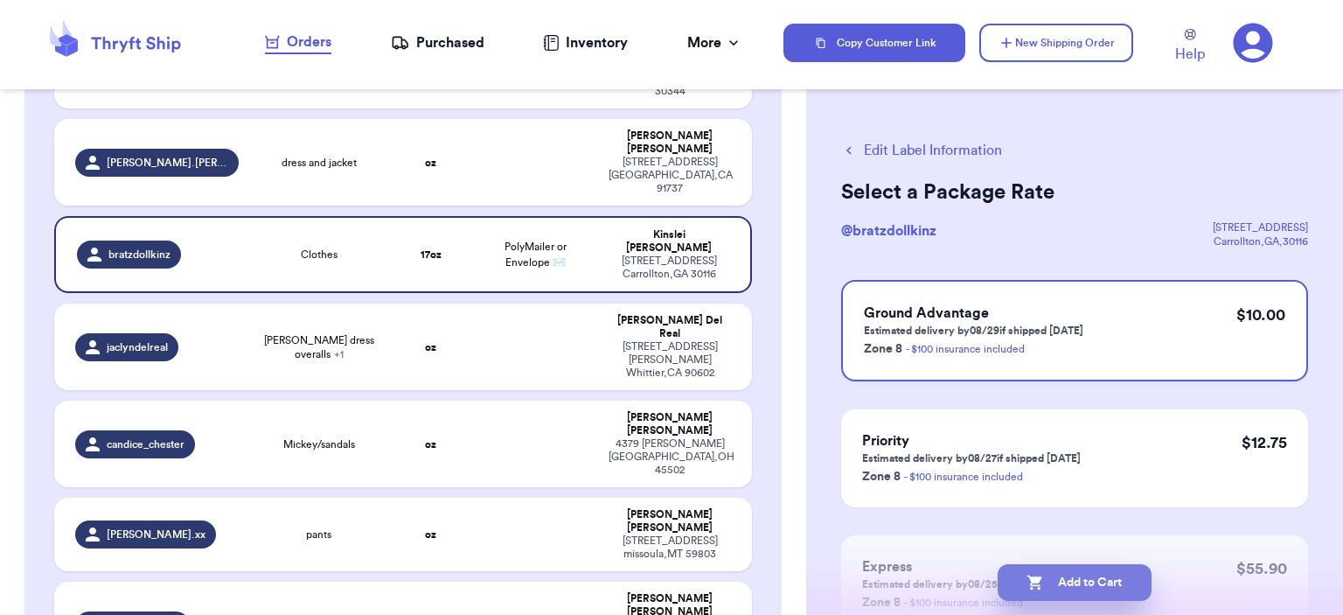
click at [1129, 597] on button "Add to Cart" at bounding box center [1074, 582] width 154 height 37
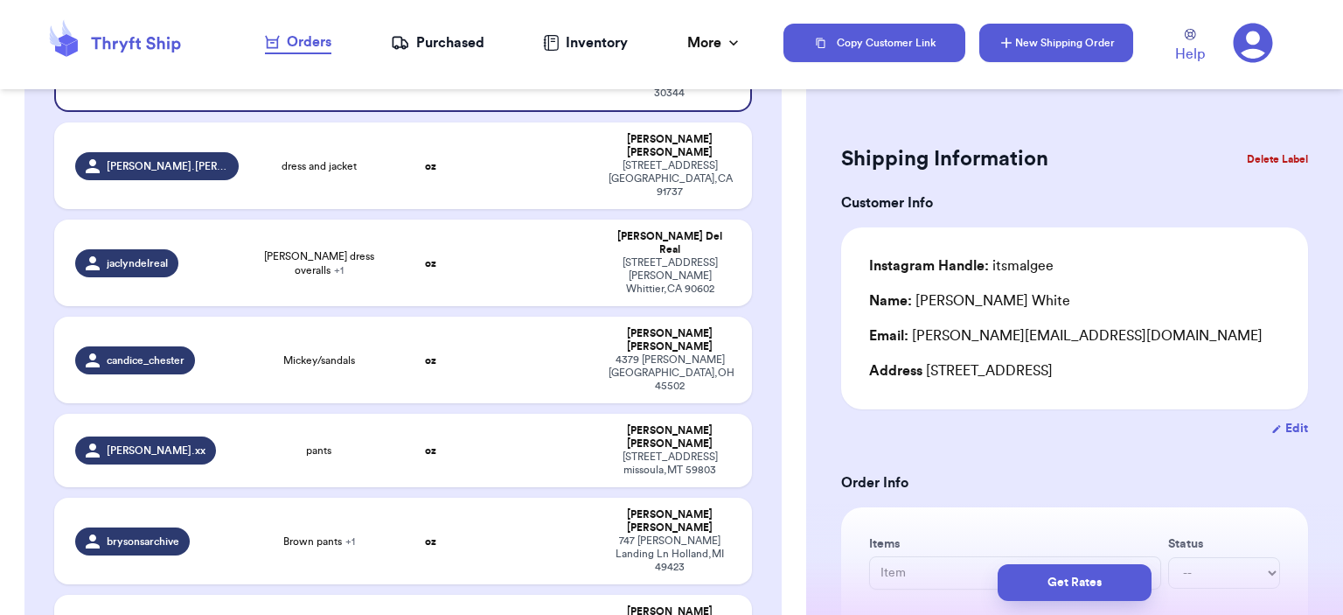
click at [1094, 30] on button "New Shipping Order" at bounding box center [1056, 43] width 154 height 38
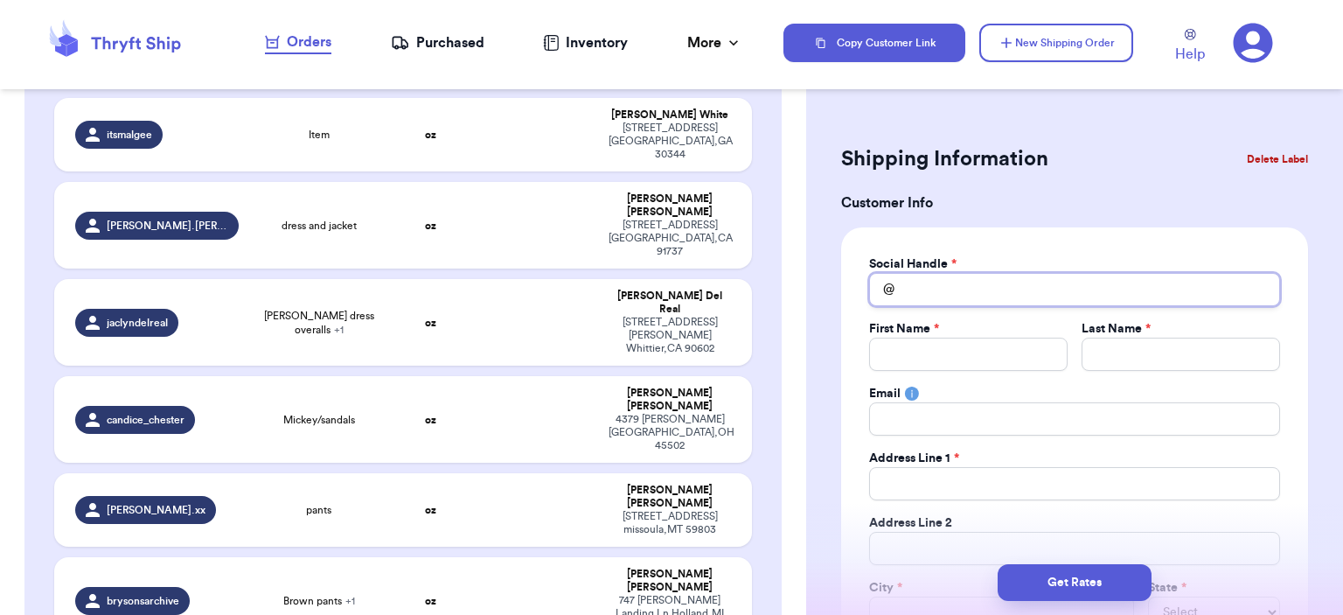
click at [1029, 278] on input "Total Amount Paid" at bounding box center [1074, 289] width 411 height 33
type input "t"
type input "th"
type input "the"
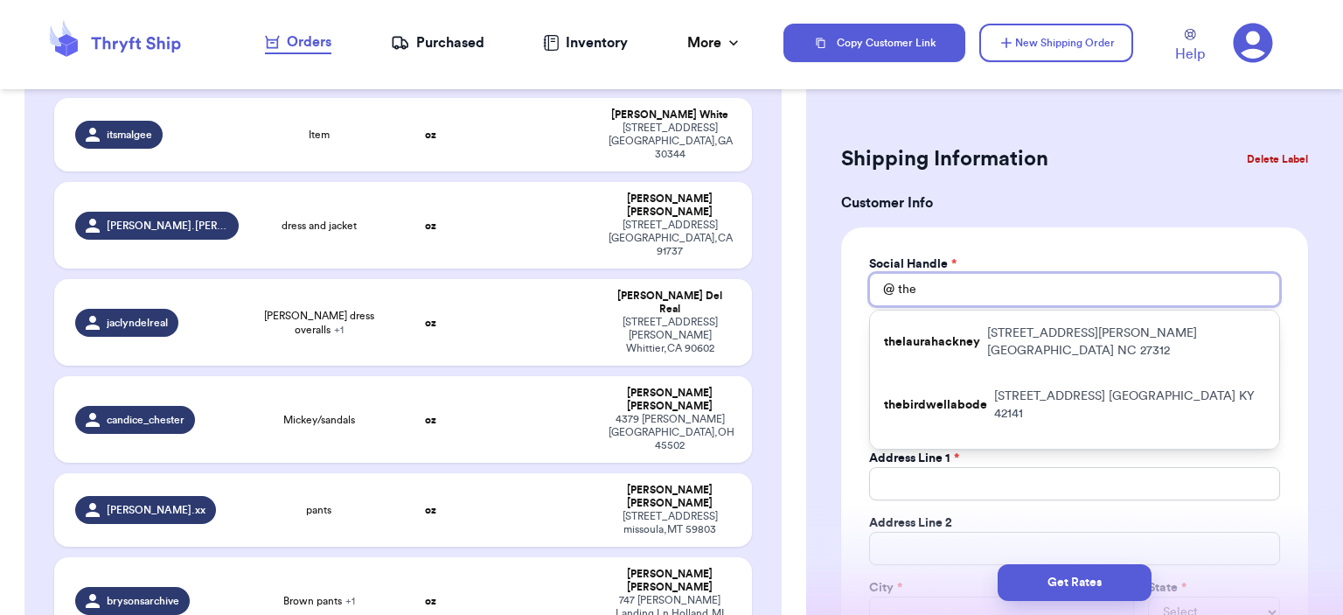
type input "the."
type input "the.r"
type input "[DOMAIN_NAME]"
type input "the.ros"
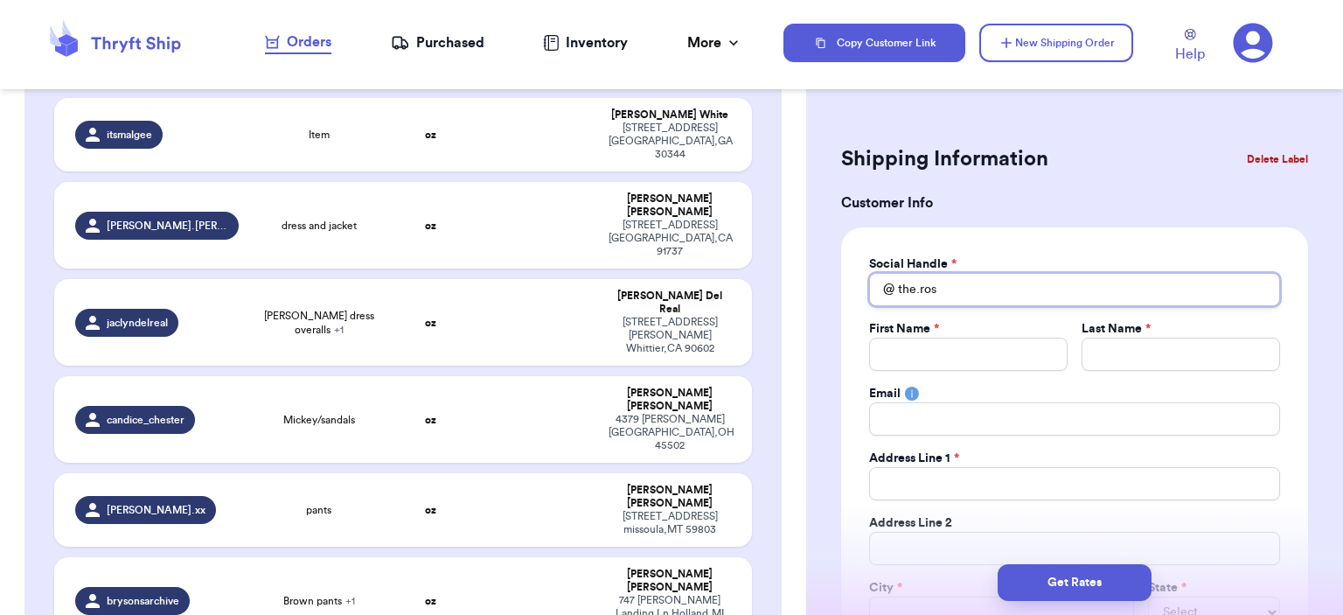
type input "[DOMAIN_NAME]"
type input "the.r"
type input "the."
type input "the"
type input "ther"
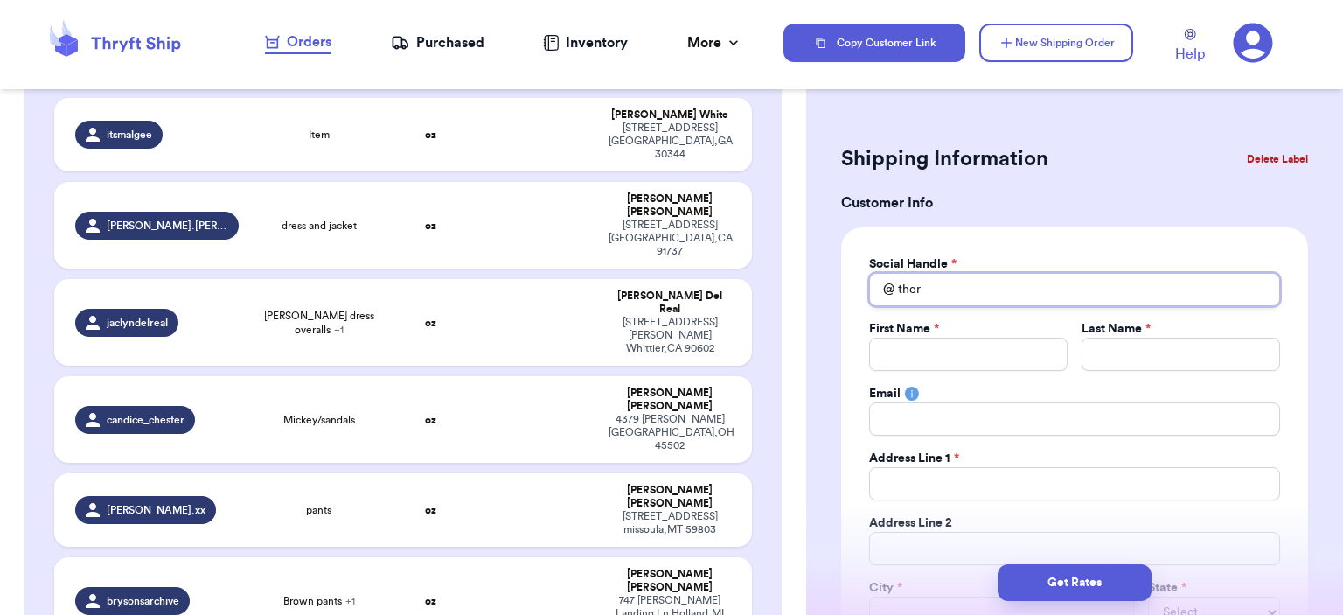
type input "thero"
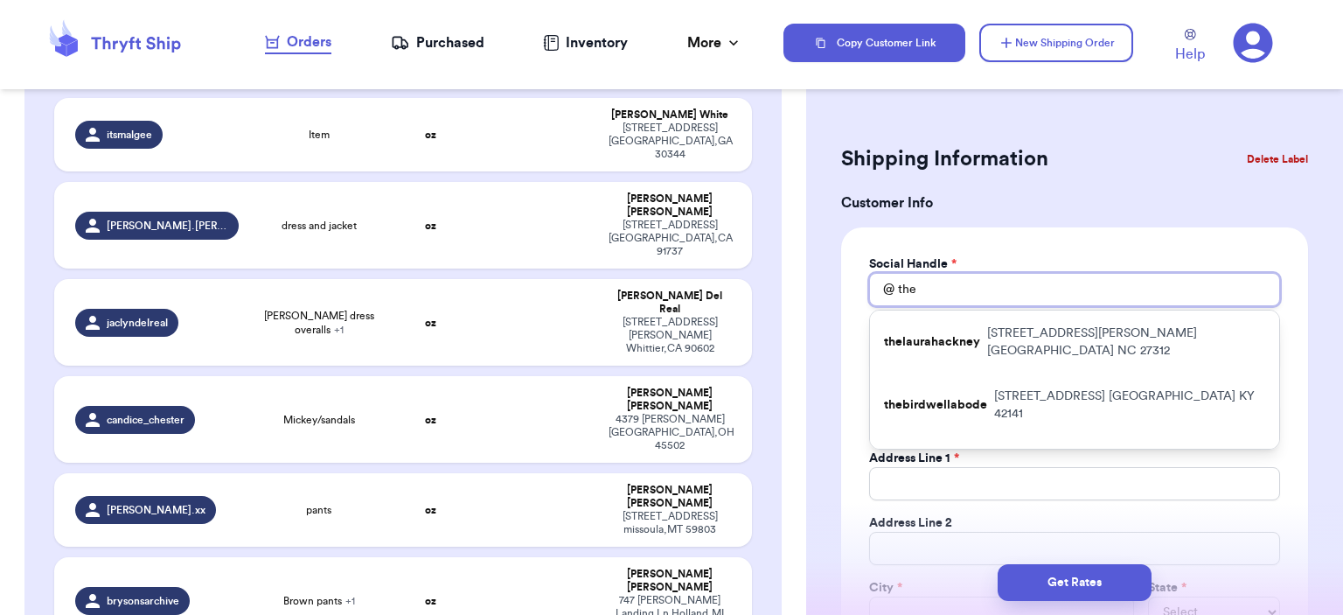
drag, startPoint x: 966, startPoint y: 277, endPoint x: 865, endPoint y: 279, distance: 101.4
click at [866, 279] on div "Social Handle * @ the thelaurahackney [STREET_ADDRESS][PERSON_NAME] thebirdwell…" at bounding box center [1074, 474] width 467 height 495
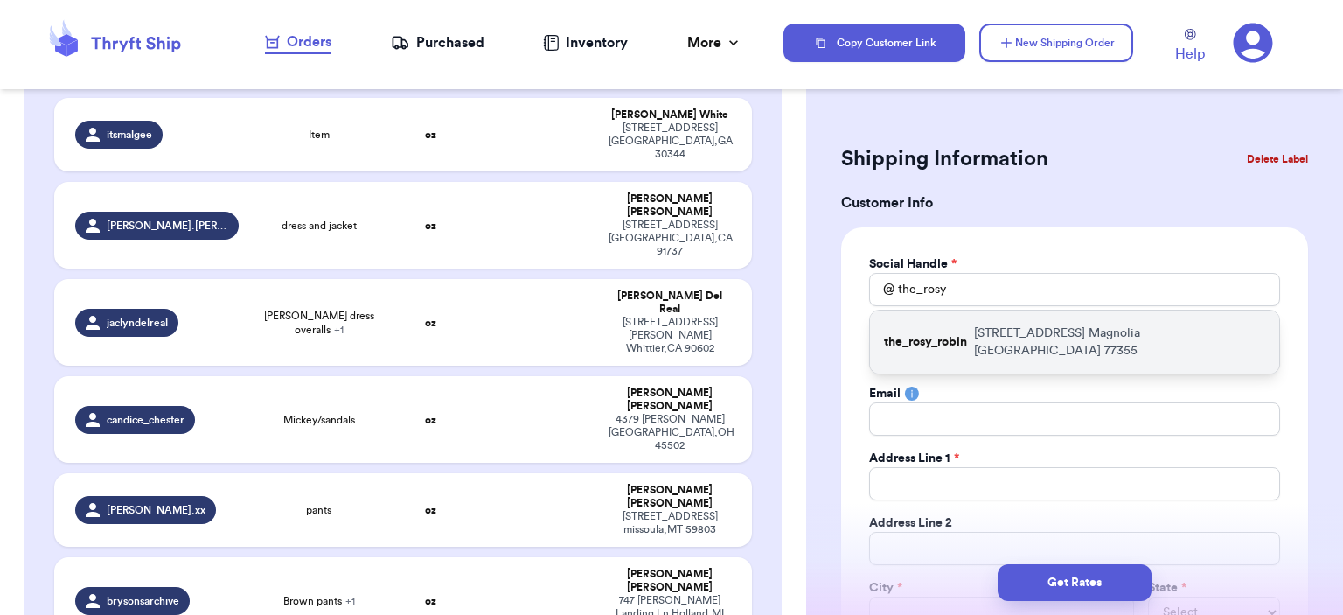
click at [931, 322] on div "the_rosy_robin [STREET_ADDRESS]" at bounding box center [1074, 341] width 409 height 63
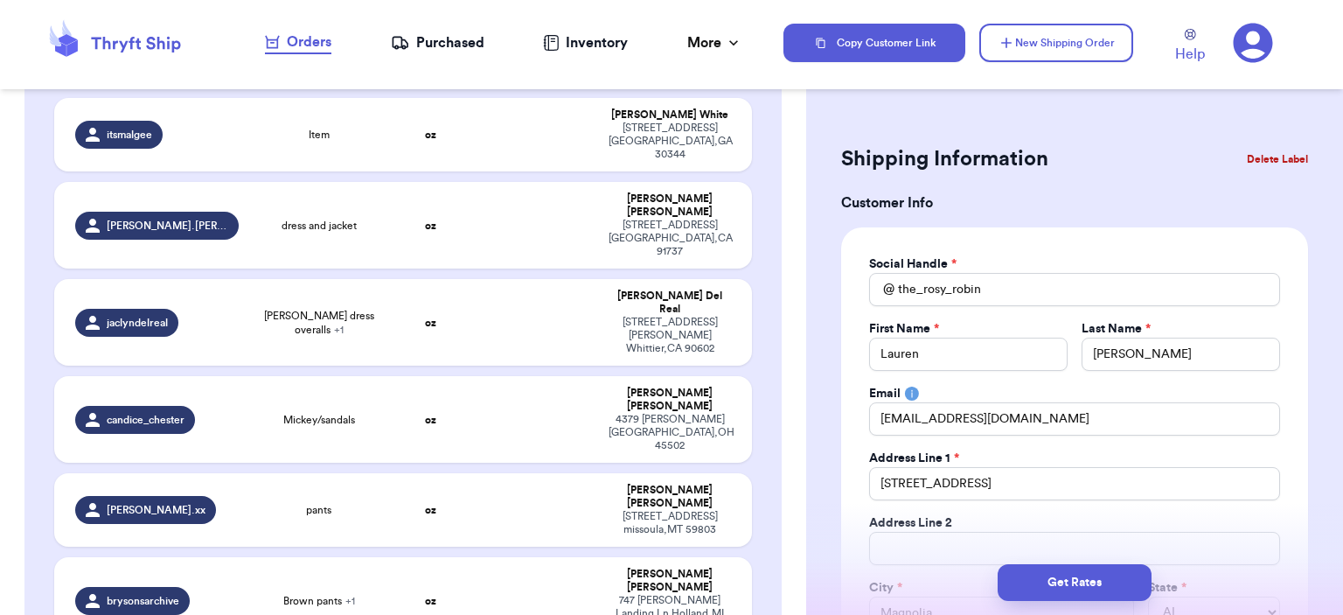
scroll to position [437, 0]
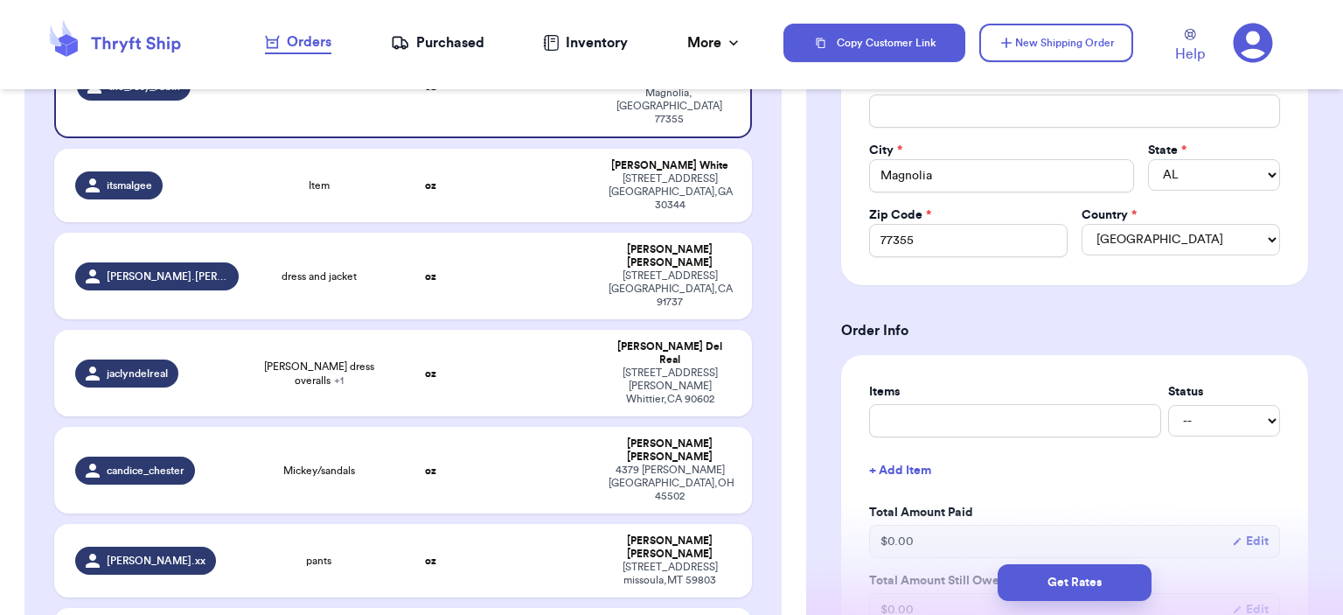
click at [1004, 394] on label "Items" at bounding box center [1015, 391] width 292 height 17
click at [1007, 424] on input "text" at bounding box center [1015, 420] width 292 height 33
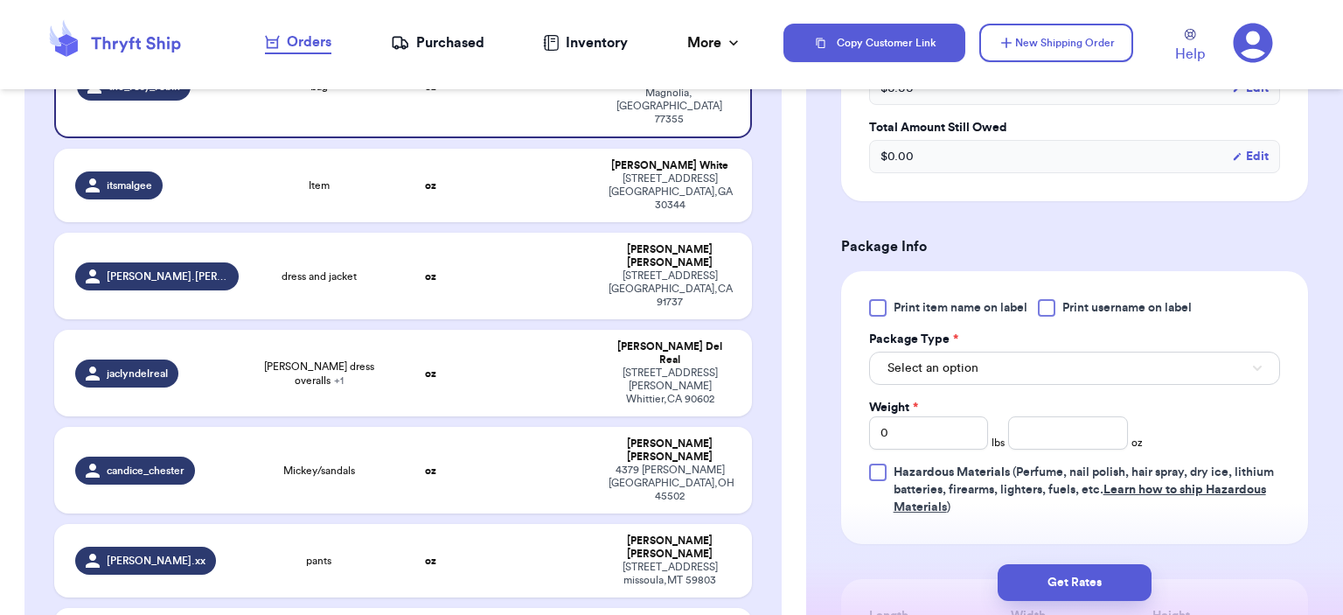
scroll to position [962, 0]
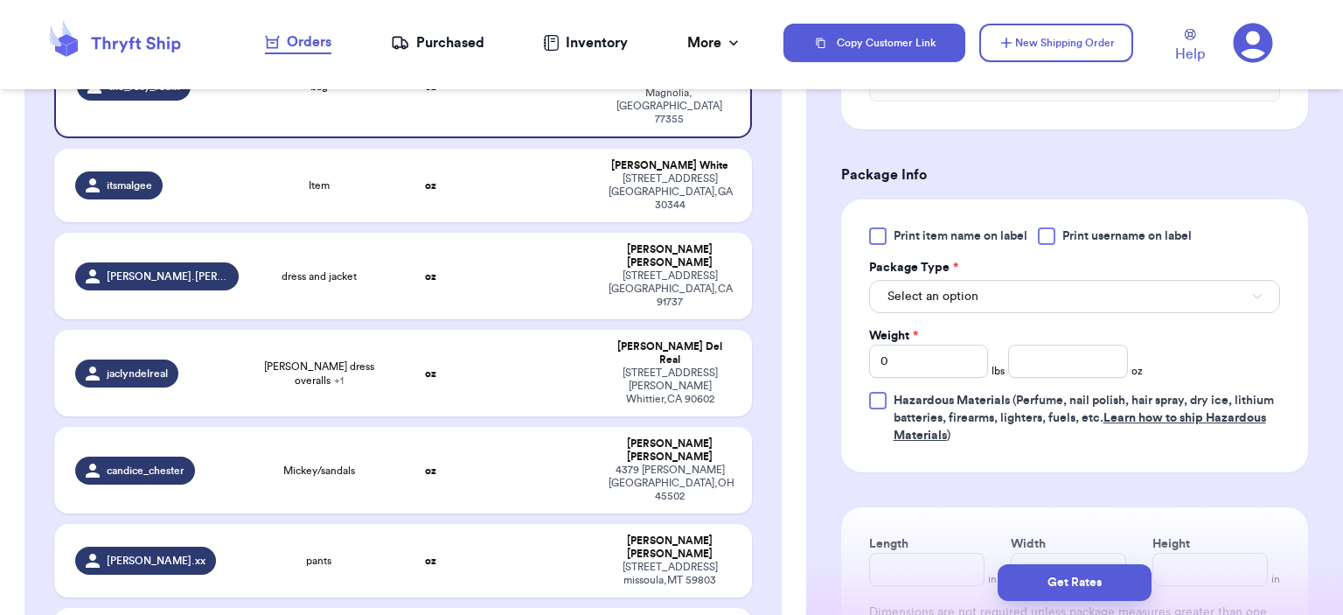
click at [1015, 314] on div "Print item name on label Print username on label Package Type * Select an optio…" at bounding box center [1074, 335] width 411 height 217
click at [1011, 302] on button "Select an option" at bounding box center [1074, 296] width 411 height 33
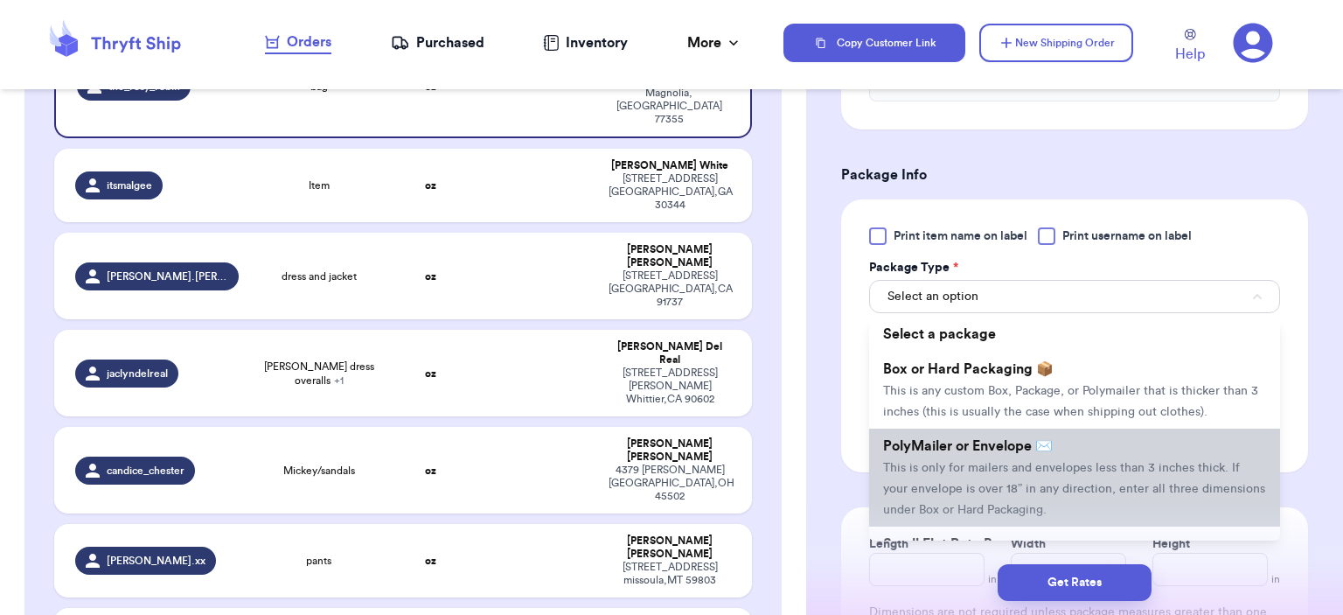
click at [1003, 462] on span "This is only for mailers and envelopes less than 3 inches thick. If your envelo…" at bounding box center [1074, 489] width 382 height 54
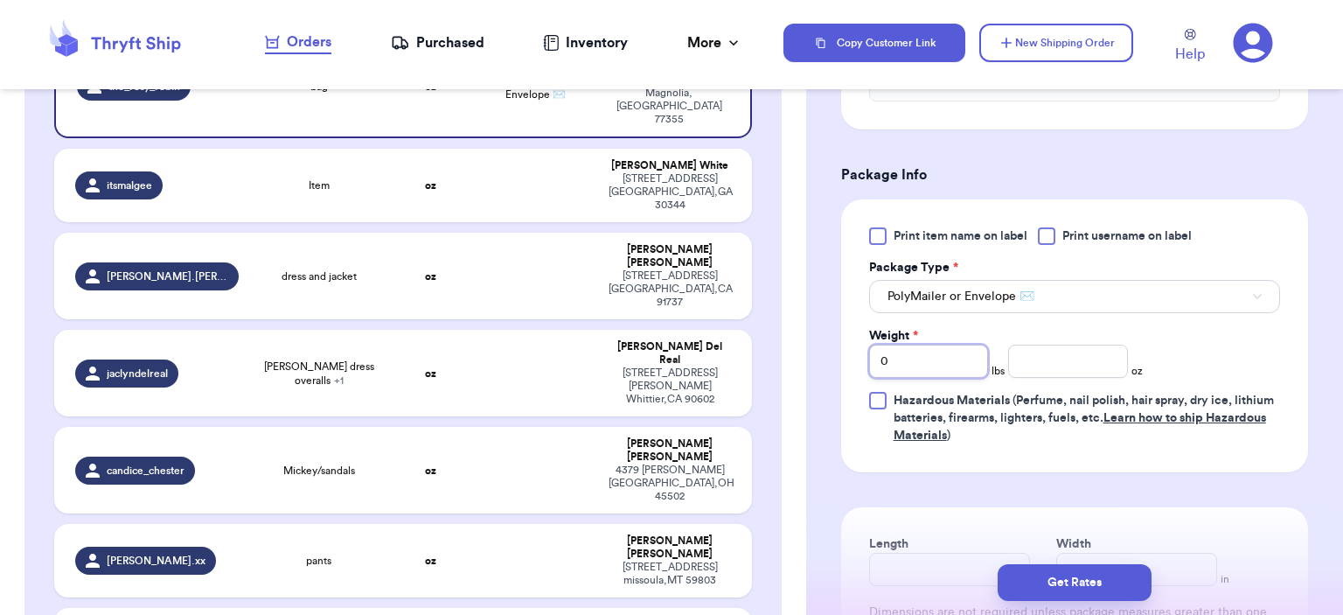
drag, startPoint x: 948, startPoint y: 359, endPoint x: 826, endPoint y: 352, distance: 121.7
click at [826, 352] on div "Shipping Information Delete Label Customer Info Social Handle * @ the_rosy_robi…" at bounding box center [1074, 28] width 537 height 1771
click at [1058, 357] on input "number" at bounding box center [1068, 360] width 120 height 33
click at [1090, 569] on button "Get Rates" at bounding box center [1074, 582] width 154 height 37
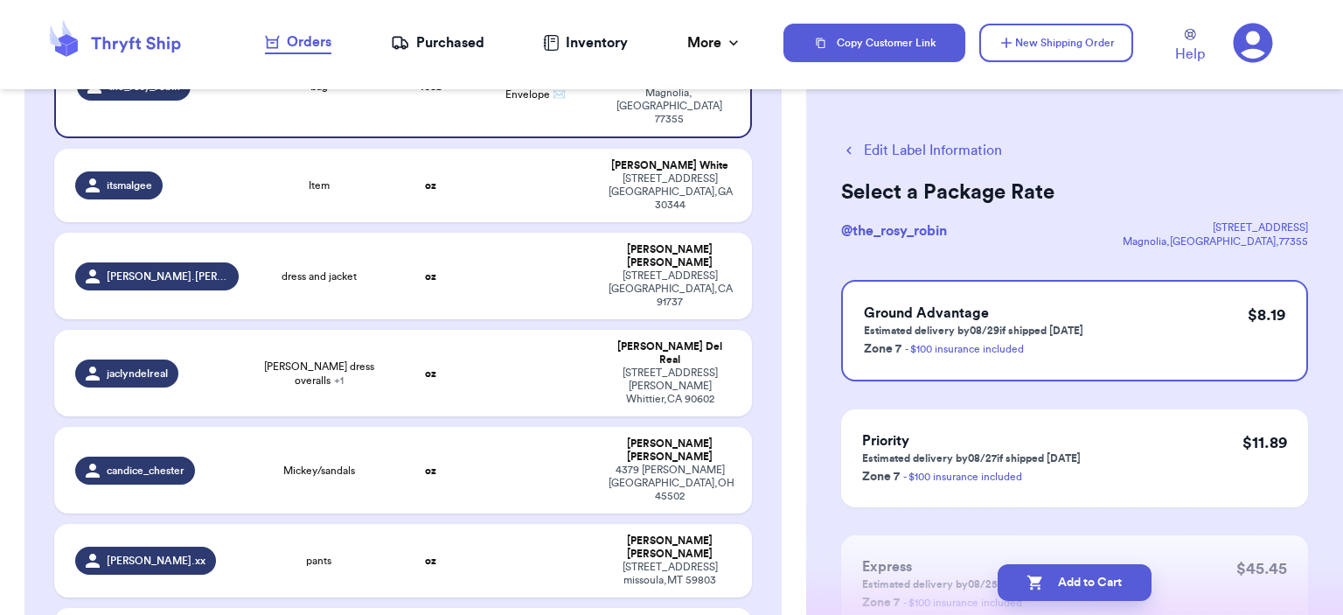
click at [892, 149] on button "Edit Label Information" at bounding box center [921, 150] width 161 height 21
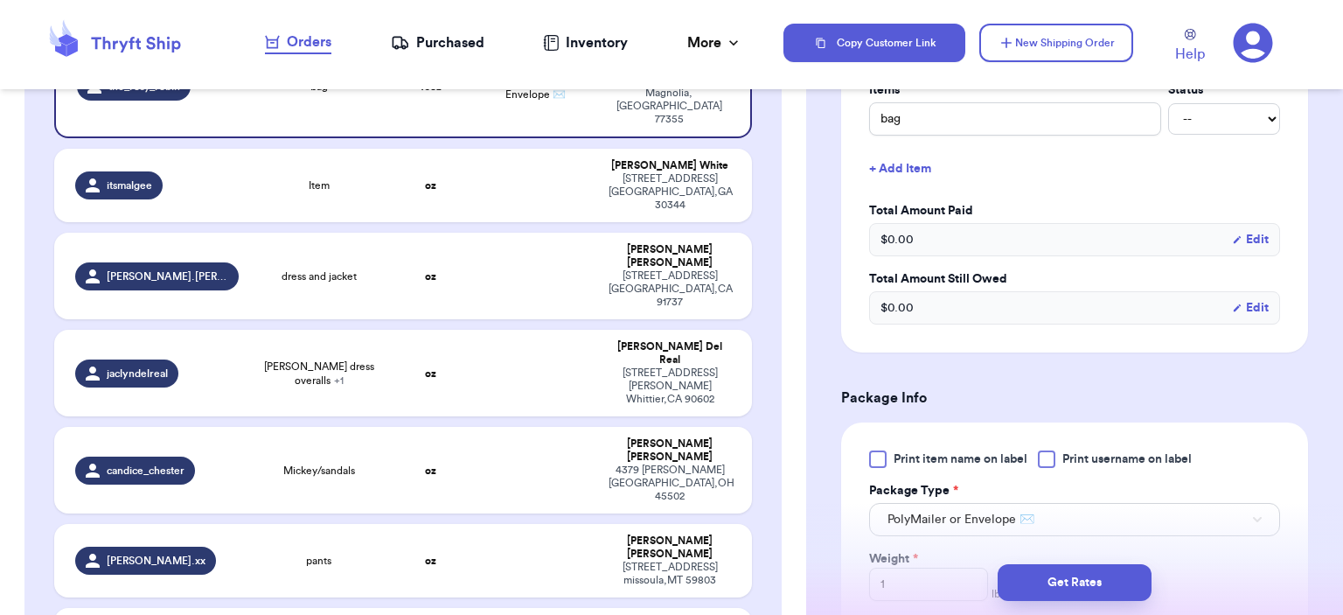
scroll to position [612, 0]
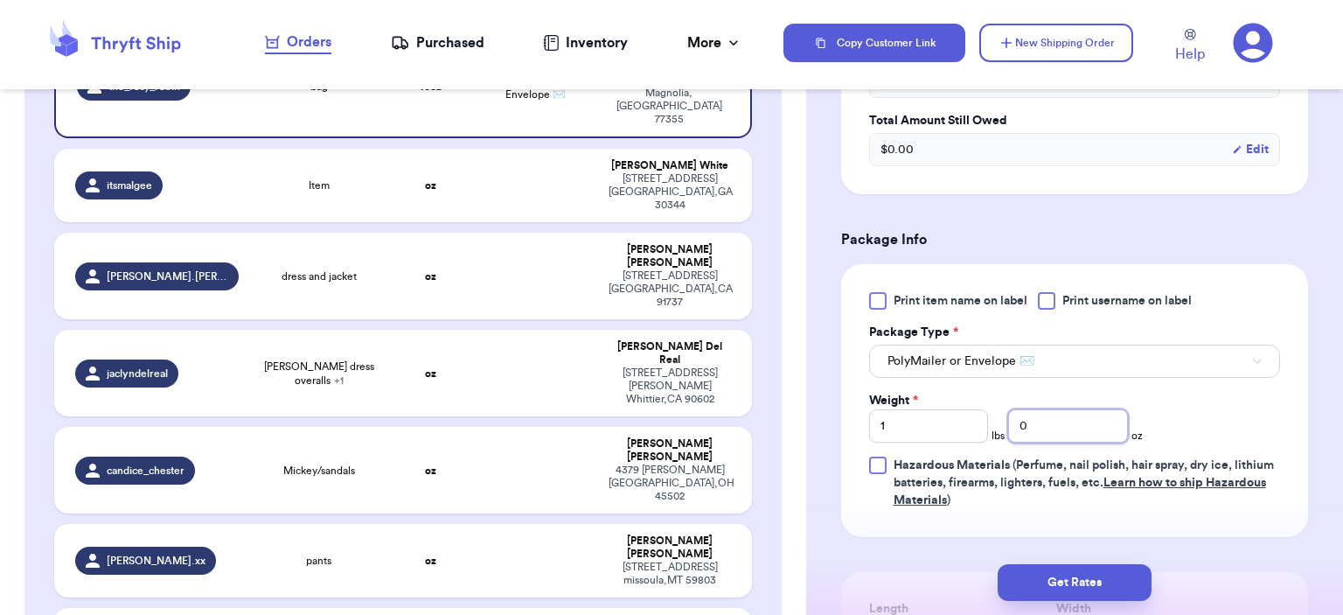
drag, startPoint x: 1069, startPoint y: 426, endPoint x: 993, endPoint y: 428, distance: 76.1
click at [993, 428] on div "Weight * 1 lbs 0 oz" at bounding box center [1006, 417] width 274 height 51
click at [1089, 581] on button "Get Rates" at bounding box center [1074, 582] width 154 height 37
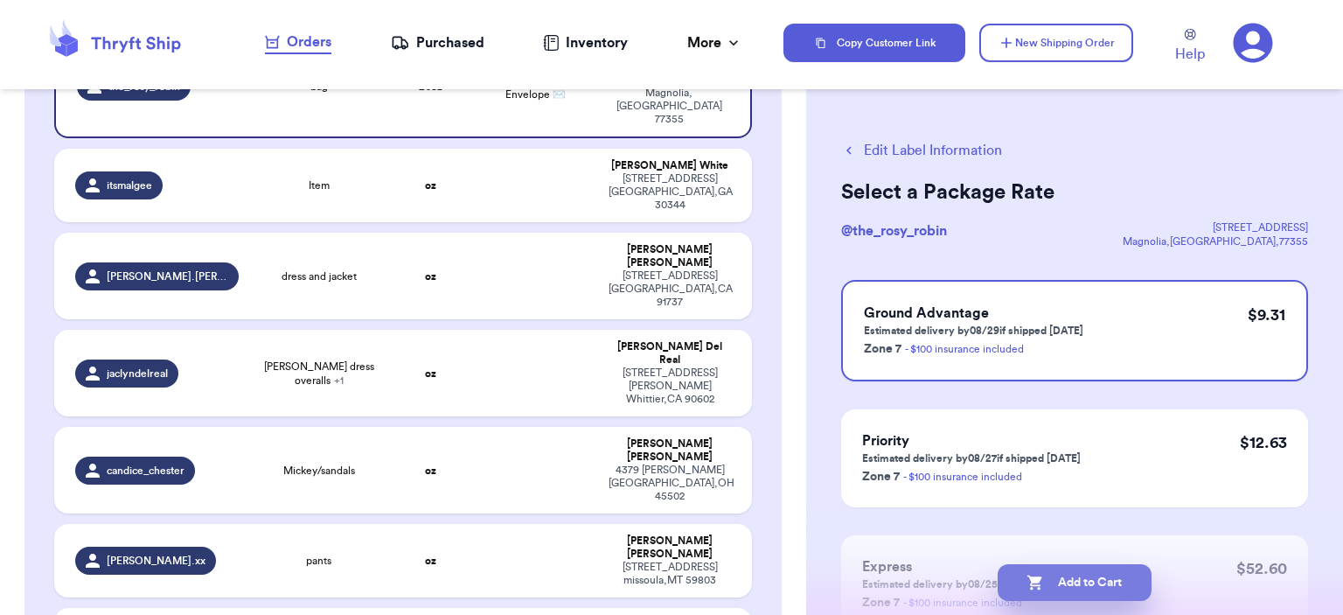
click at [1108, 588] on button "Add to Cart" at bounding box center [1074, 582] width 154 height 37
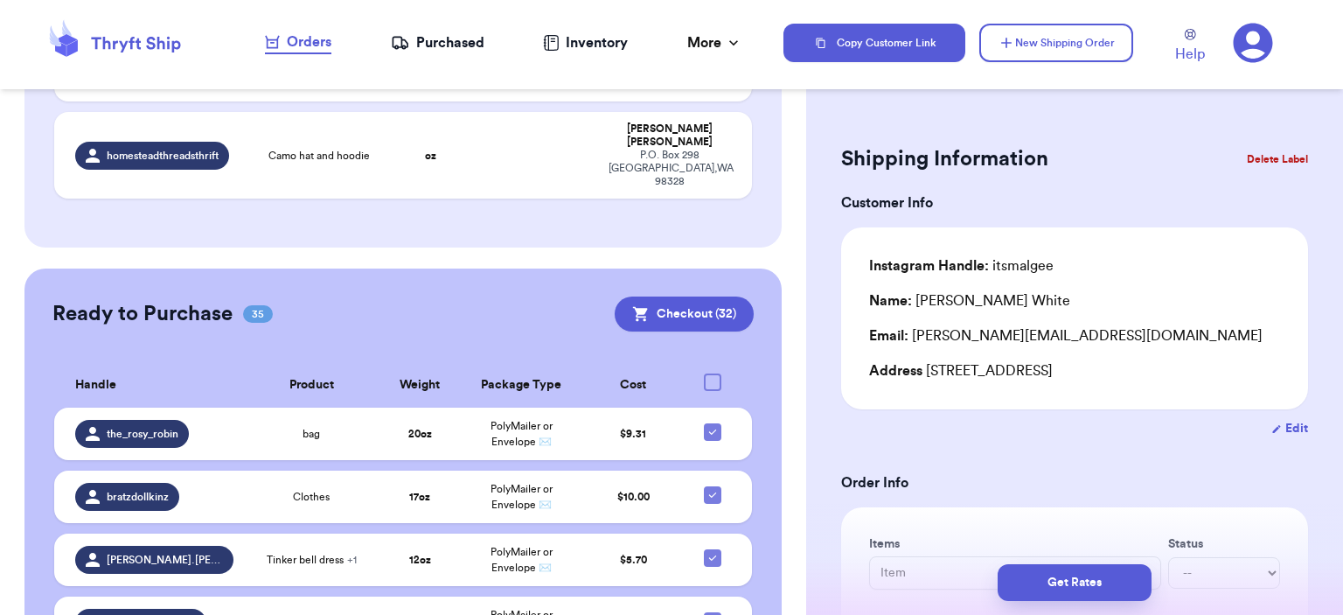
scroll to position [962, 0]
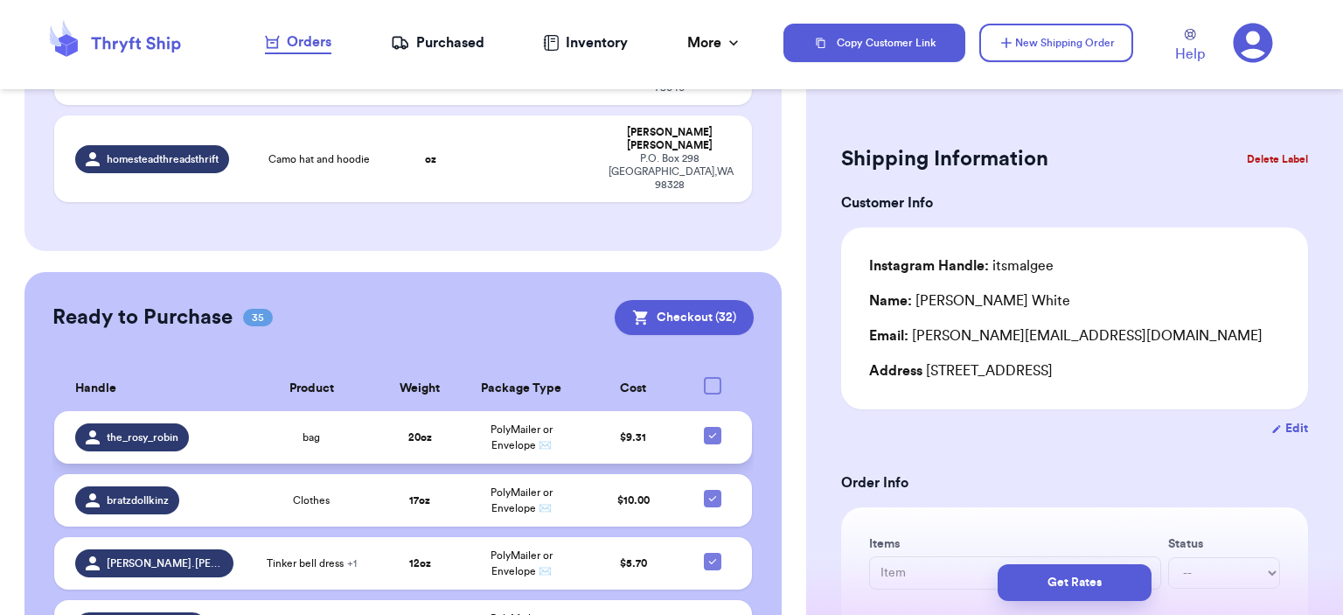
click at [333, 411] on td "bag" at bounding box center [311, 437] width 135 height 52
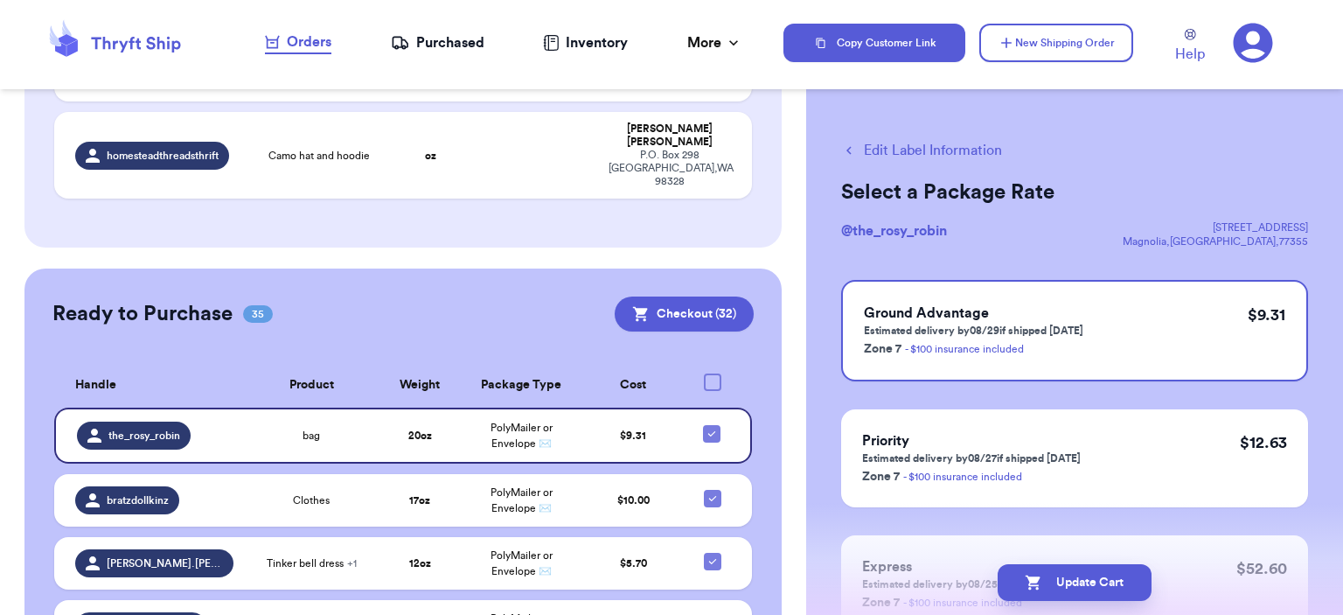
click at [978, 146] on button "Edit Label Information" at bounding box center [921, 150] width 161 height 21
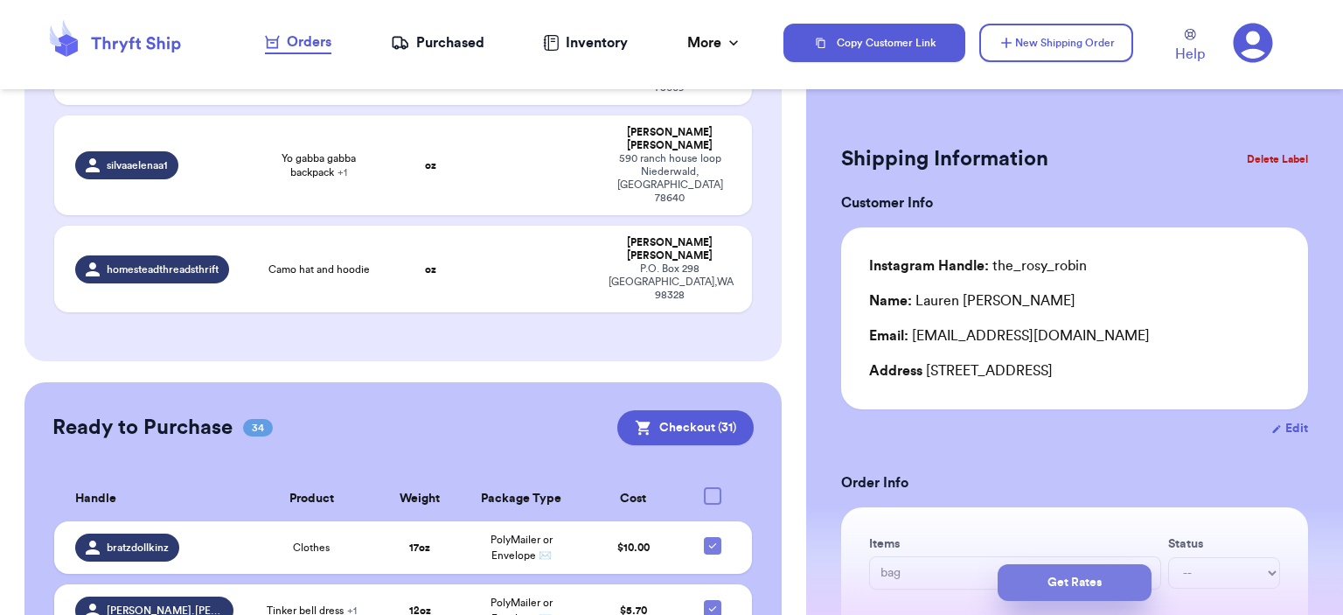
click at [1094, 576] on button "Get Rates" at bounding box center [1074, 582] width 154 height 37
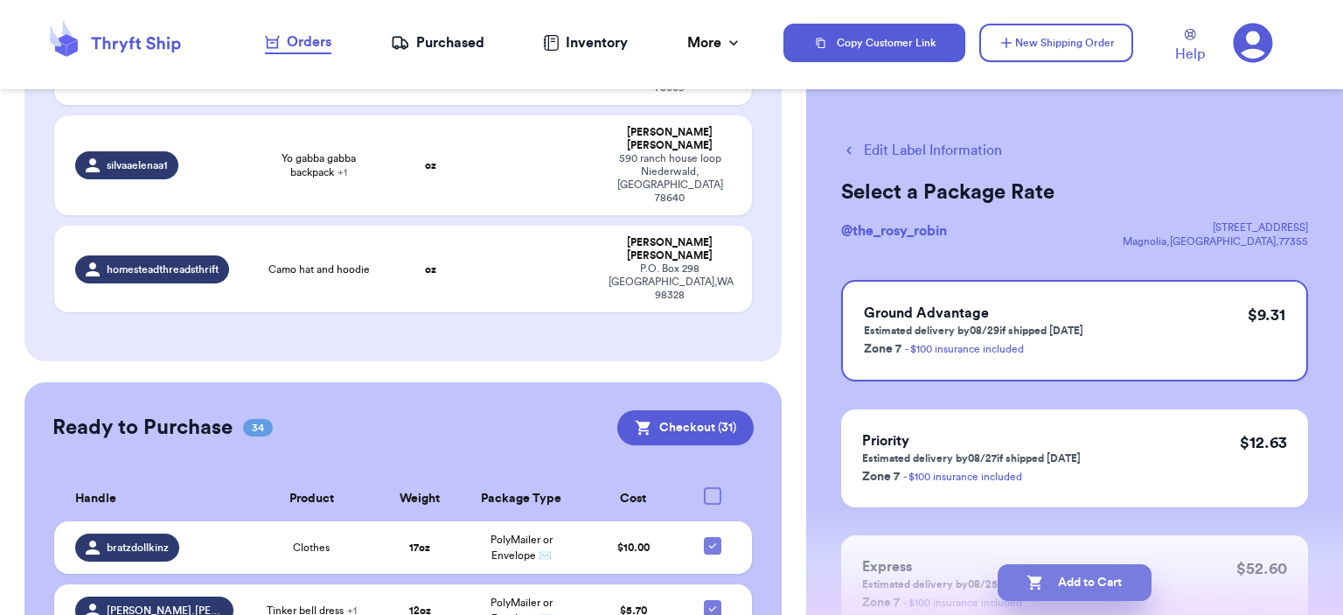
click at [1099, 575] on button "Add to Cart" at bounding box center [1074, 582] width 154 height 37
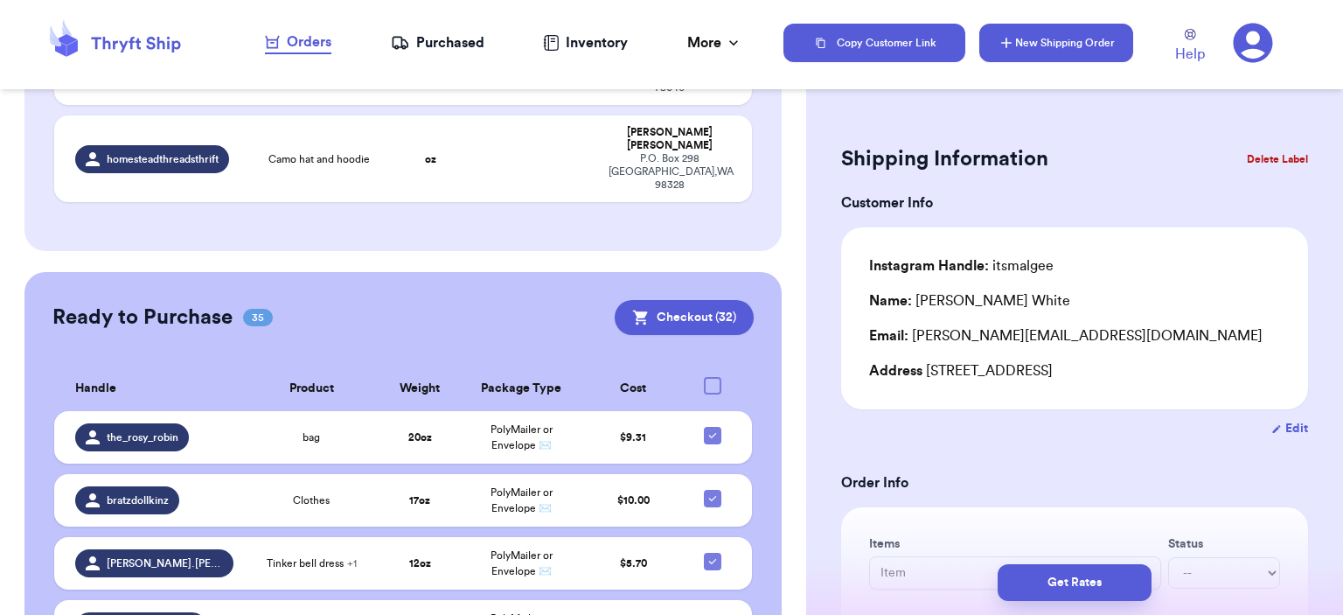
click at [1040, 51] on button "New Shipping Order" at bounding box center [1056, 43] width 154 height 38
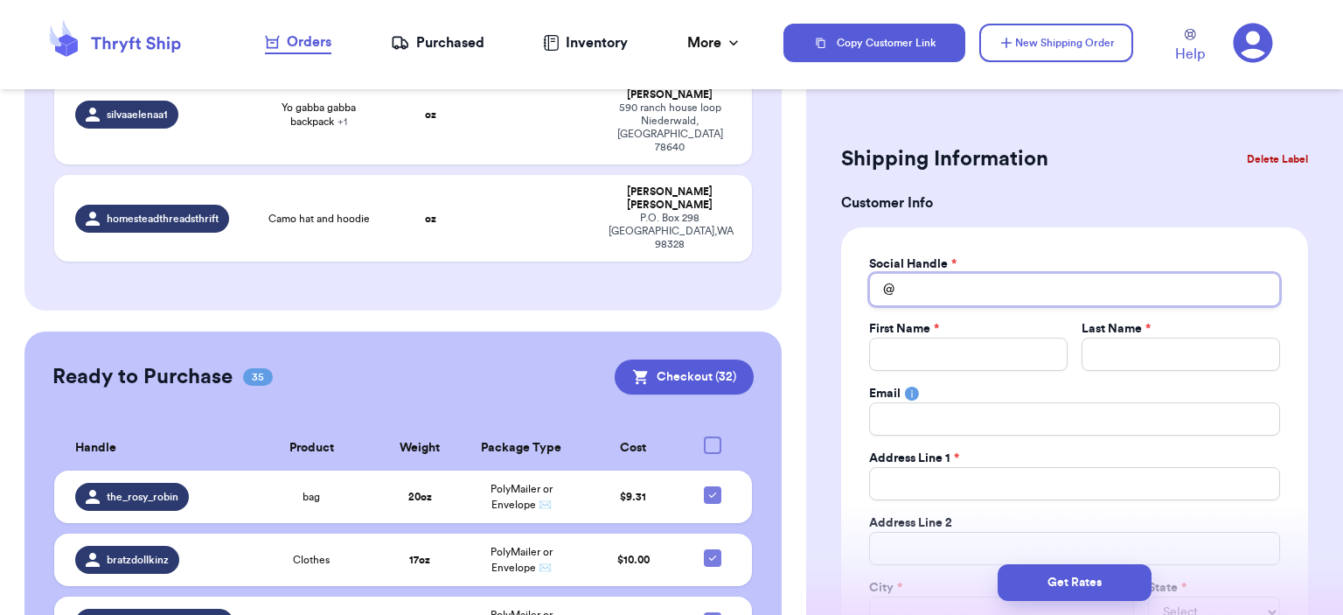
click at [1013, 286] on input "Total Amount Paid" at bounding box center [1074, 289] width 411 height 33
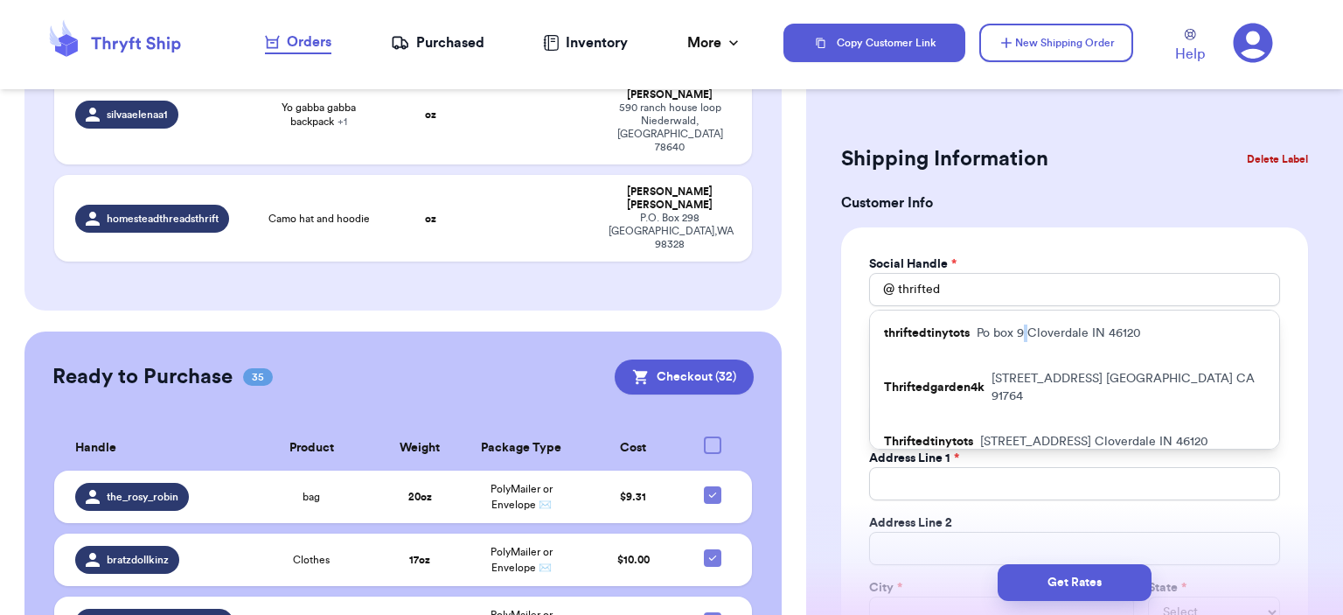
click at [1028, 324] on p "Po box 9 Cloverdale IN 46120" at bounding box center [1058, 332] width 164 height 17
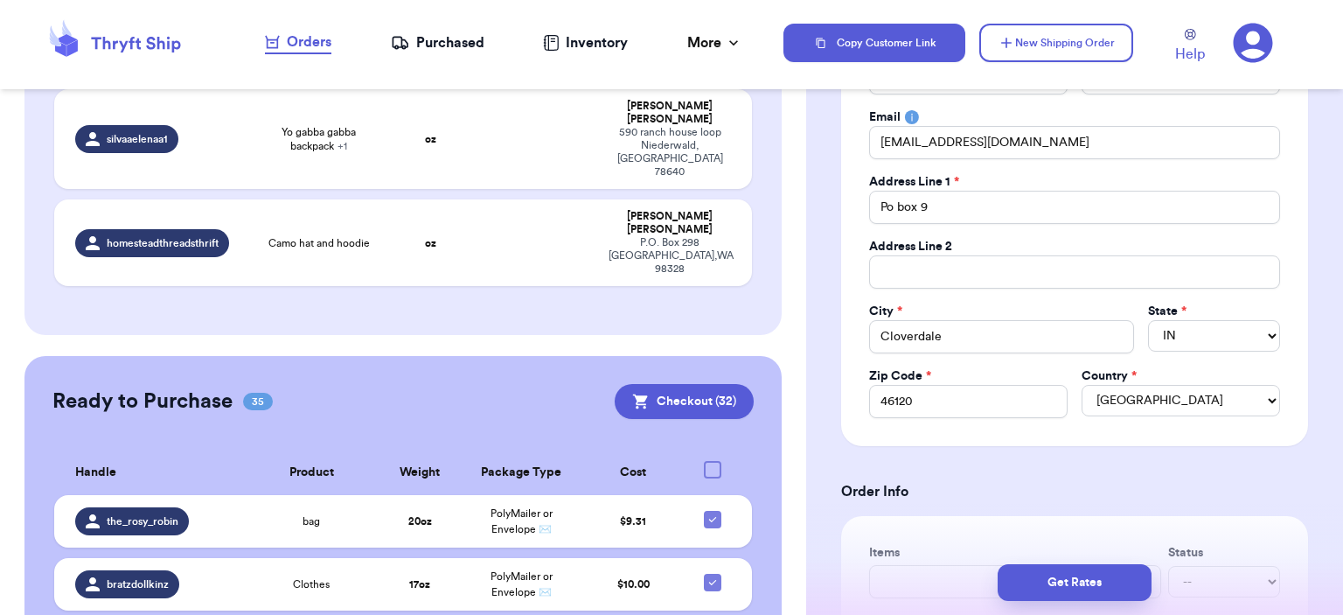
scroll to position [437, 0]
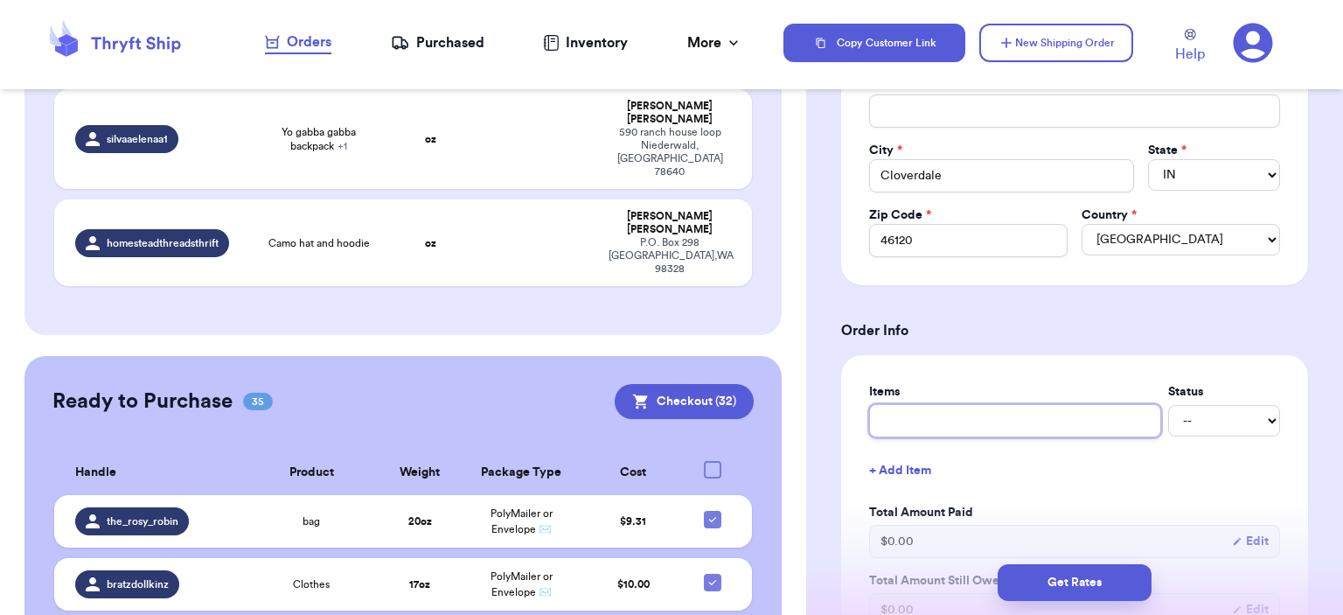
click at [976, 418] on input "text" at bounding box center [1015, 420] width 292 height 33
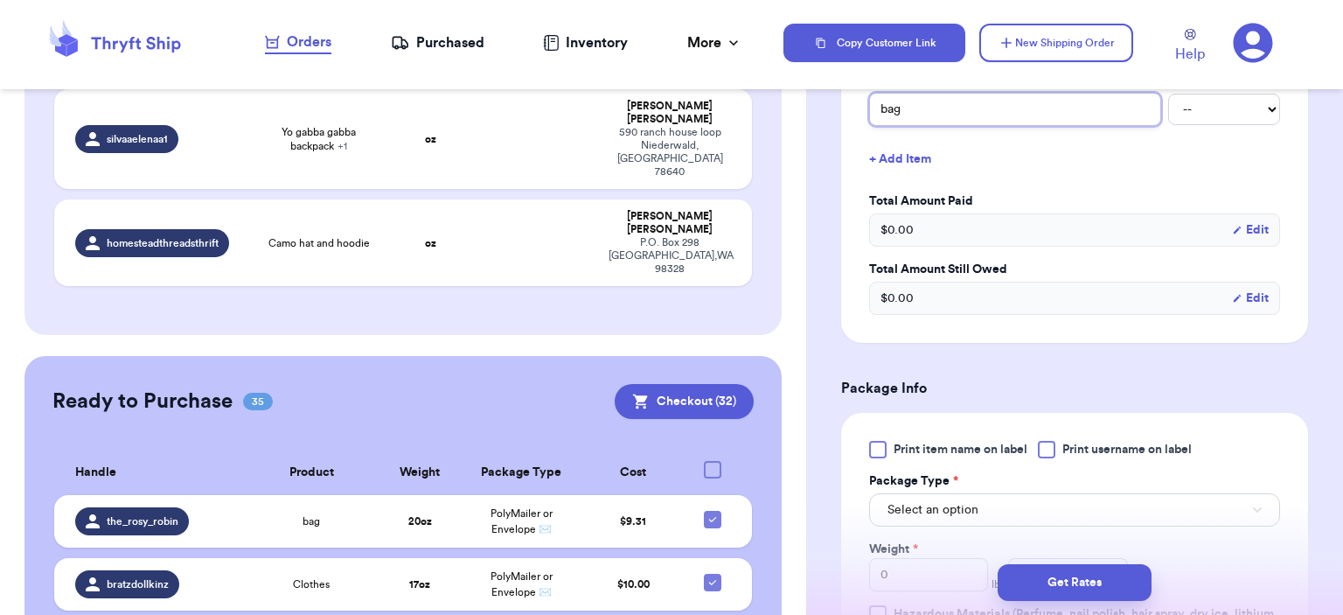
scroll to position [787, 0]
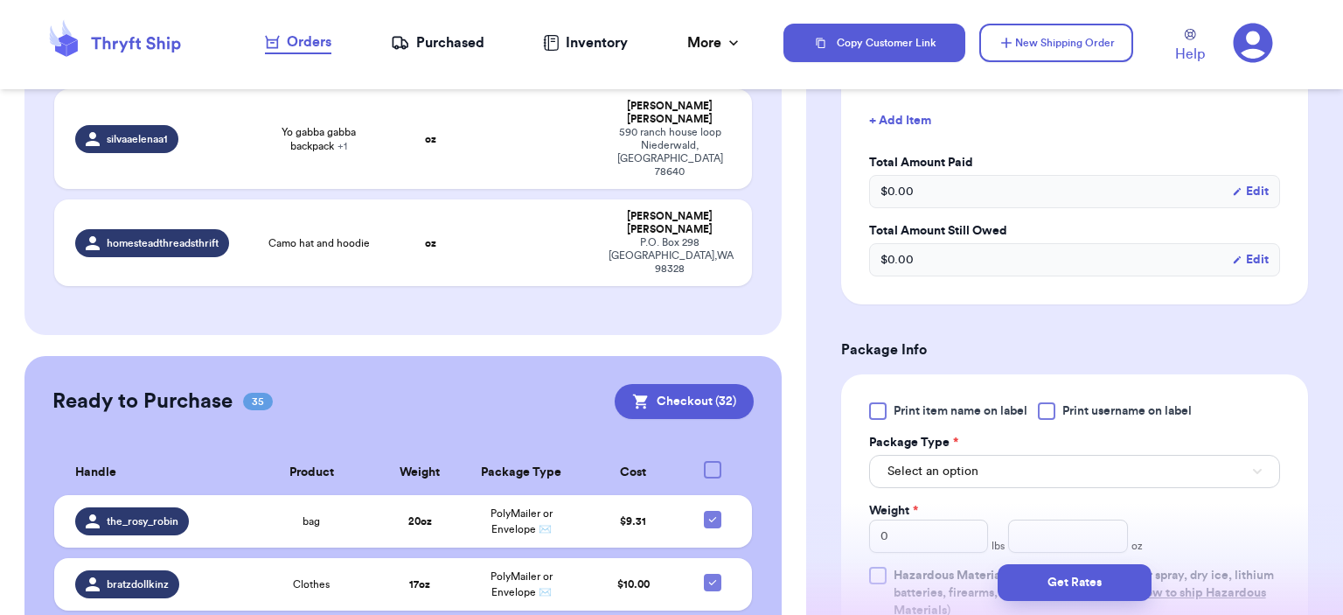
click at [992, 447] on div "Package Type *" at bounding box center [1074, 442] width 411 height 17
click at [996, 459] on button "Select an option" at bounding box center [1074, 471] width 411 height 33
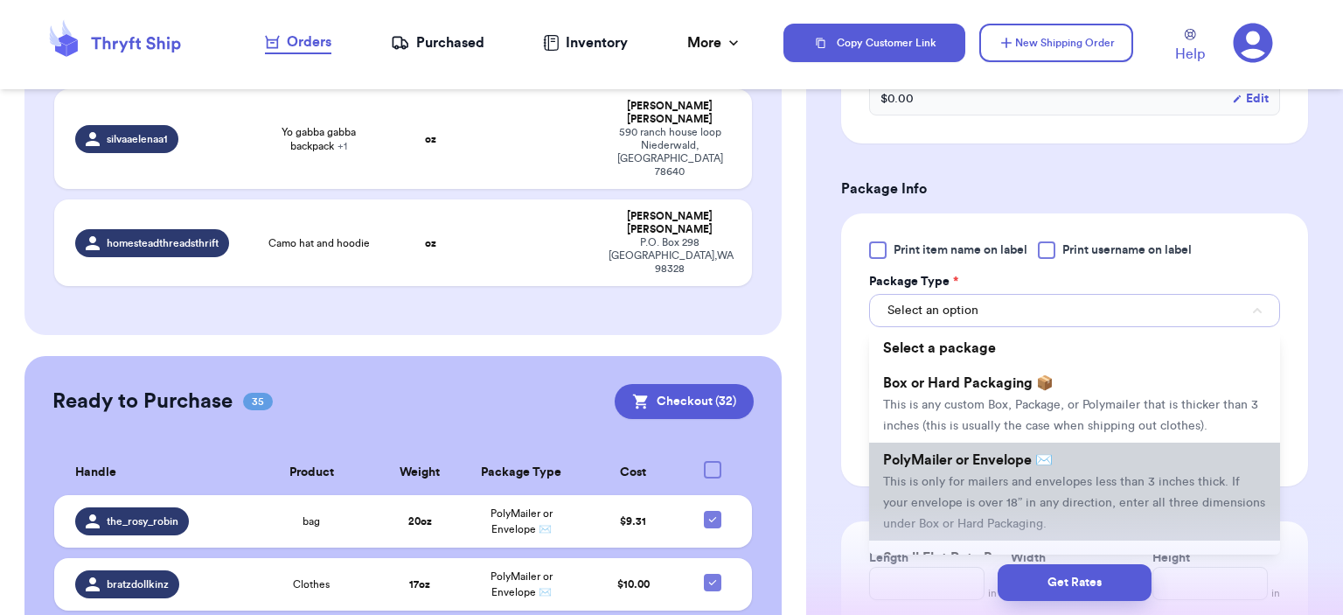
scroll to position [1049, 0]
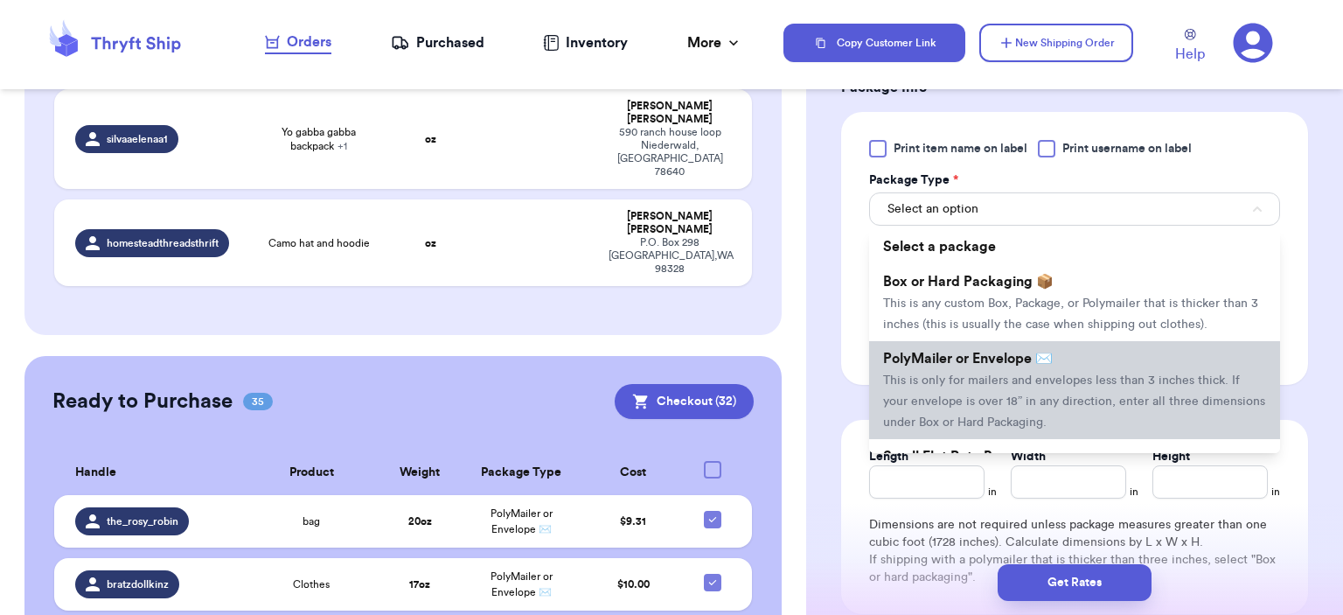
click at [985, 392] on span "This is only for mailers and envelopes less than 3 inches thick. If your envelo…" at bounding box center [1074, 401] width 382 height 54
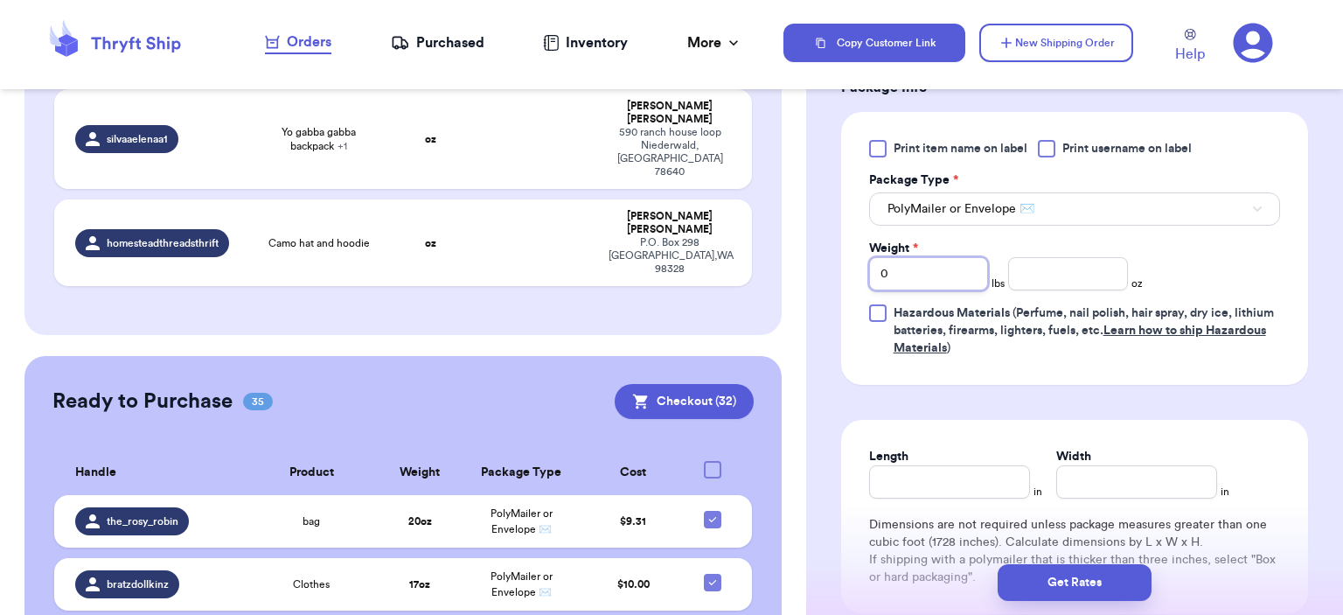
drag, startPoint x: 923, startPoint y: 270, endPoint x: 848, endPoint y: 272, distance: 75.2
click at [854, 272] on div "Print item name on label Print username on label Package Type * PolyMailer or E…" at bounding box center [1074, 248] width 467 height 273
click at [1084, 265] on input "number" at bounding box center [1068, 273] width 120 height 33
click at [1111, 582] on button "Get Rates" at bounding box center [1074, 582] width 154 height 37
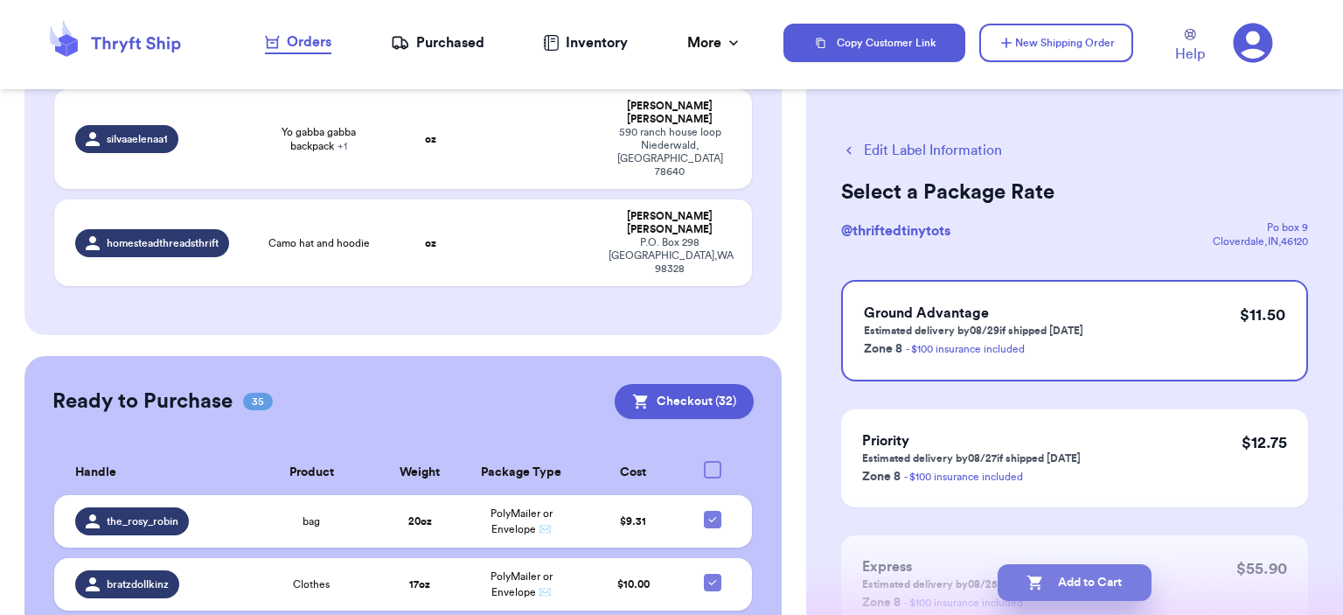
click at [1123, 573] on button "Add to Cart" at bounding box center [1074, 582] width 154 height 37
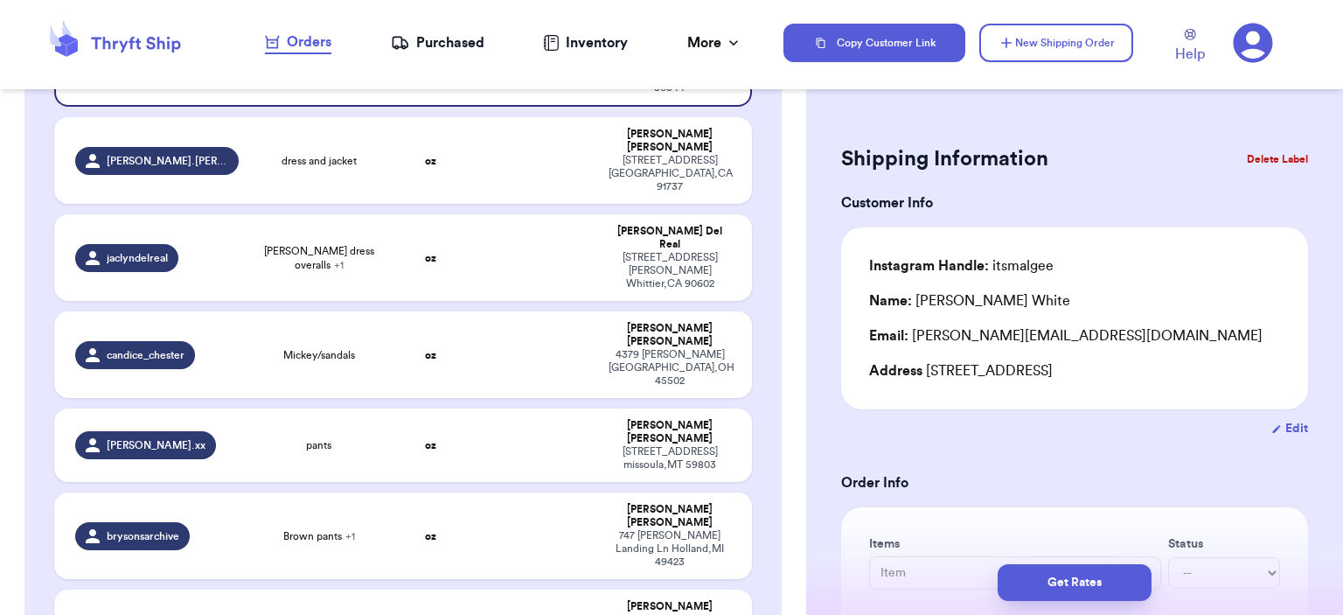
scroll to position [175, 0]
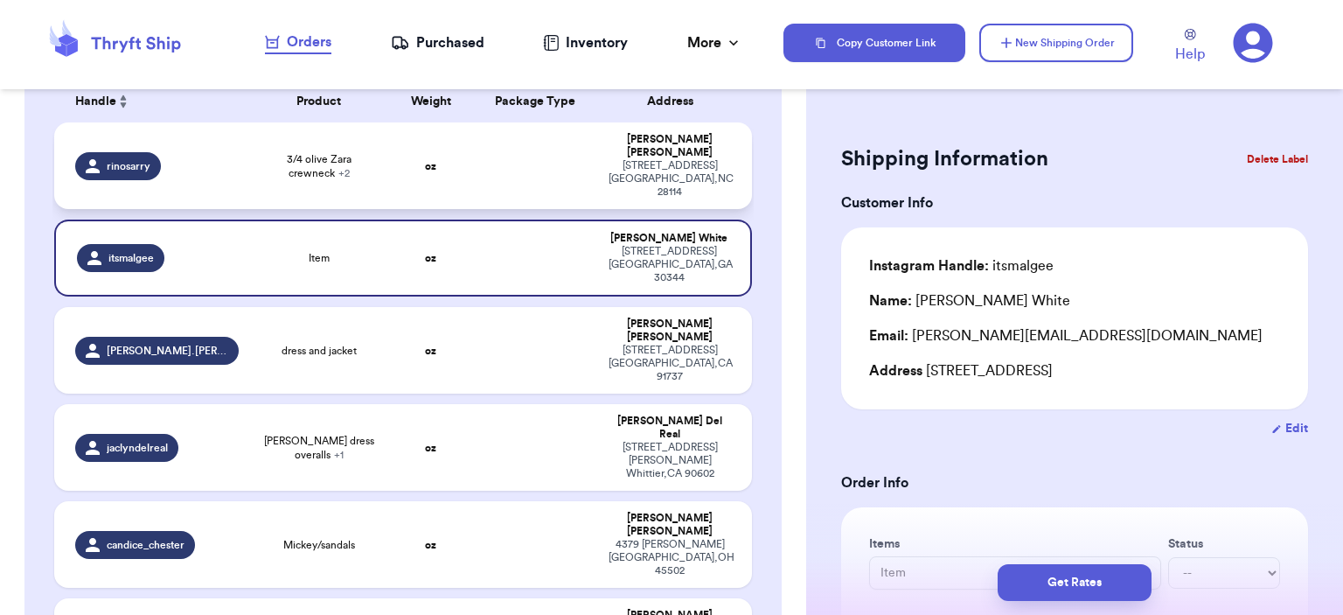
click at [447, 170] on td "oz" at bounding box center [431, 165] width 84 height 87
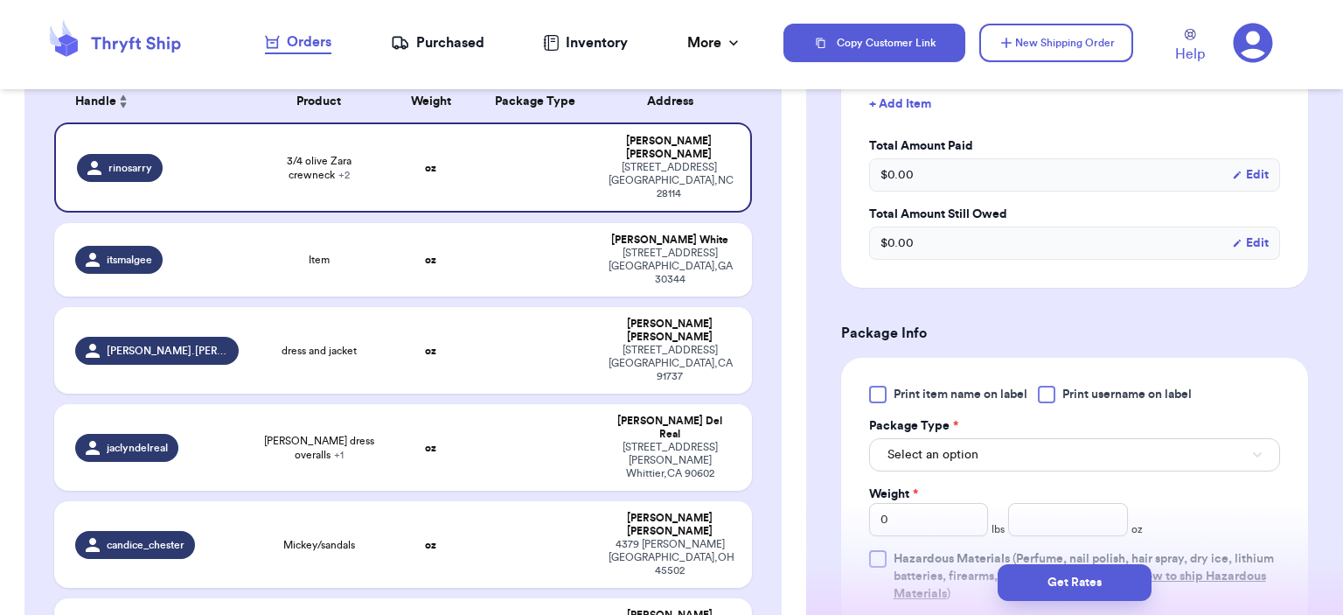
scroll to position [787, 0]
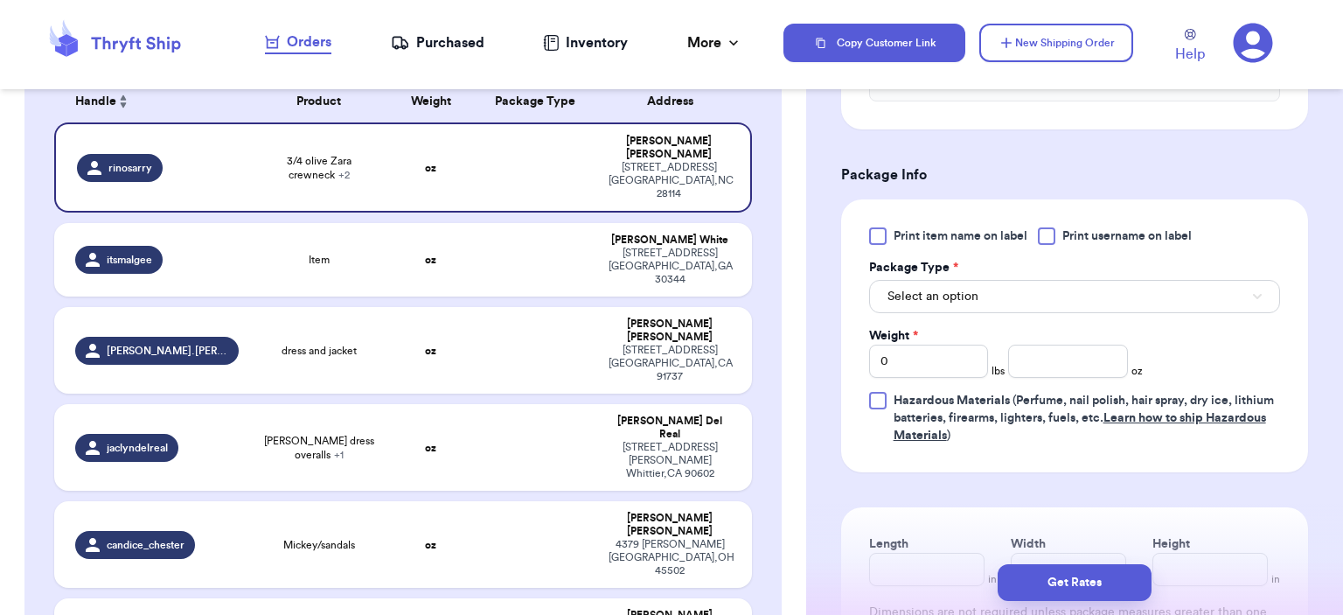
click at [1061, 323] on div "Print item name on label Print username on label Package Type * Select an optio…" at bounding box center [1074, 335] width 411 height 217
drag, startPoint x: 1054, startPoint y: 303, endPoint x: 1045, endPoint y: 311, distance: 11.8
click at [1053, 302] on button "Select an option" at bounding box center [1074, 296] width 411 height 33
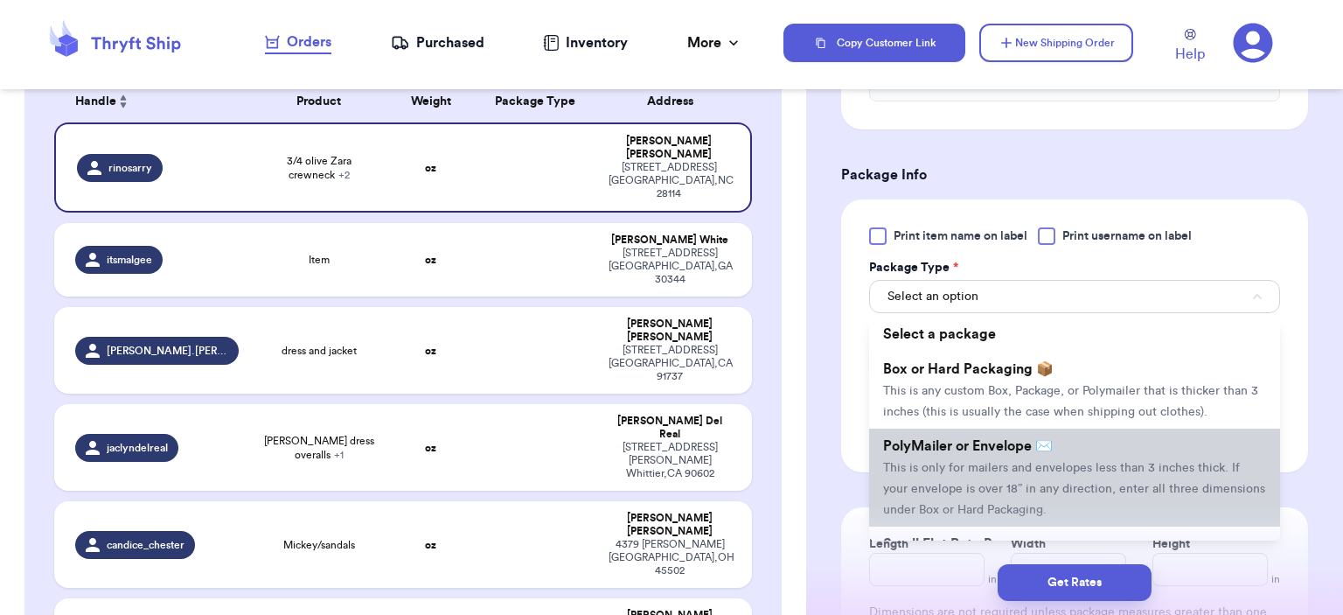
click at [1018, 462] on span "This is only for mailers and envelopes less than 3 inches thick. If your envelo…" at bounding box center [1074, 489] width 382 height 54
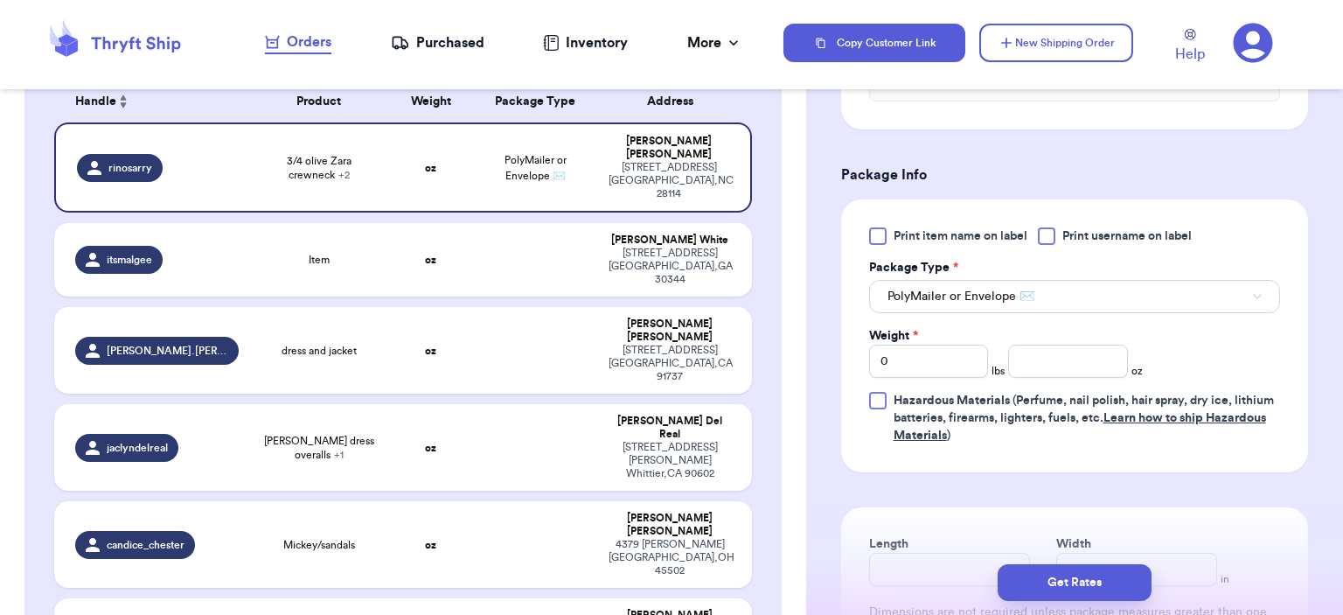
drag, startPoint x: 934, startPoint y: 317, endPoint x: 940, endPoint y: 326, distance: 10.7
click at [933, 318] on div "Print item name on label Print username on label Package Type * PolyMailer or E…" at bounding box center [1074, 335] width 411 height 217
drag, startPoint x: 945, startPoint y: 345, endPoint x: 822, endPoint y: 352, distance: 123.5
click at [822, 352] on div "Shipping Information Delete Label Customer Info Instagram Handle: rinosarry Nam…" at bounding box center [1074, 116] width 537 height 1596
click at [1071, 360] on input "number" at bounding box center [1068, 360] width 120 height 33
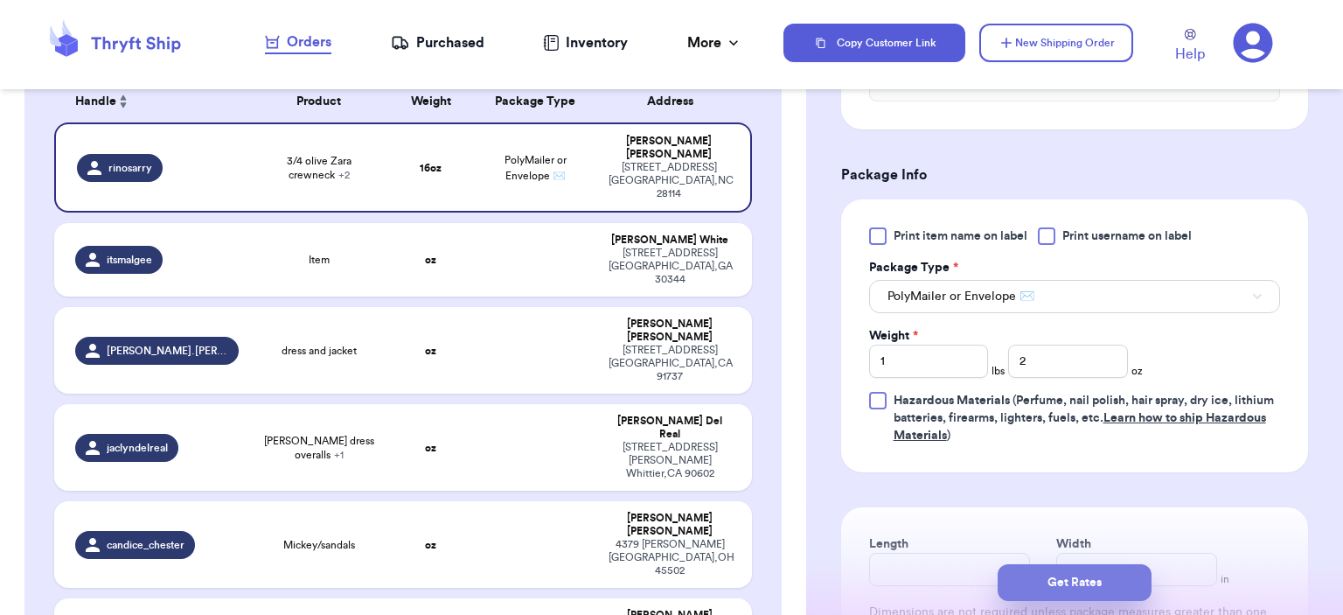
click at [1064, 576] on button "Get Rates" at bounding box center [1074, 582] width 154 height 37
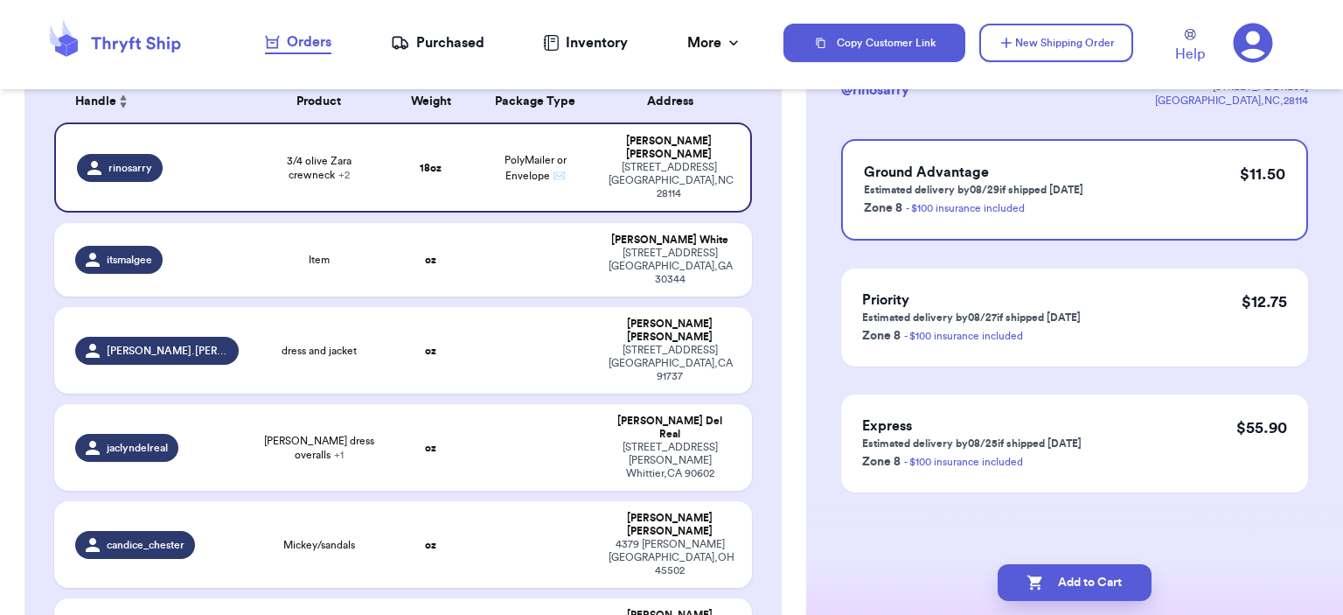
scroll to position [0, 0]
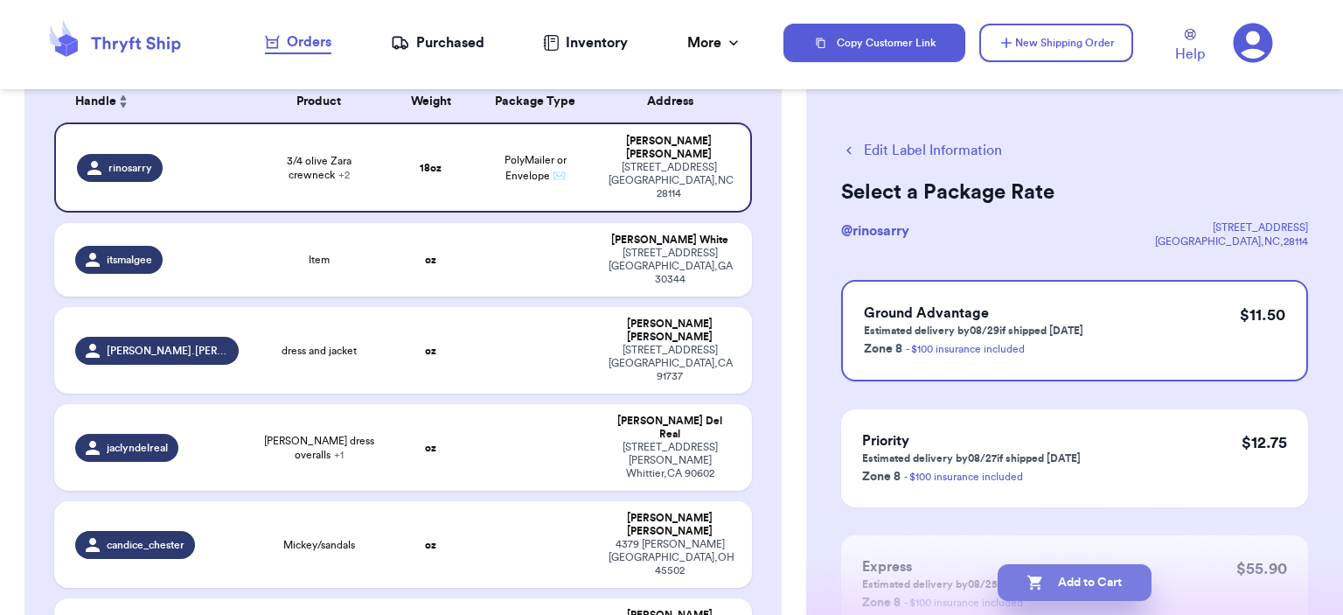
click at [1079, 572] on button "Add to Cart" at bounding box center [1074, 582] width 154 height 37
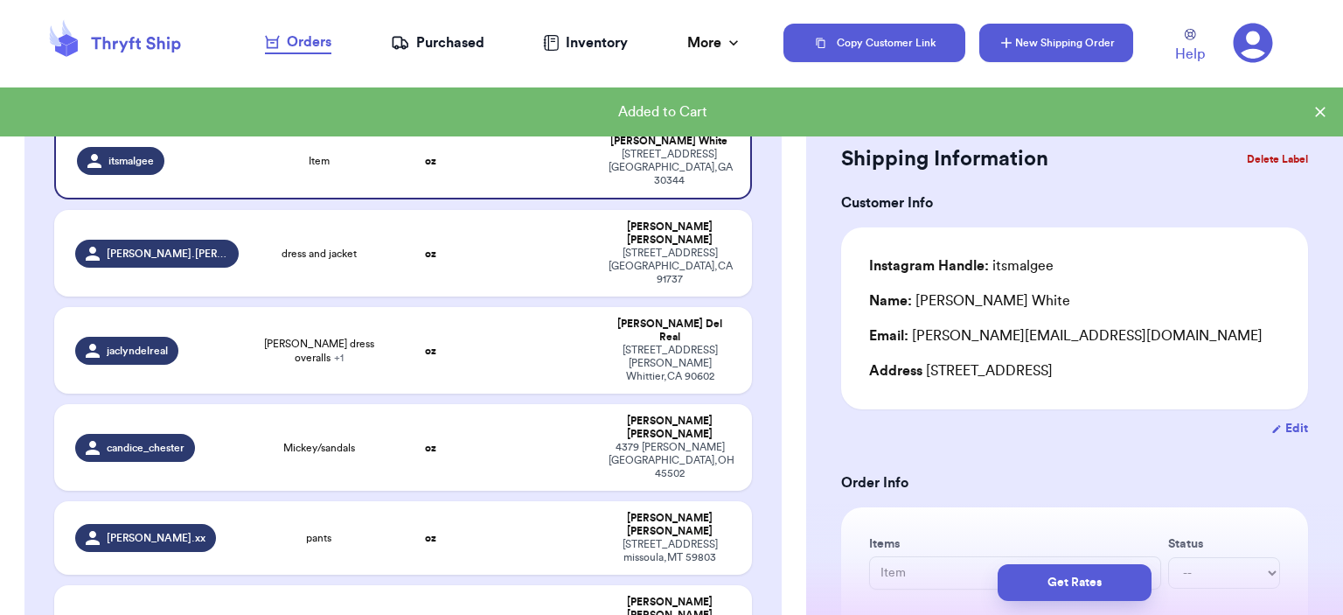
click at [1073, 38] on button "New Shipping Order" at bounding box center [1056, 43] width 154 height 38
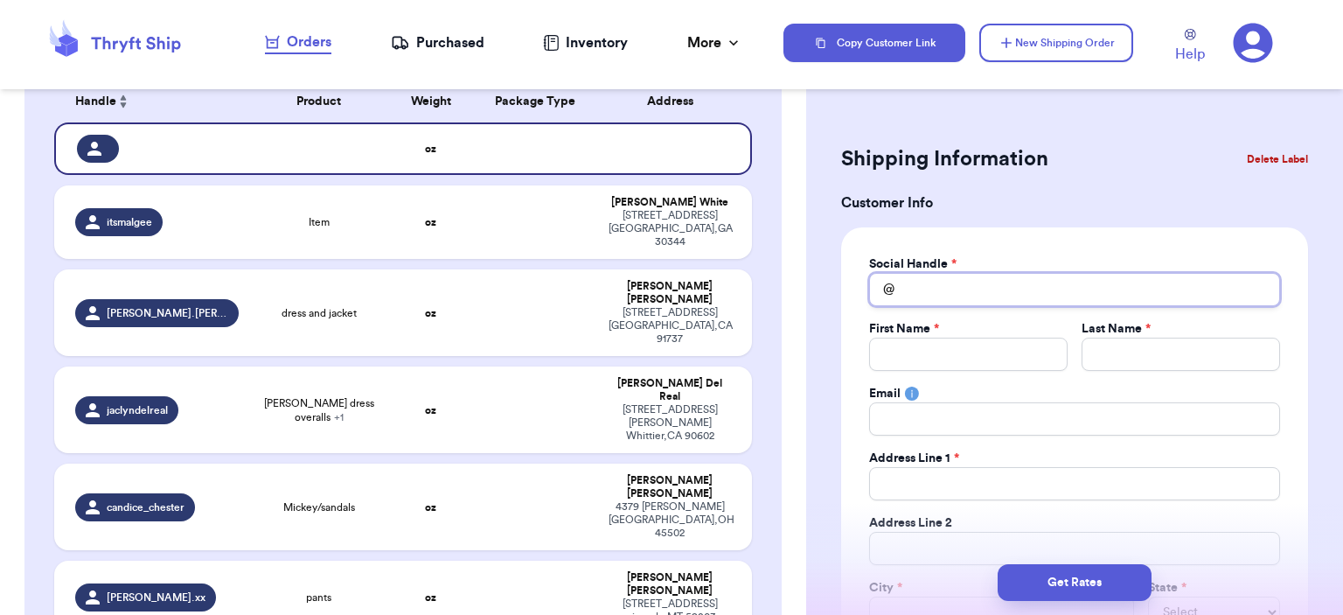
click at [948, 289] on input "Total Amount Paid" at bounding box center [1074, 289] width 411 height 33
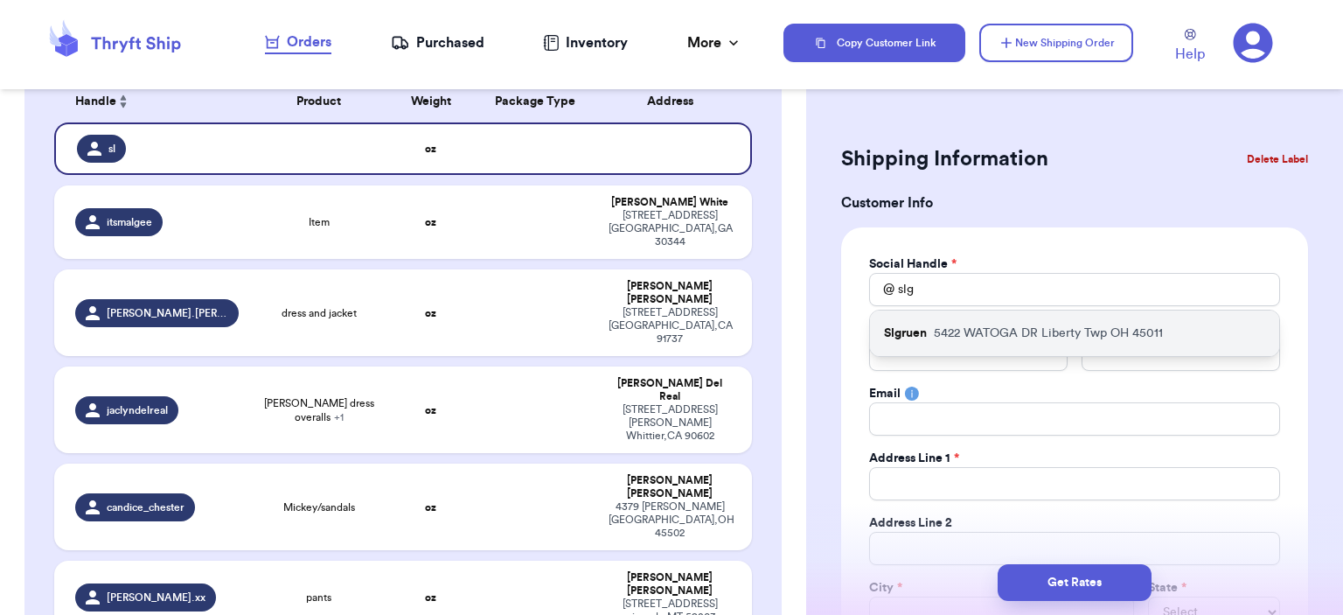
click at [972, 322] on div "Slgruen [STREET_ADDRESS]" at bounding box center [1074, 332] width 409 height 45
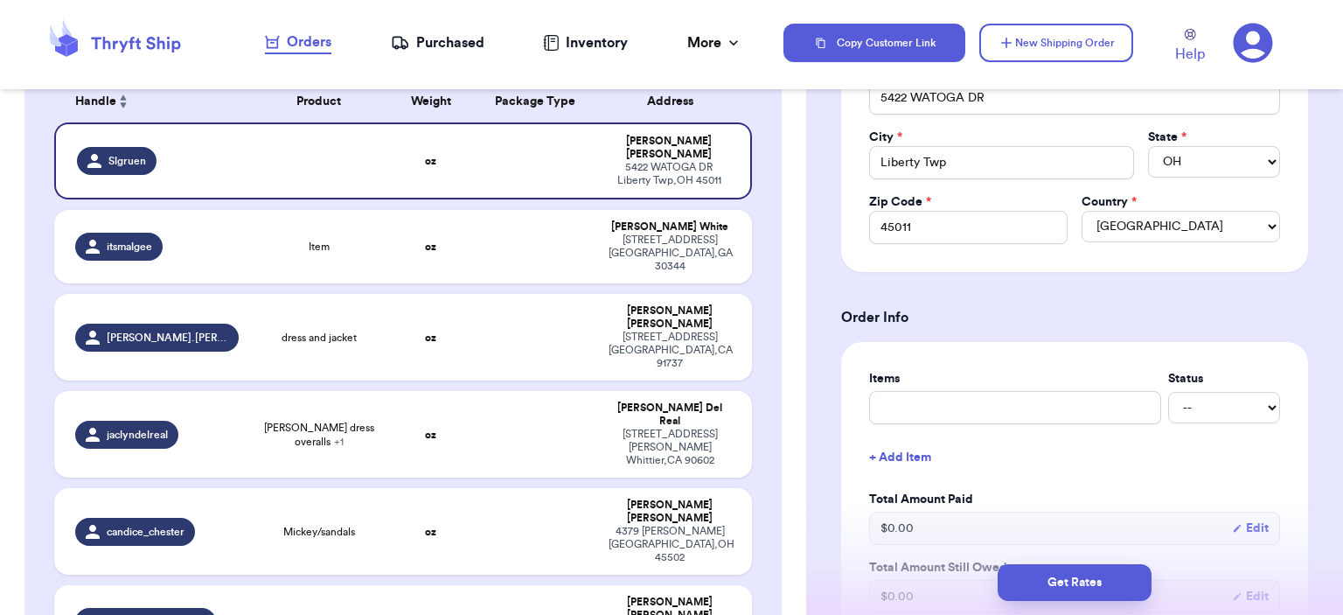
scroll to position [524, 0]
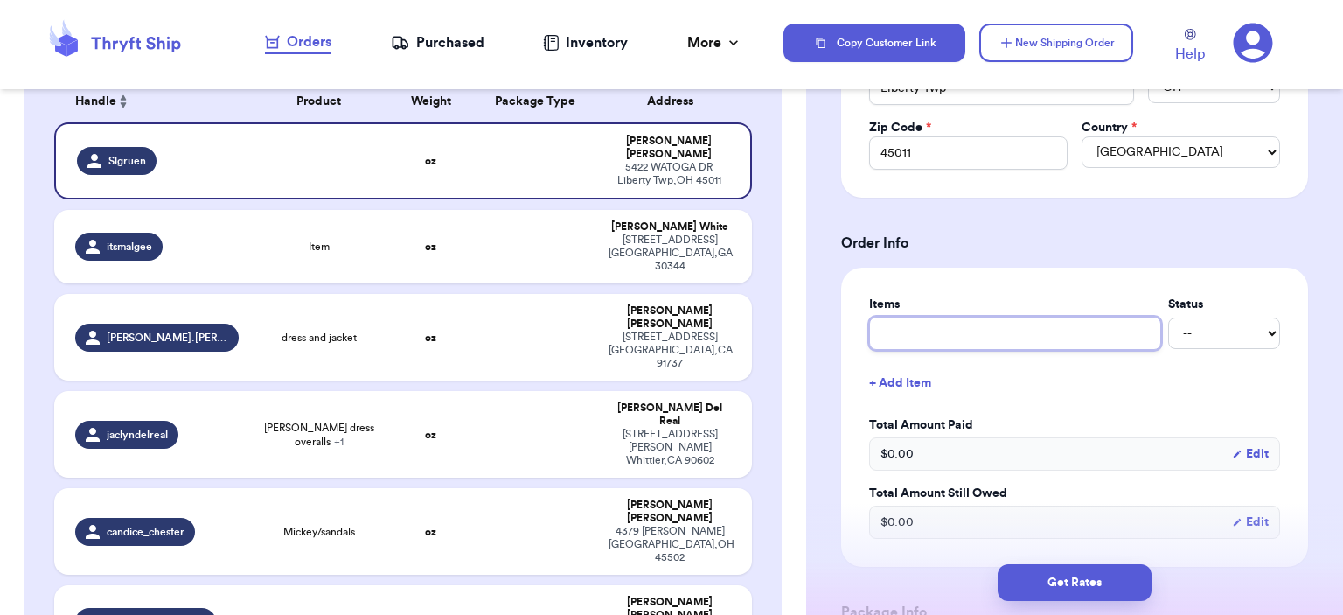
drag, startPoint x: 981, startPoint y: 324, endPoint x: 989, endPoint y: 335, distance: 13.1
click at [981, 324] on input "text" at bounding box center [1015, 332] width 292 height 33
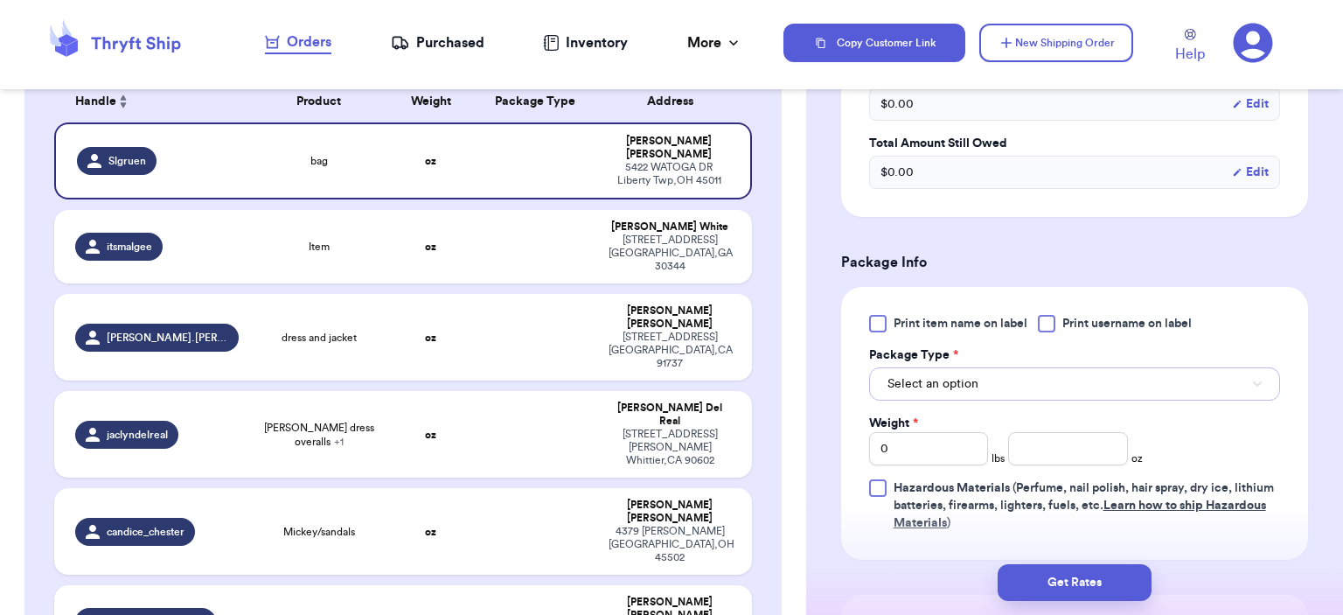
click at [986, 369] on button "Select an option" at bounding box center [1074, 383] width 411 height 33
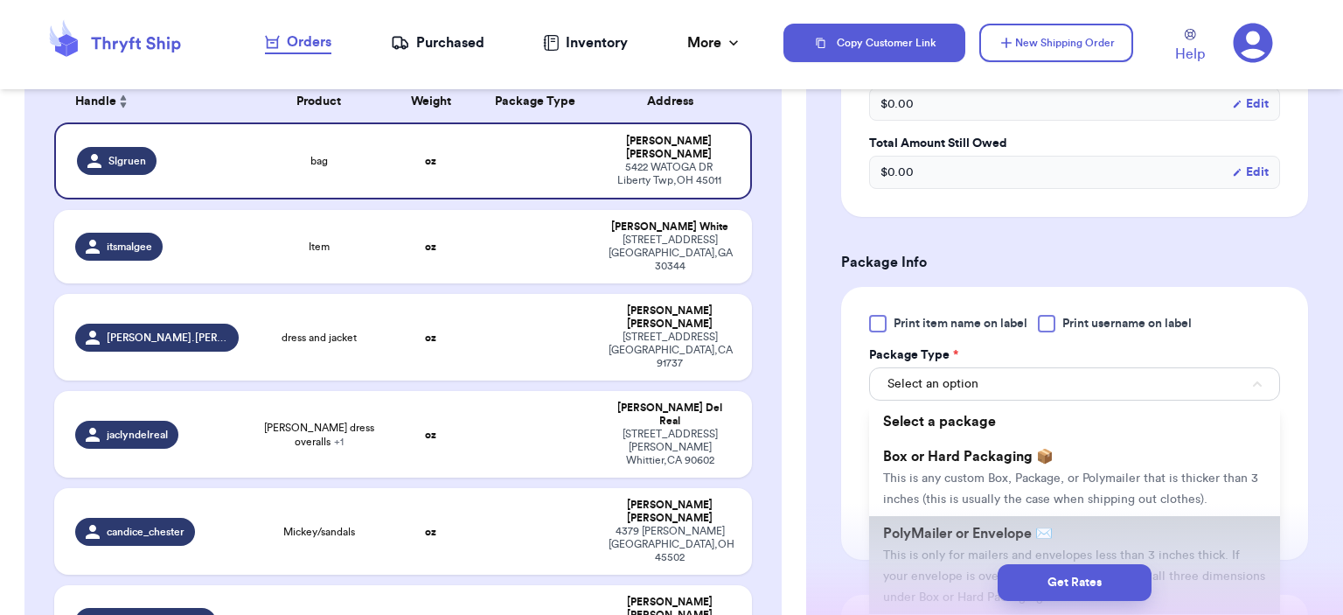
click at [969, 517] on li "PolyMailer or Envelope ✉️ This is only for mailers and envelopes less than 3 in…" at bounding box center [1074, 565] width 411 height 98
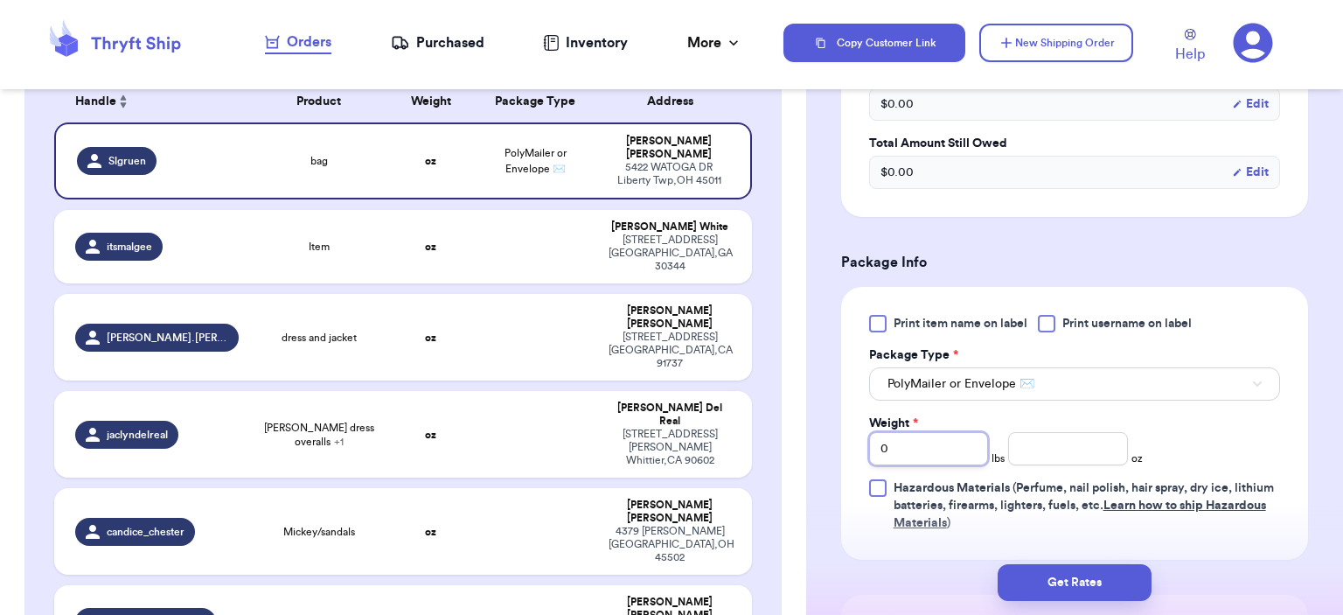
drag, startPoint x: 885, startPoint y: 445, endPoint x: 871, endPoint y: 441, distance: 14.4
click at [874, 444] on input "0" at bounding box center [929, 448] width 120 height 33
click at [1029, 444] on input "number" at bounding box center [1068, 448] width 120 height 33
click at [1059, 572] on button "Get Rates" at bounding box center [1074, 582] width 154 height 37
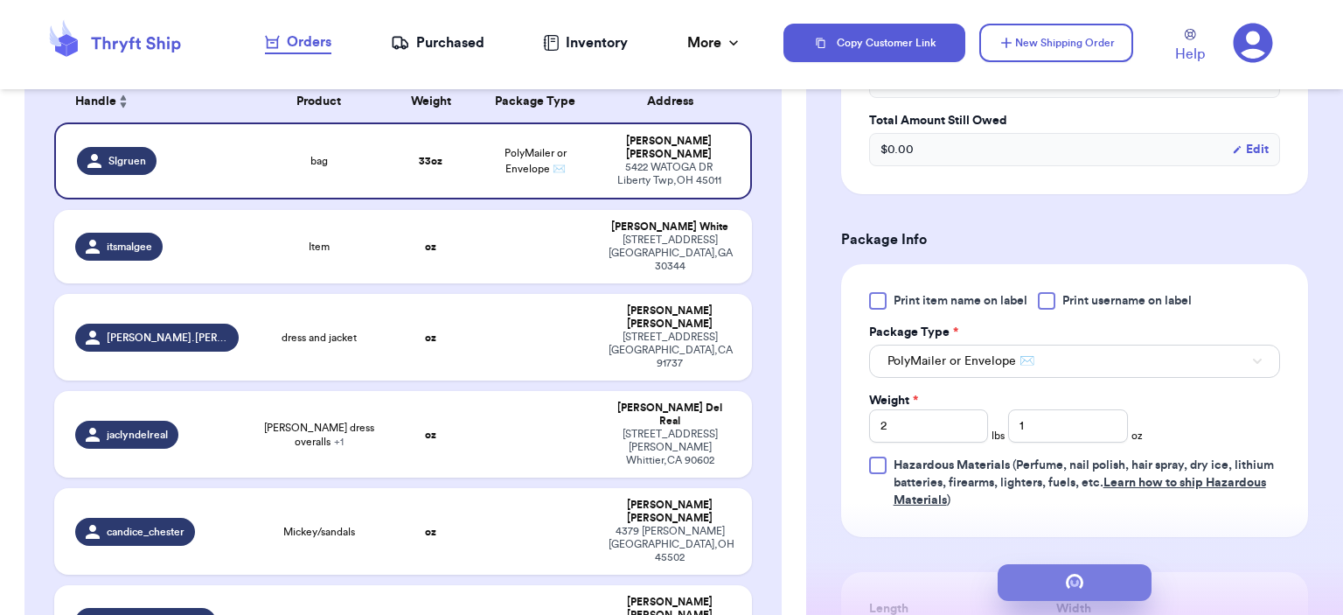
scroll to position [0, 0]
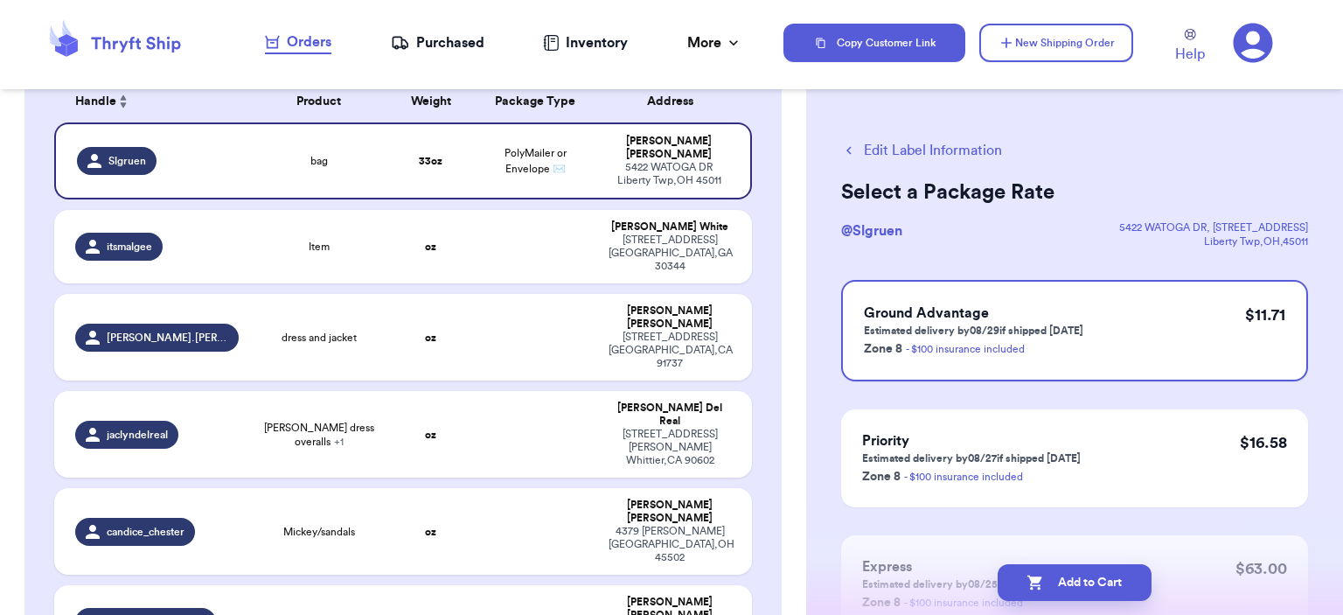
click at [923, 144] on button "Edit Label Information" at bounding box center [921, 150] width 161 height 21
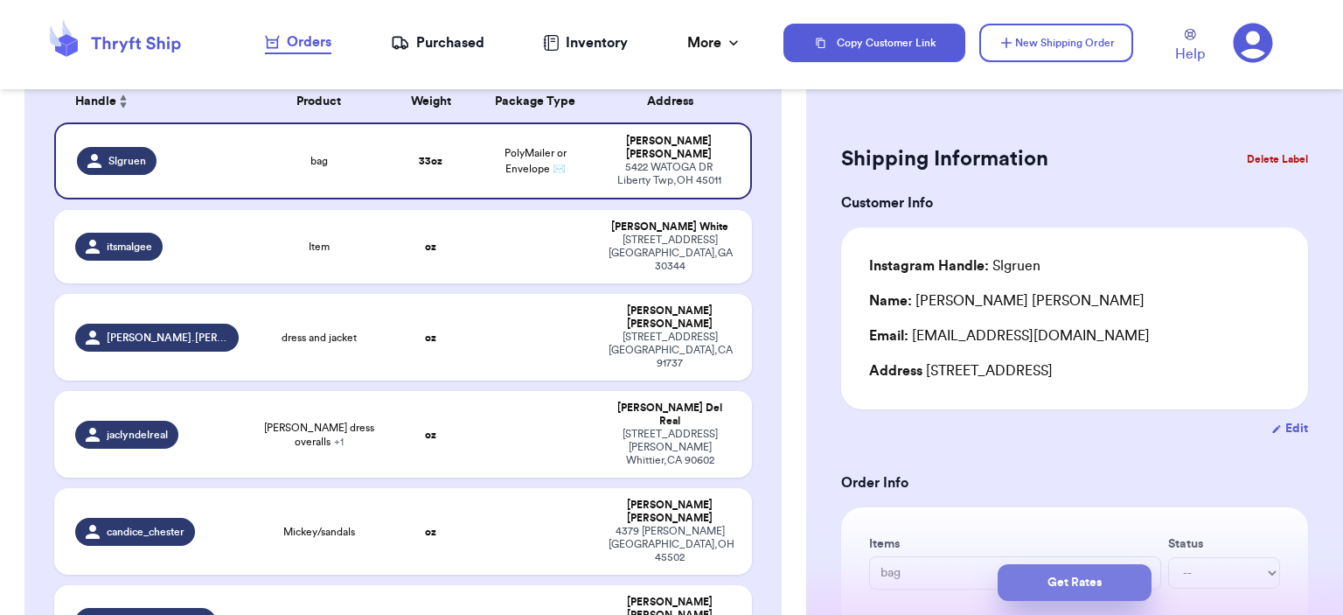
click at [1094, 592] on button "Get Rates" at bounding box center [1074, 582] width 154 height 37
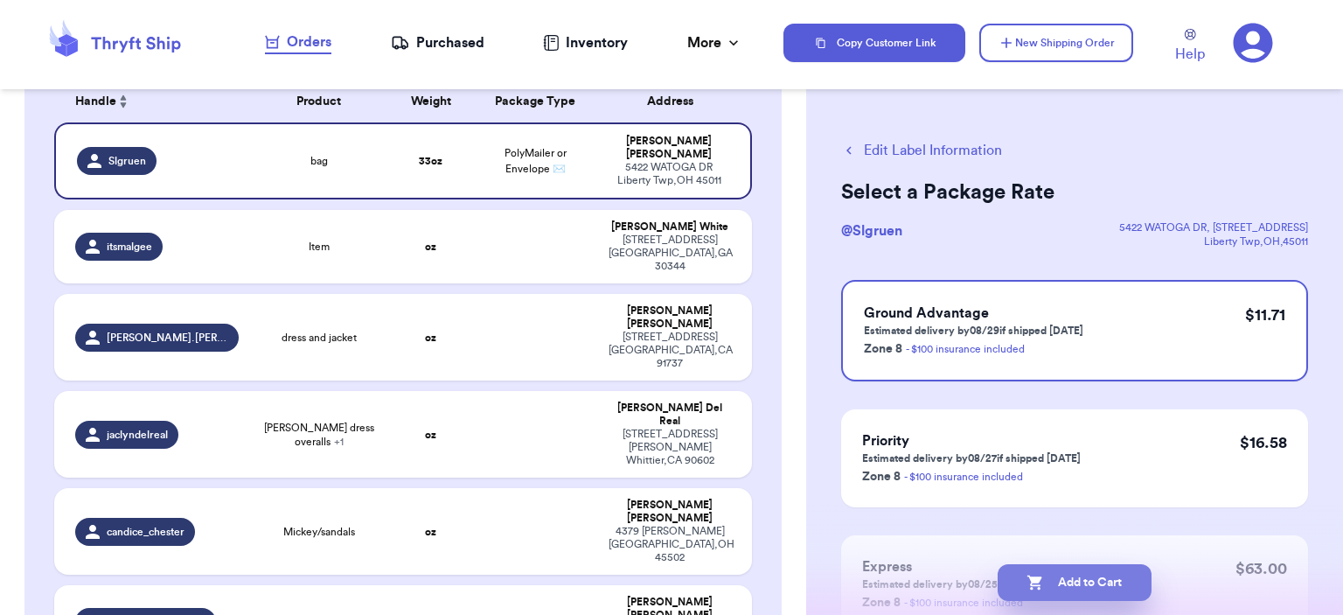
click at [1097, 587] on button "Add to Cart" at bounding box center [1074, 582] width 154 height 37
